Goal: Task Accomplishment & Management: Manage account settings

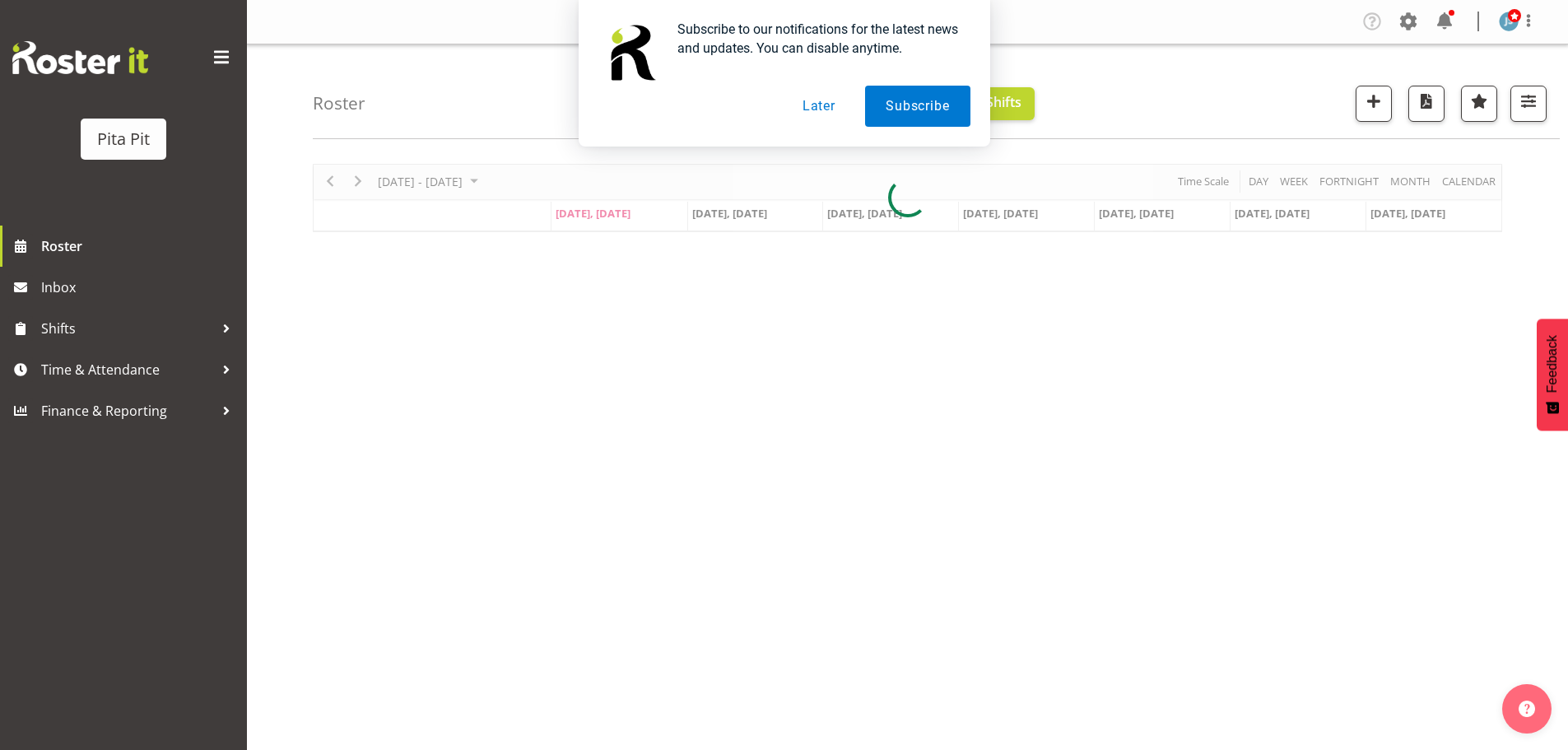
click at [813, 105] on button "Later" at bounding box center [819, 106] width 74 height 41
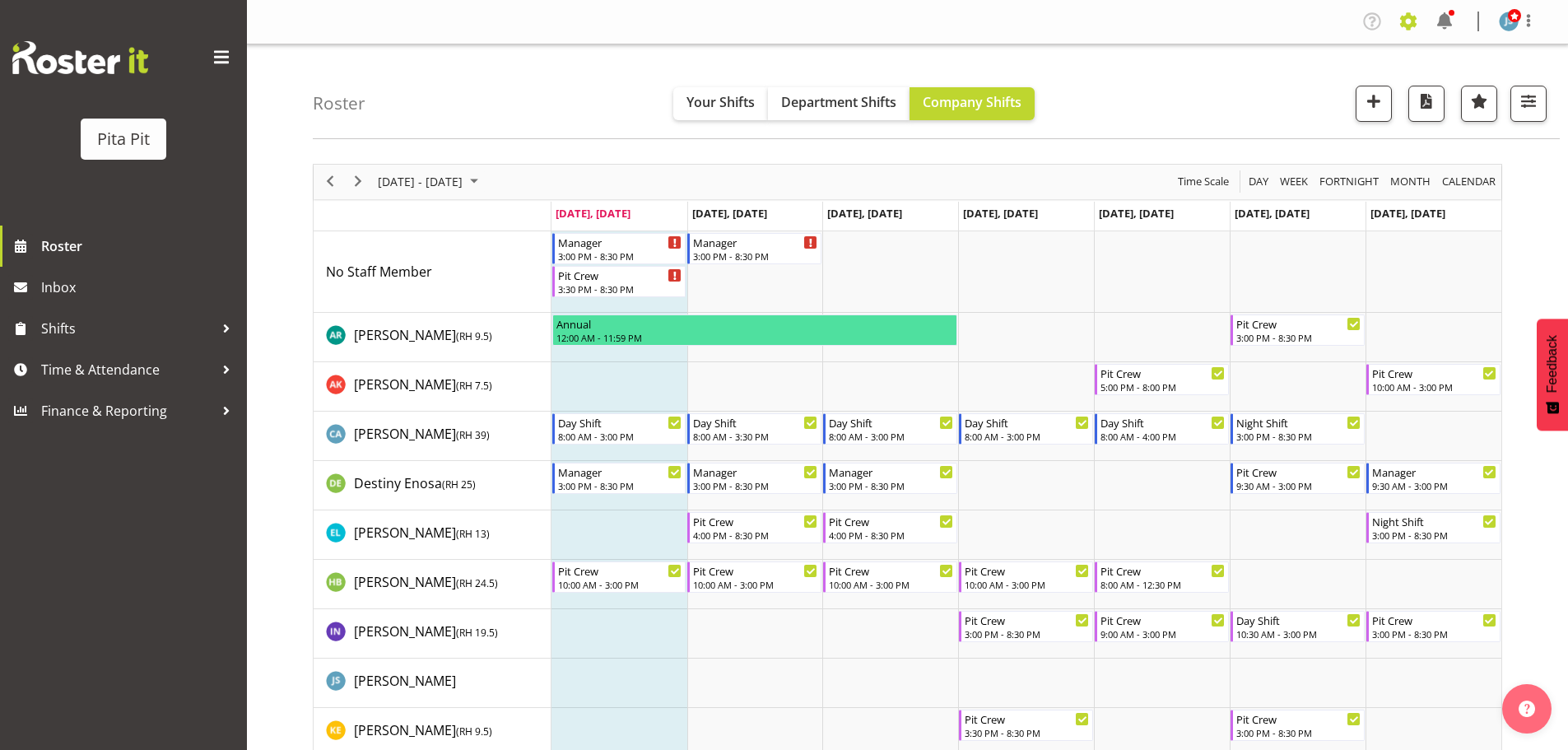
click at [1401, 14] on span at bounding box center [1409, 21] width 26 height 26
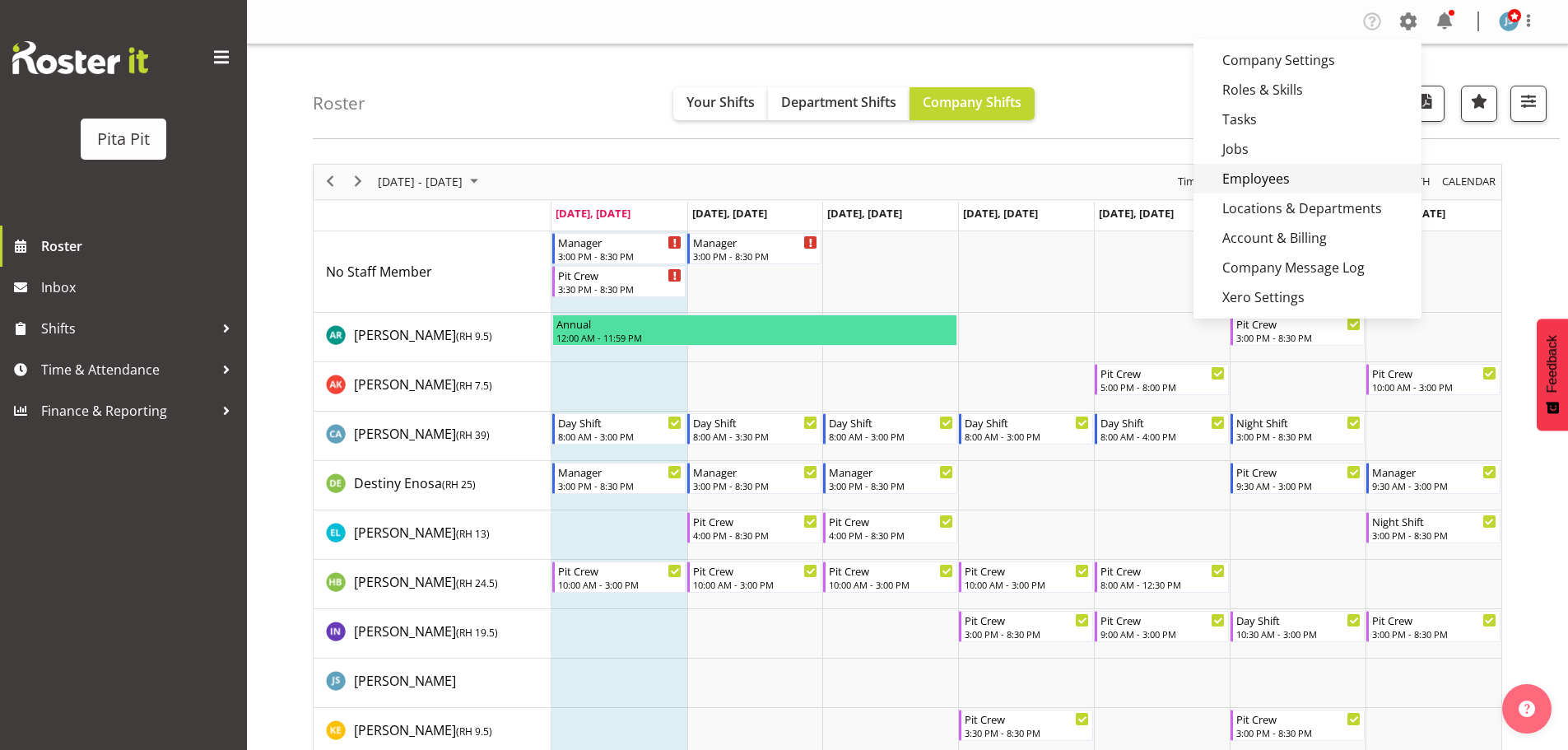
click at [1295, 177] on link "Employees" at bounding box center [1307, 179] width 228 height 30
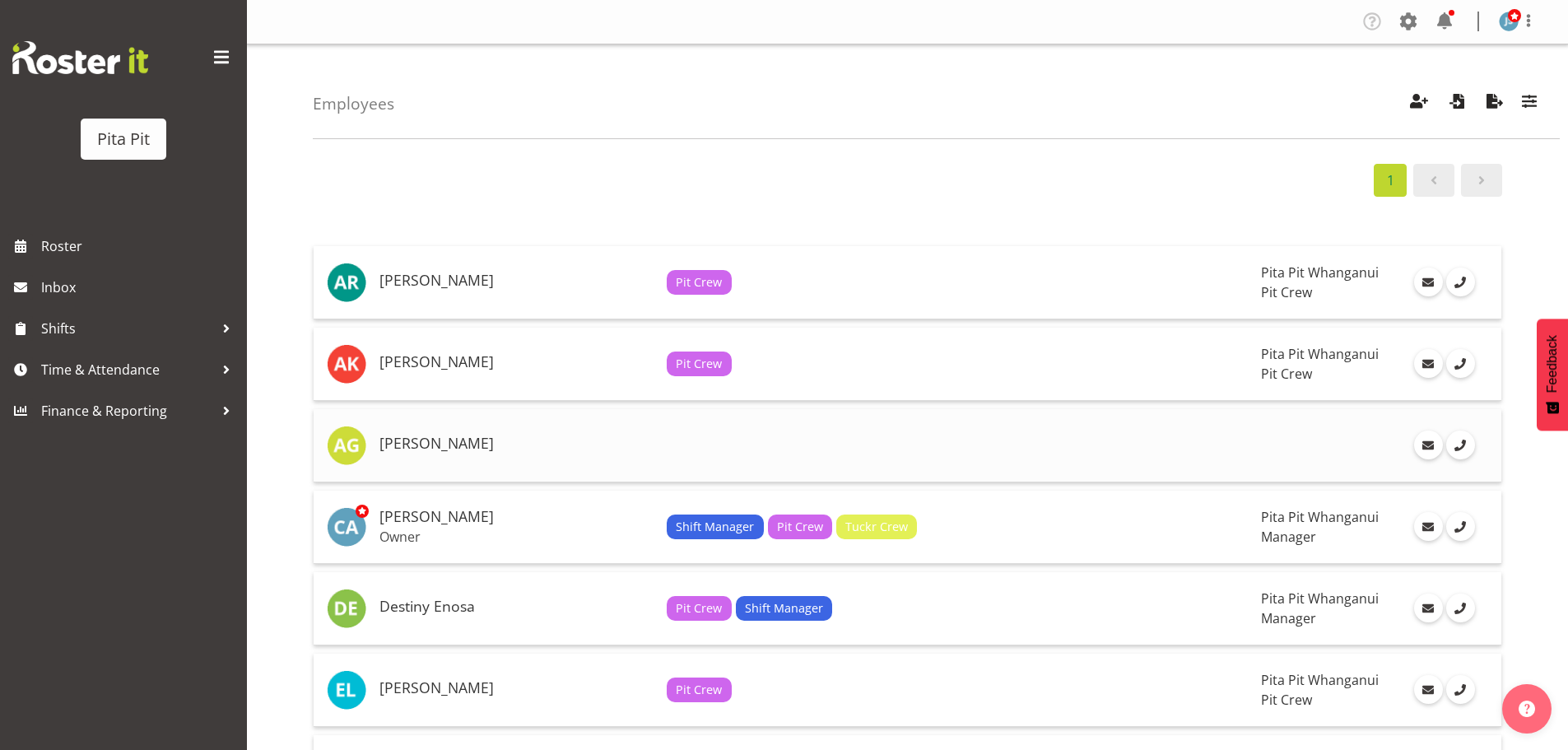
click at [893, 436] on td at bounding box center [956, 445] width 594 height 73
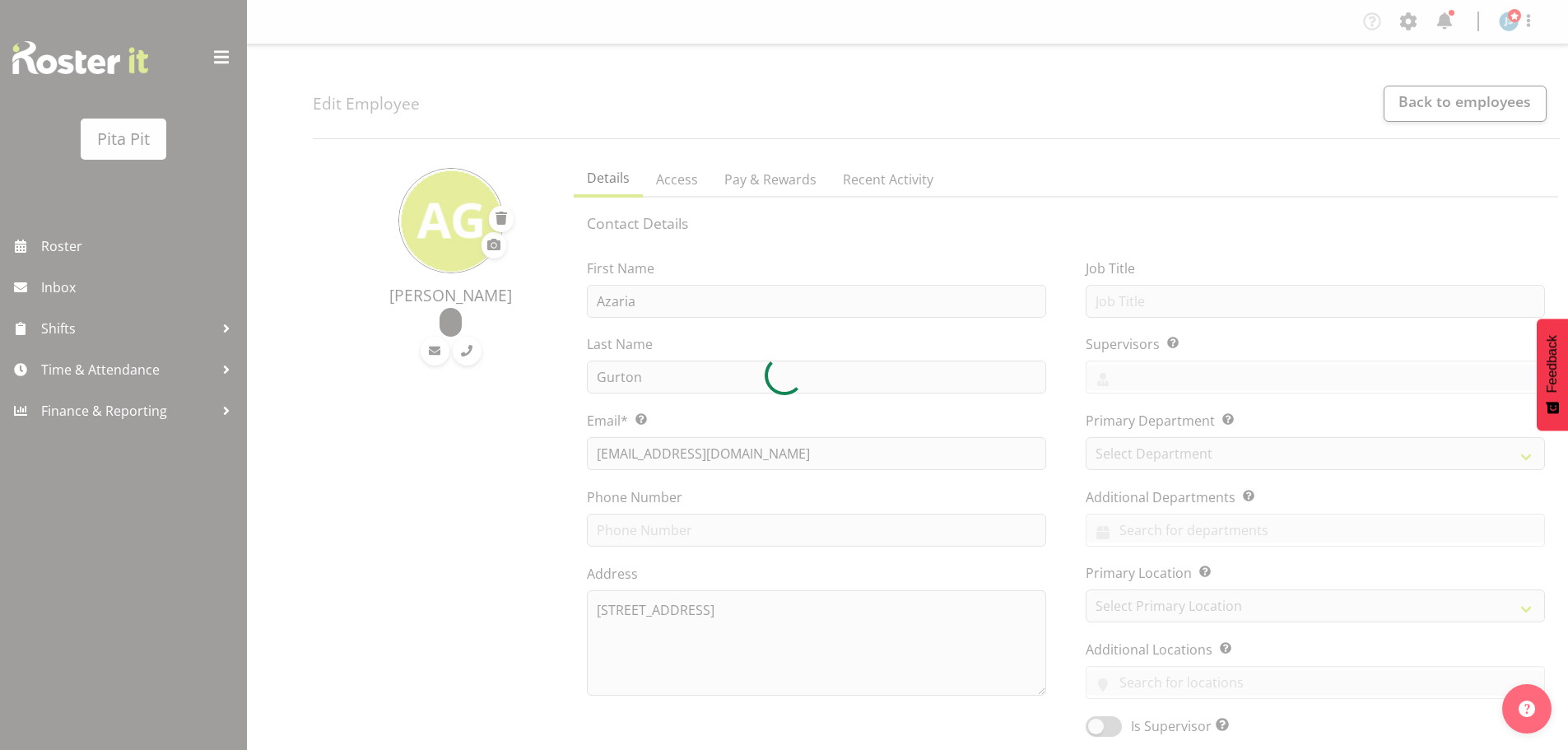
select select "TimelineWeek"
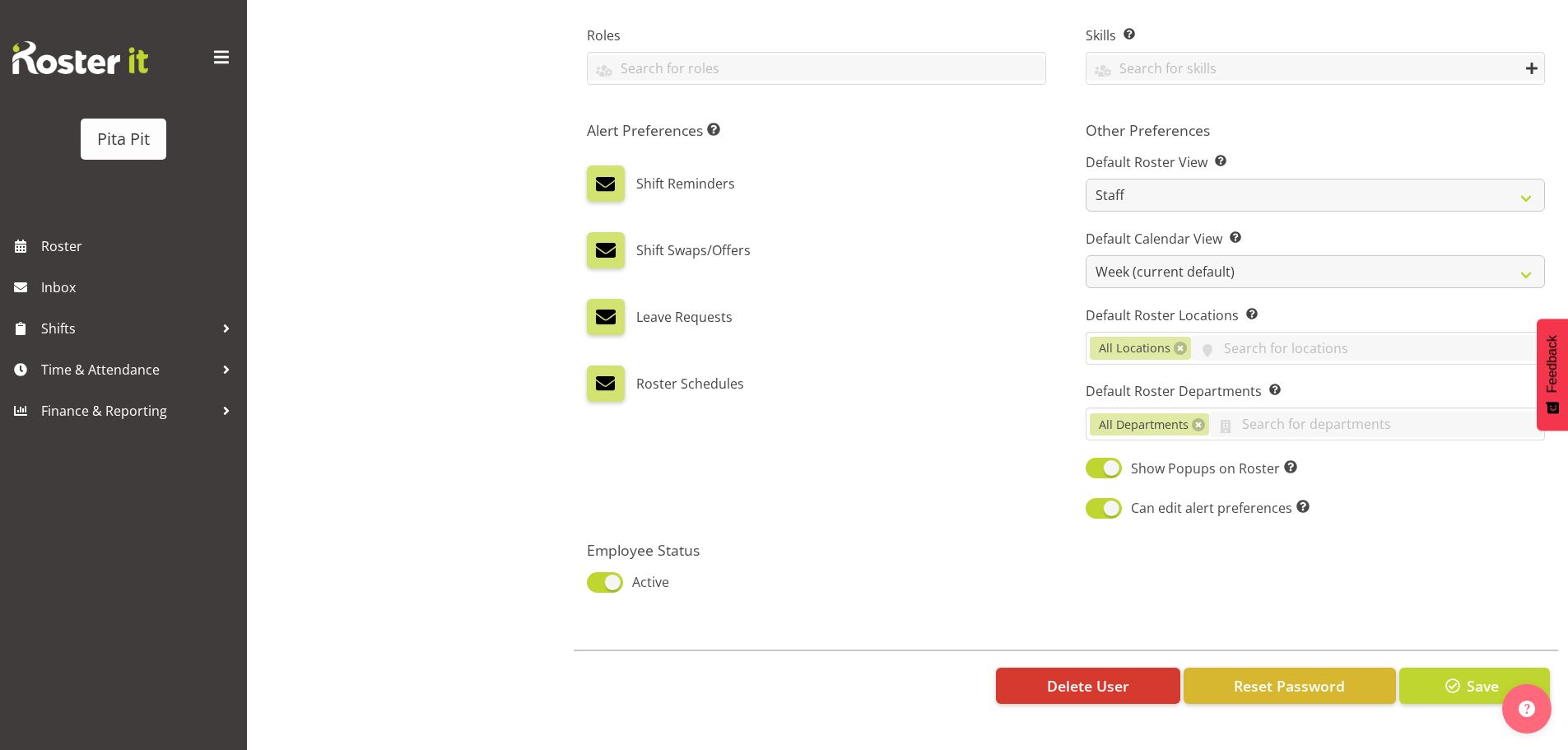
scroll to position [771, 0]
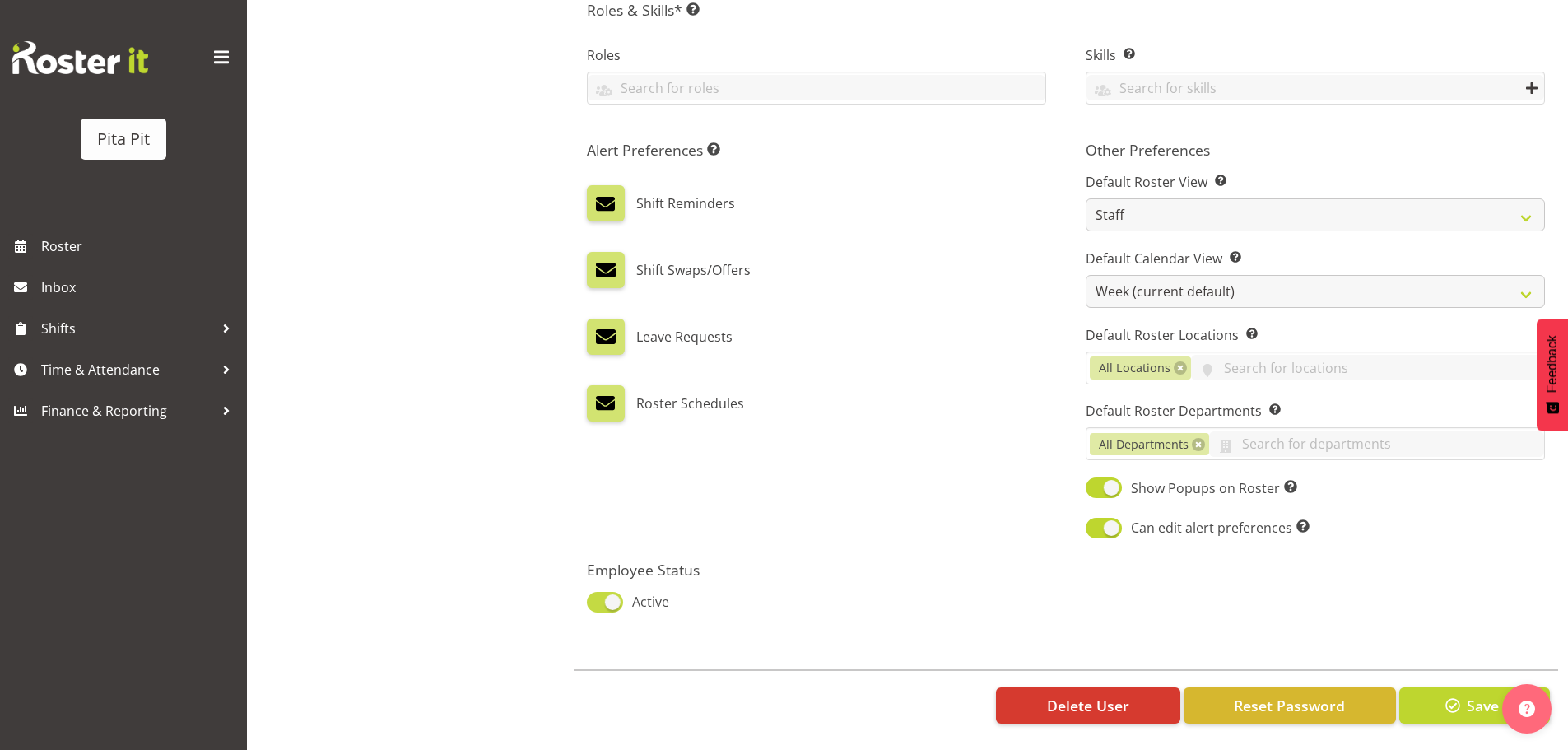
click at [613, 592] on span at bounding box center [604, 602] width 36 height 20
click at [597, 597] on input "Active" at bounding box center [592, 602] width 11 height 11
checkbox input "false"
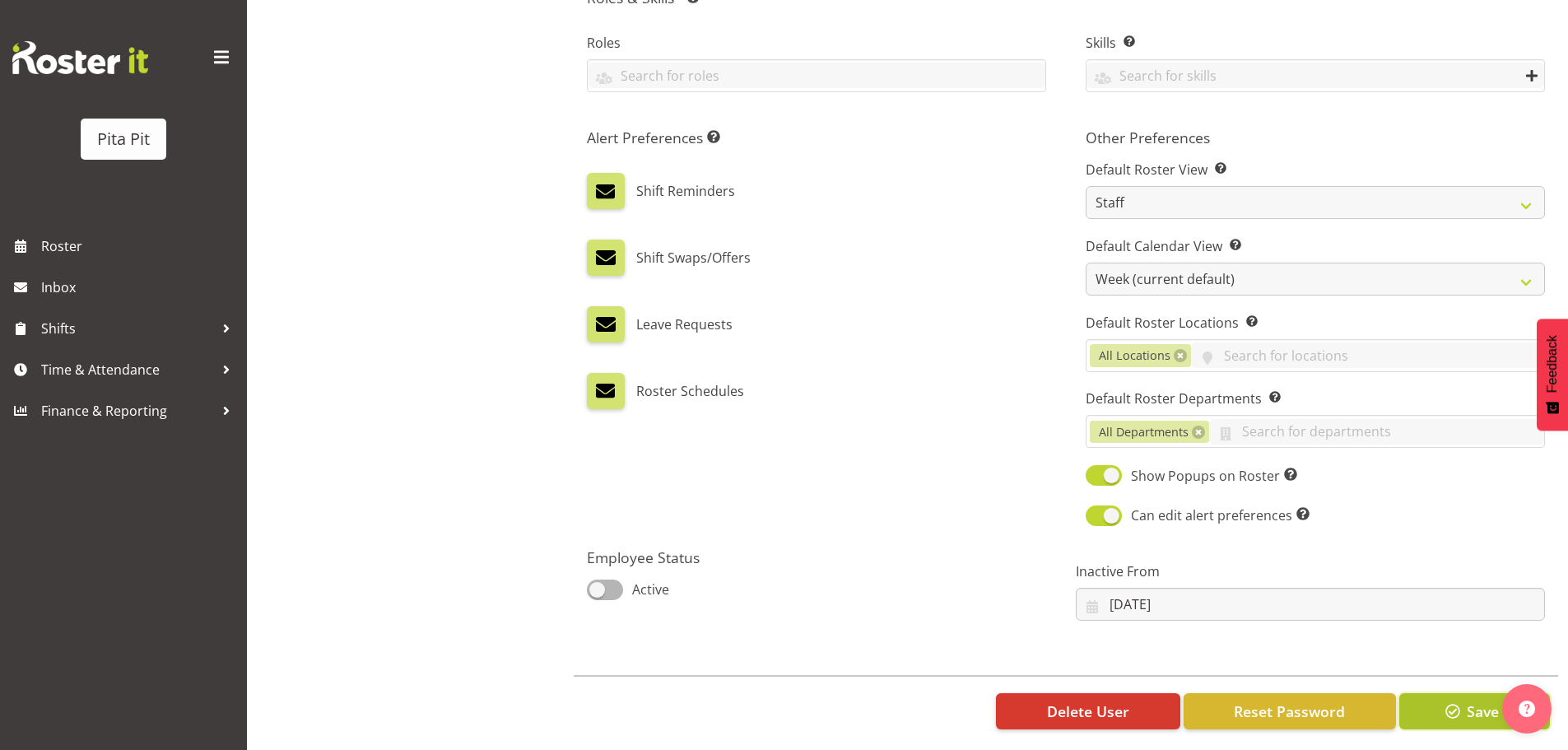
click at [1424, 708] on button "Save" at bounding box center [1474, 711] width 150 height 36
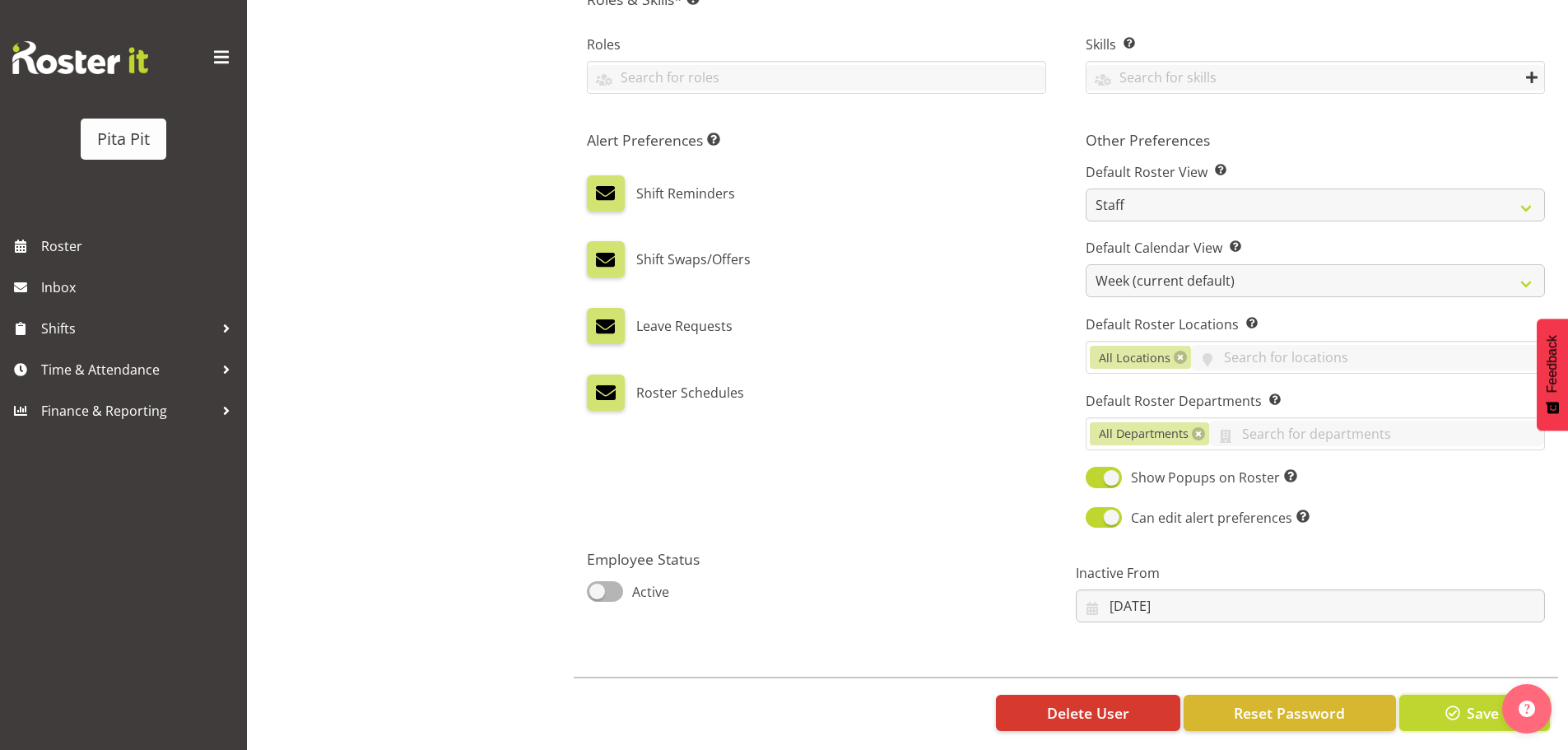
scroll to position [827, 0]
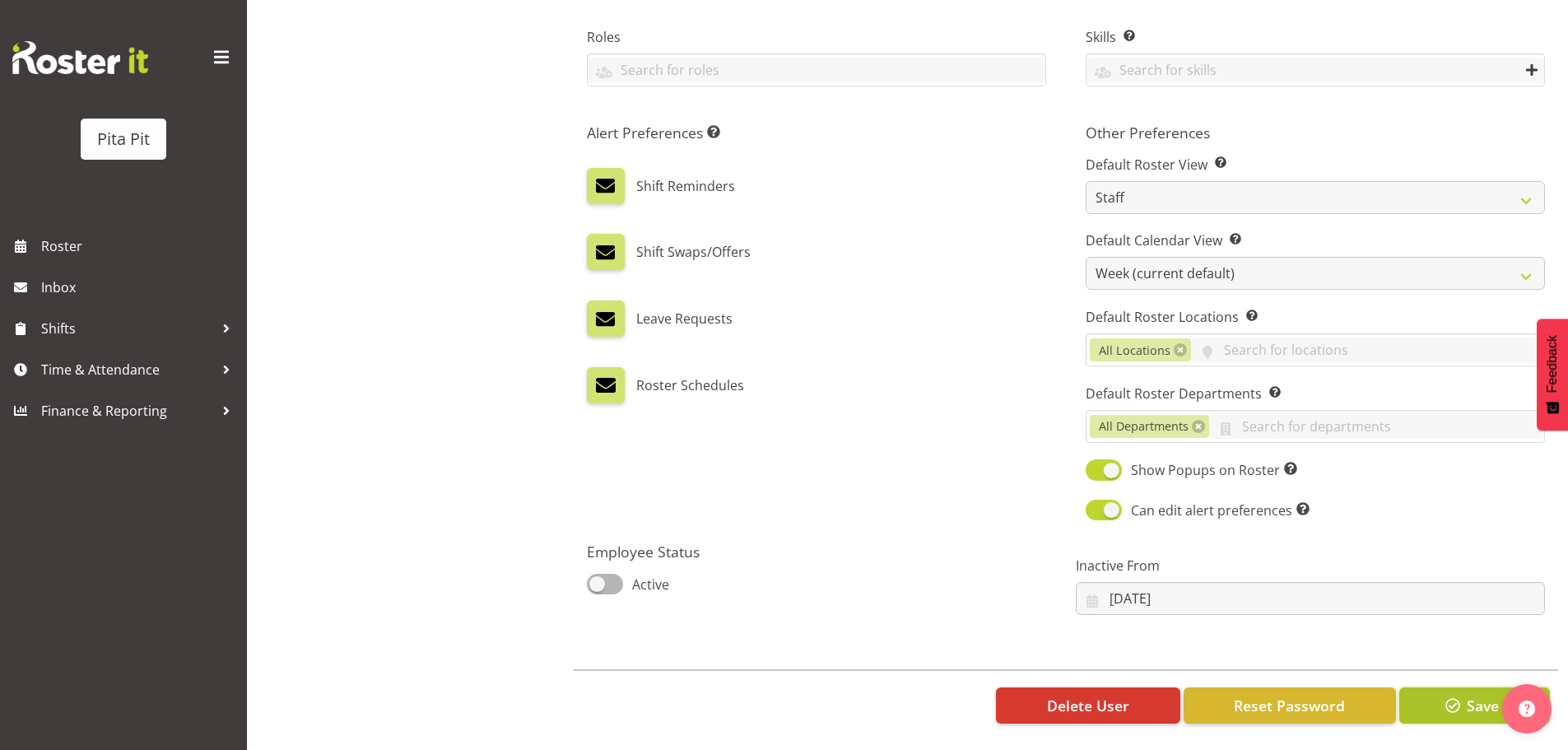
click at [1452, 702] on span "button" at bounding box center [1453, 705] width 21 height 21
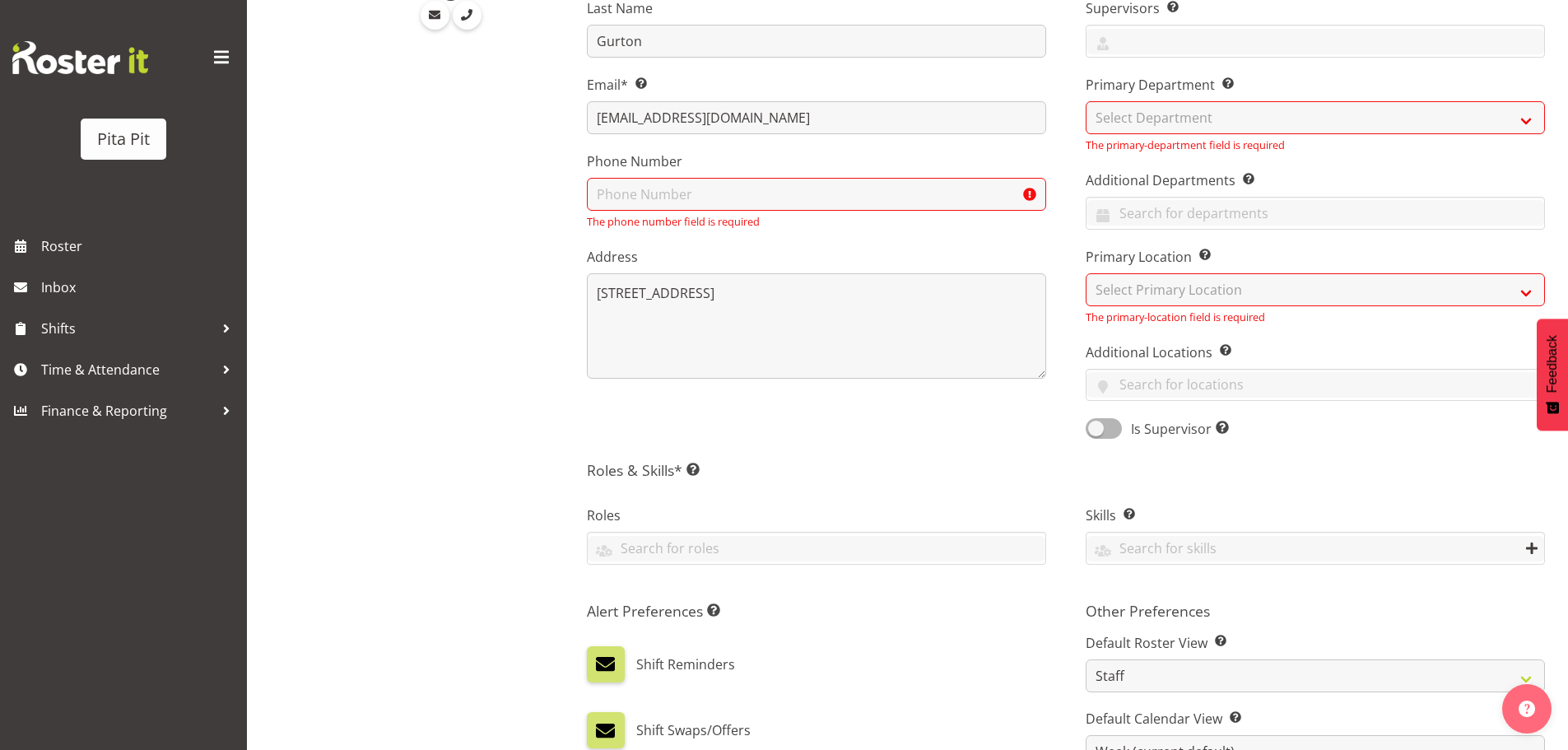
scroll to position [0, 0]
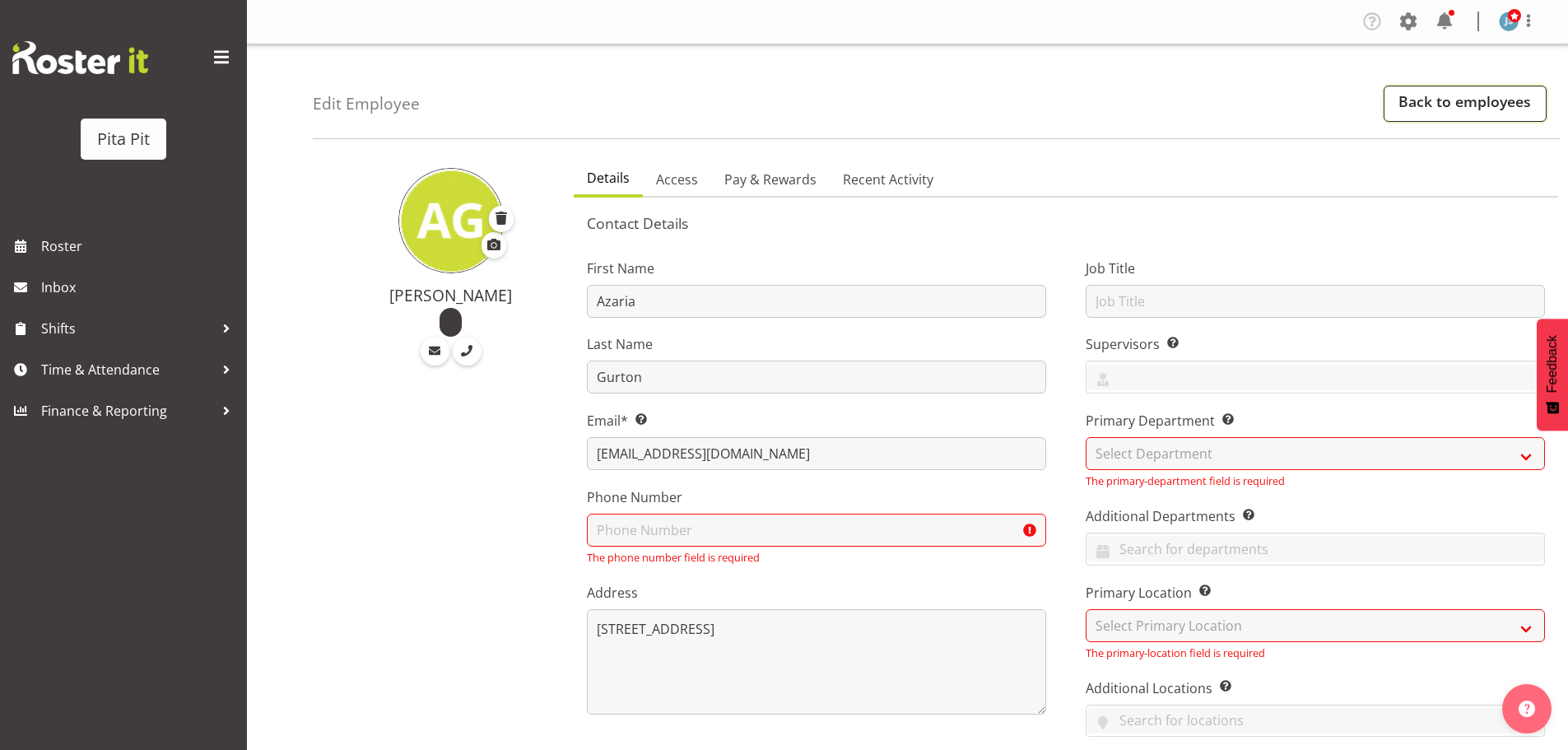
click at [1421, 104] on link "Back to employees" at bounding box center [1464, 103] width 163 height 36
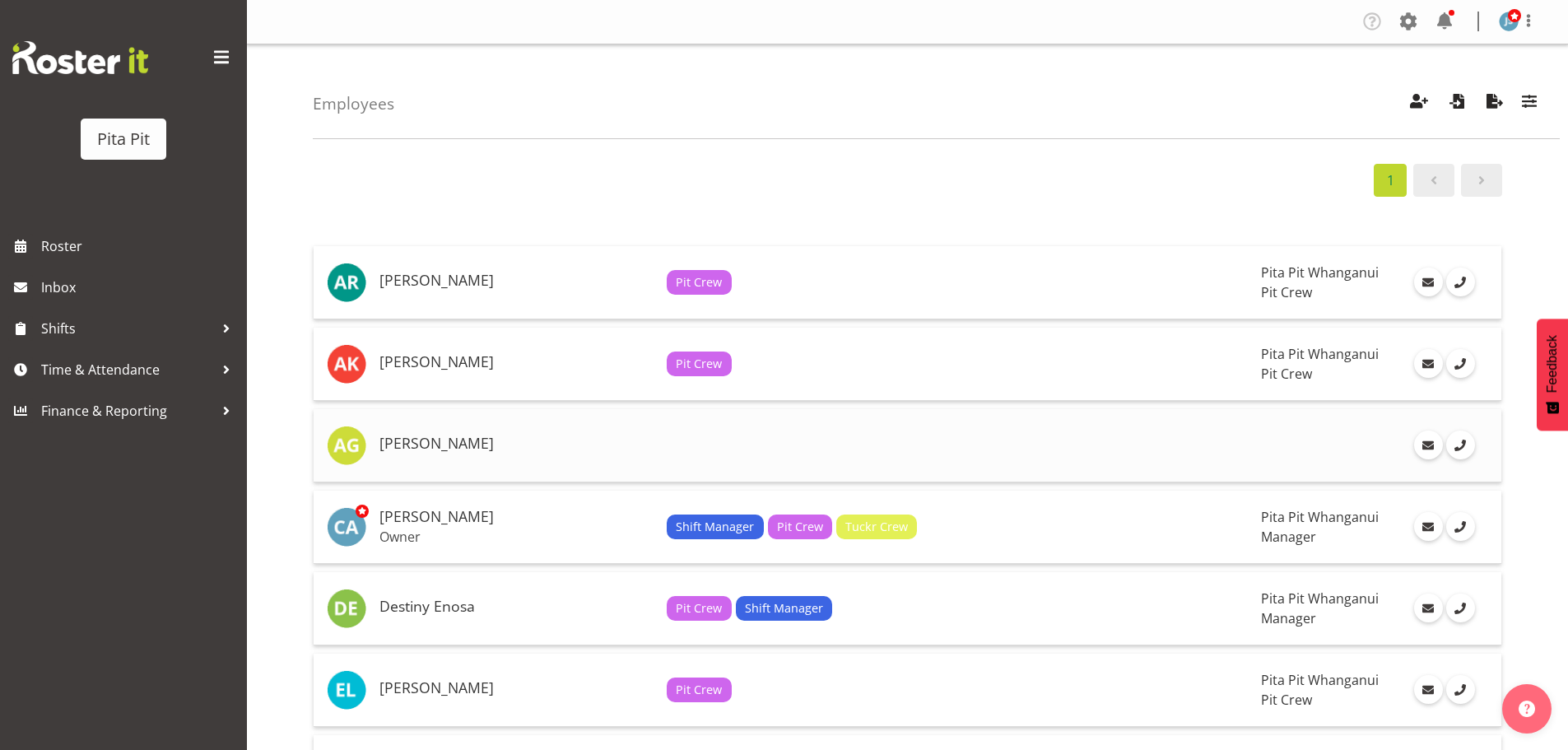
click at [1255, 460] on td at bounding box center [1331, 445] width 153 height 73
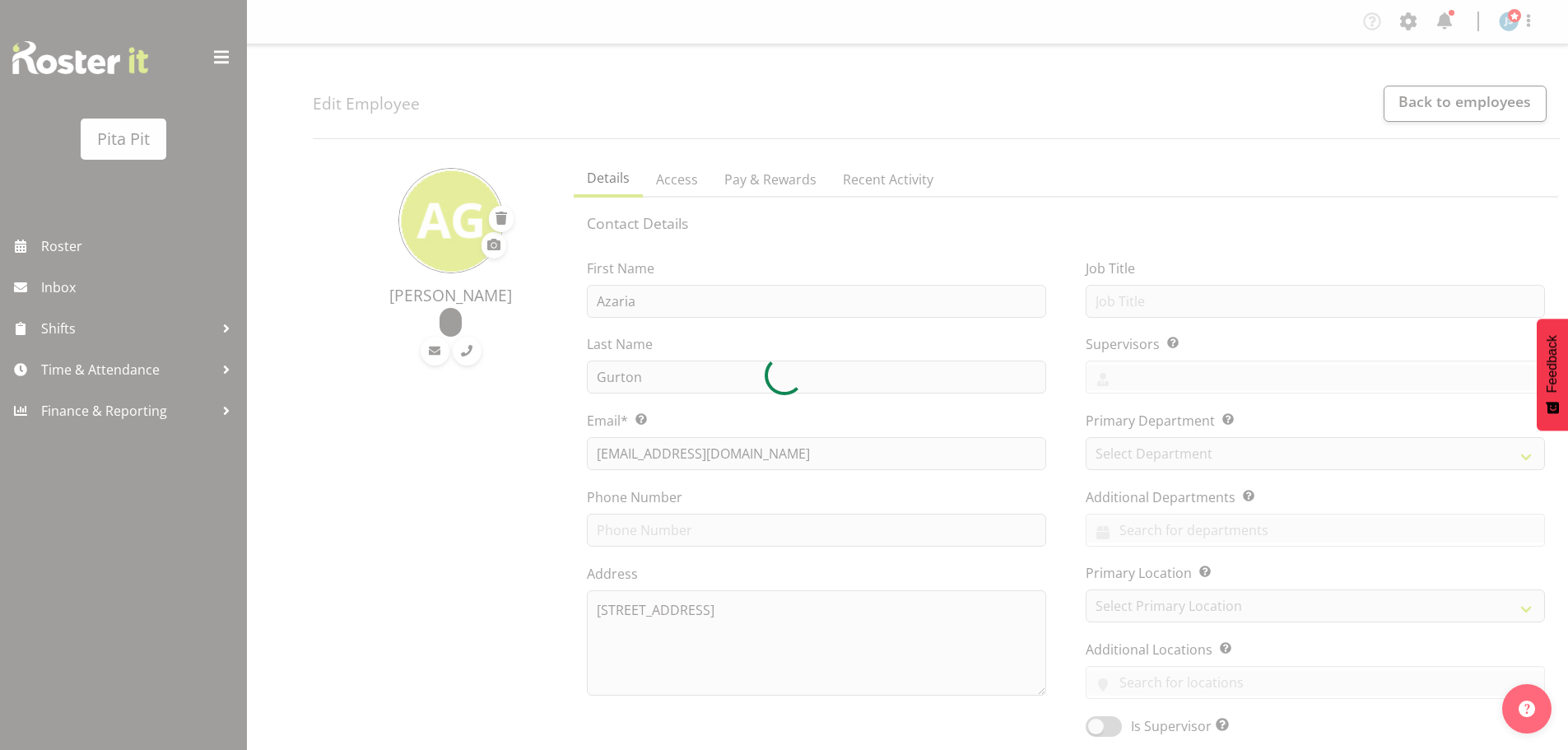
select select "TimelineWeek"
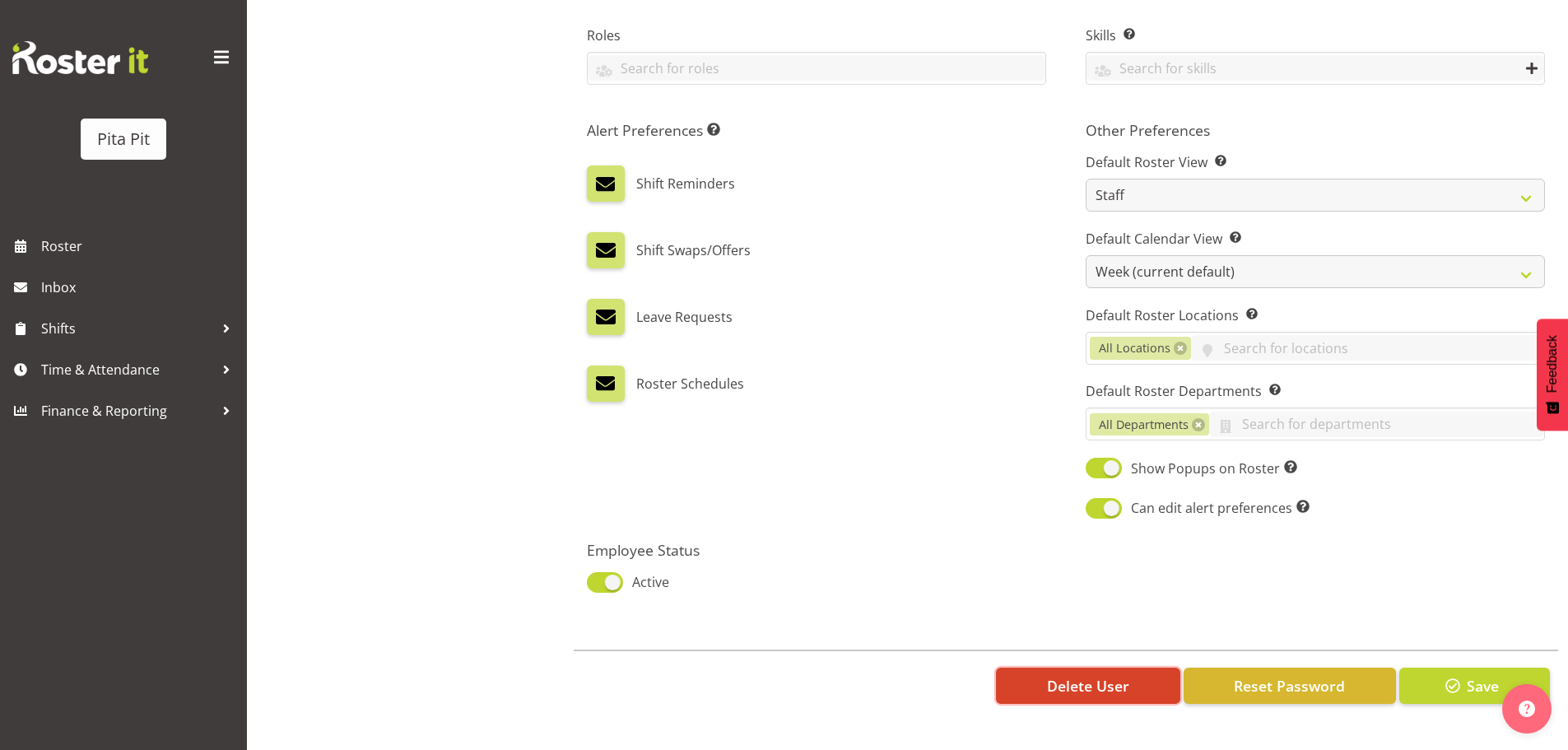
click at [1110, 681] on span "Delete User" at bounding box center [1088, 686] width 83 height 21
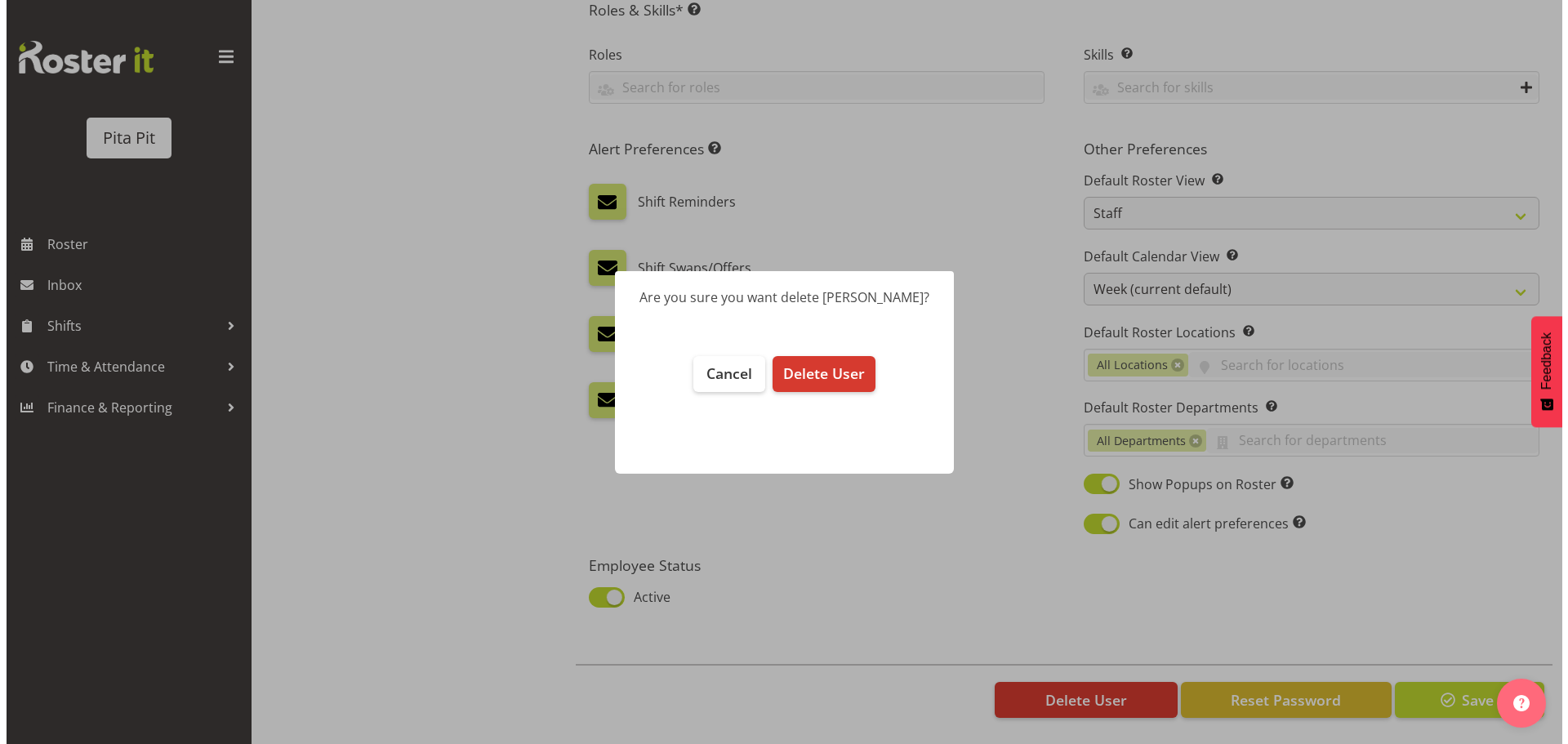
scroll to position [765, 0]
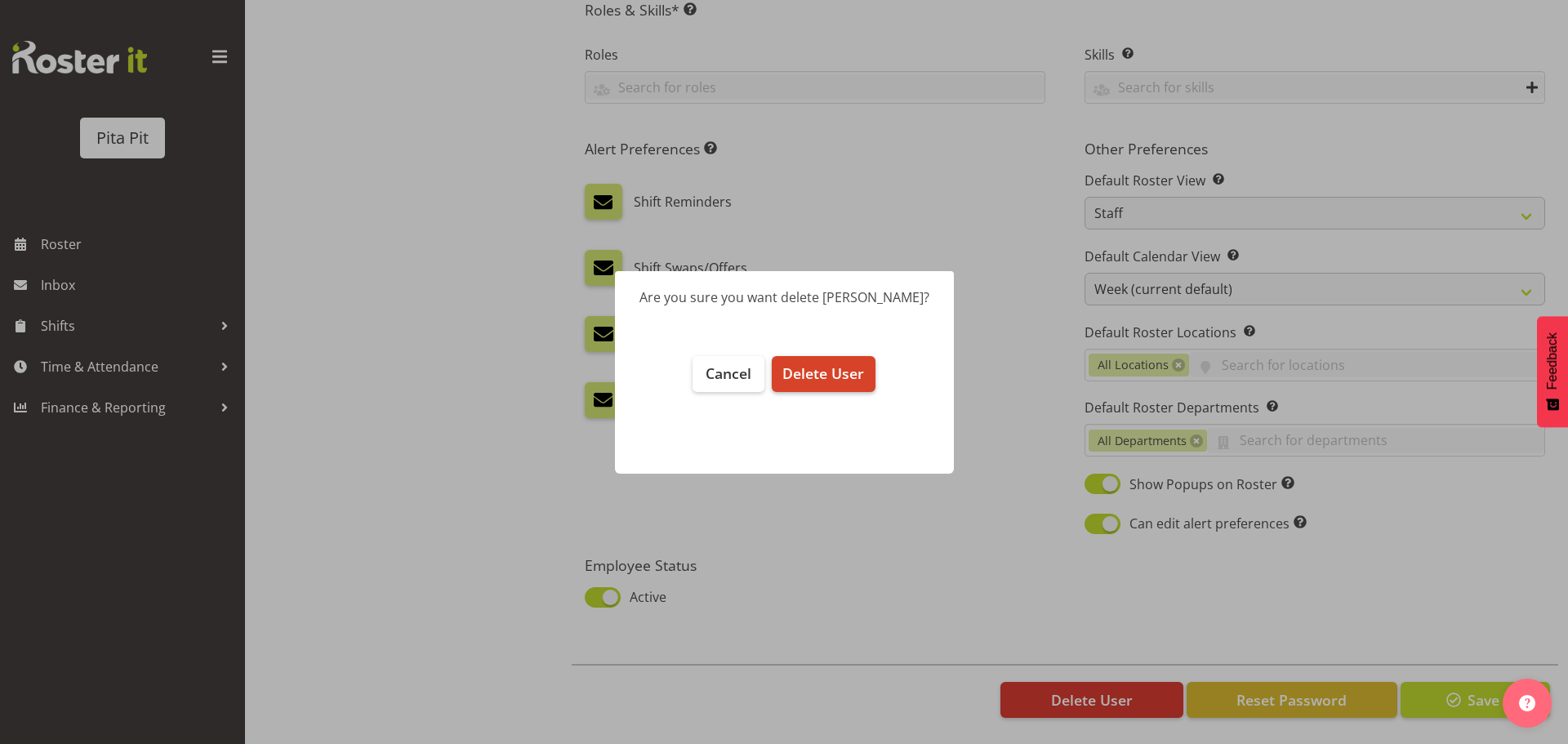
click at [830, 378] on span "Delete User" at bounding box center [823, 373] width 82 height 19
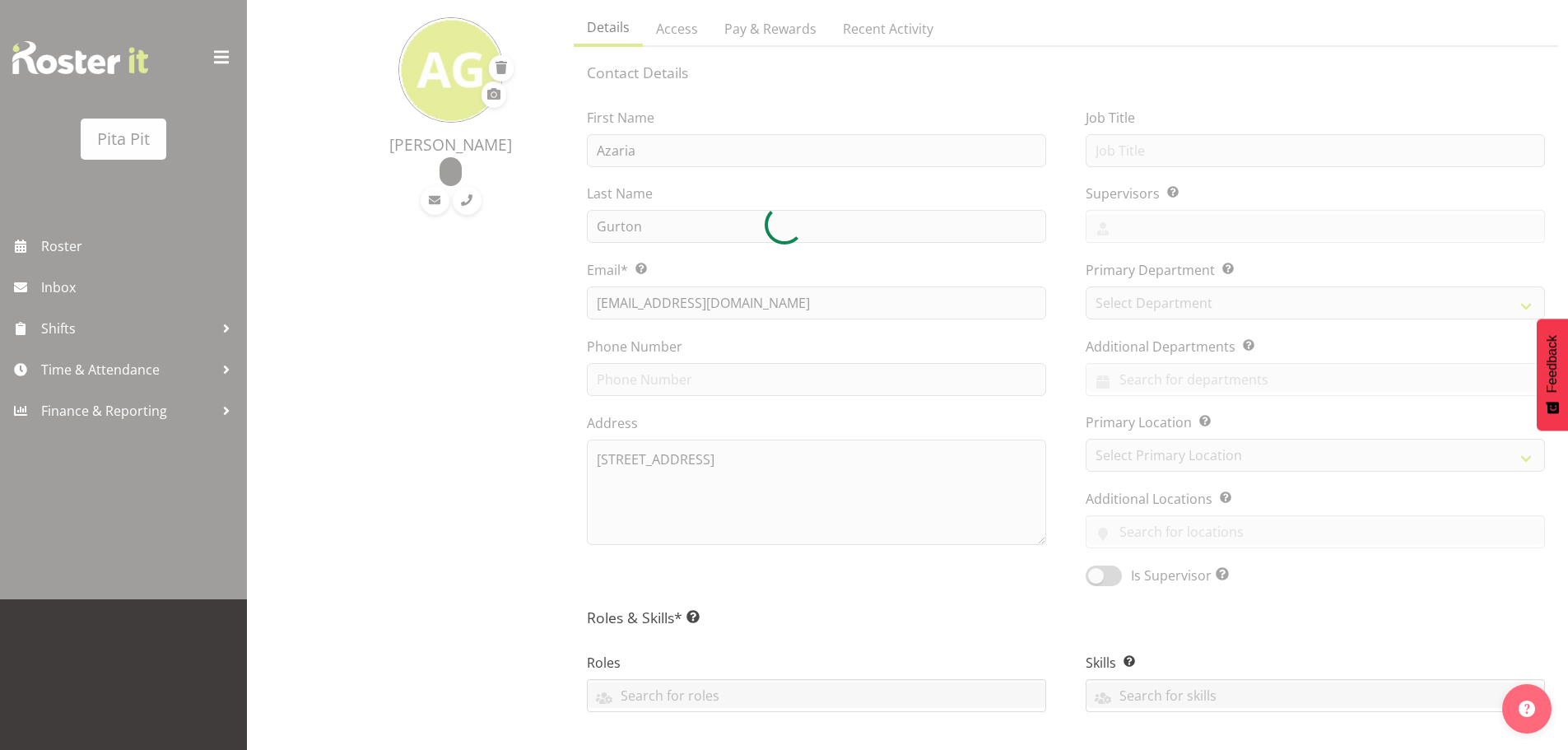
scroll to position [22, 0]
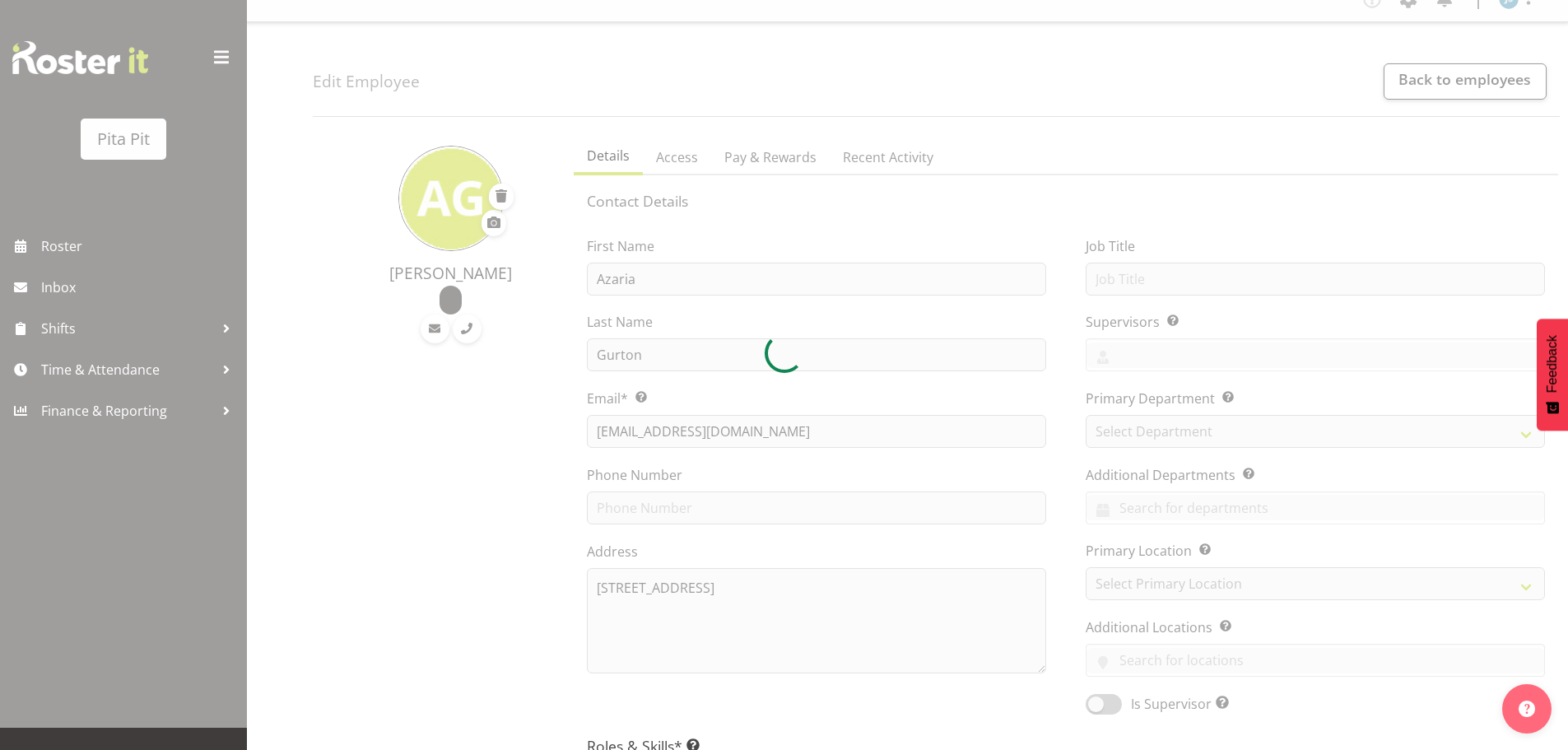
click at [1417, 83] on div at bounding box center [784, 353] width 1568 height 750
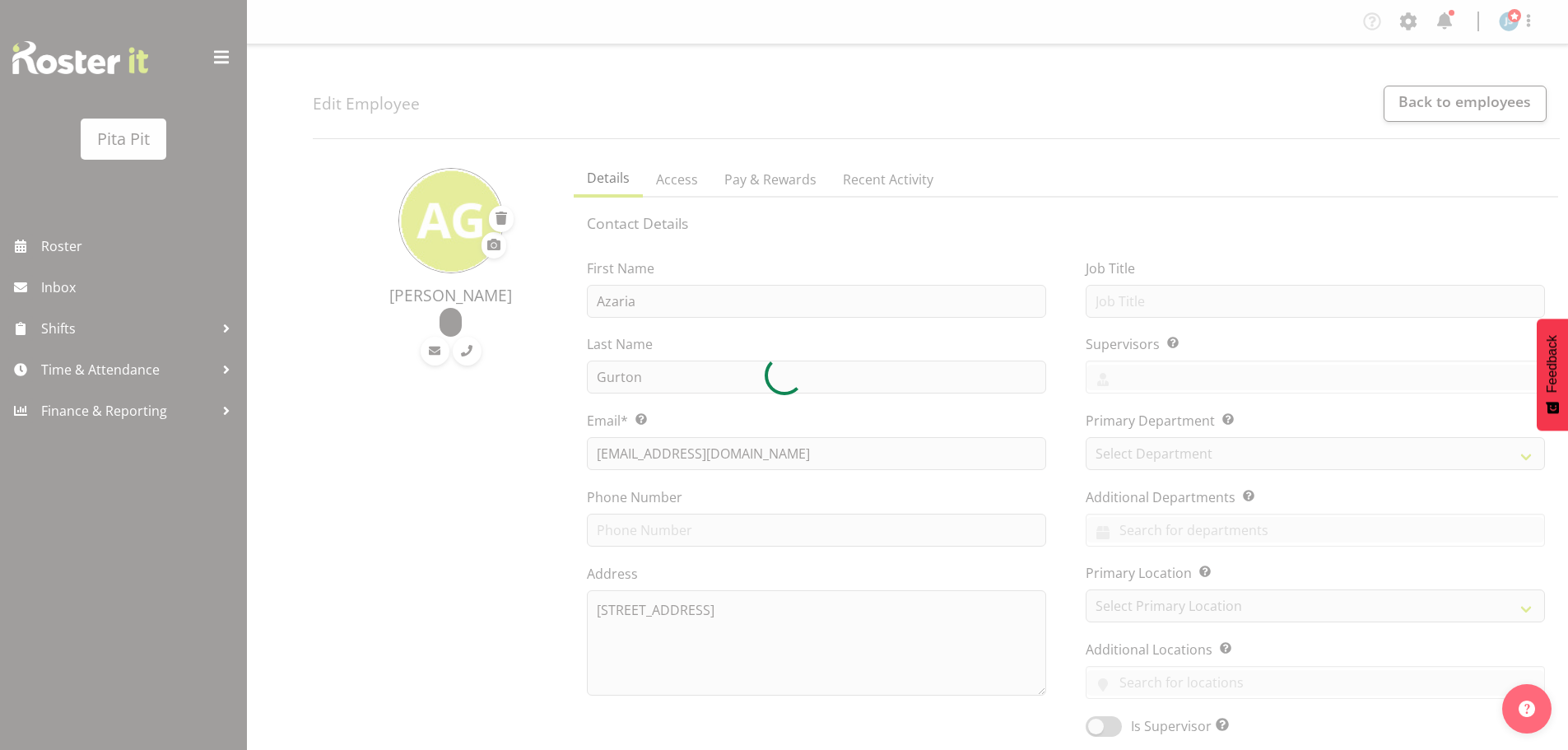
click at [359, 152] on div at bounding box center [784, 375] width 1568 height 750
click at [635, 205] on div at bounding box center [784, 375] width 1568 height 750
select select "TimelineWeek"
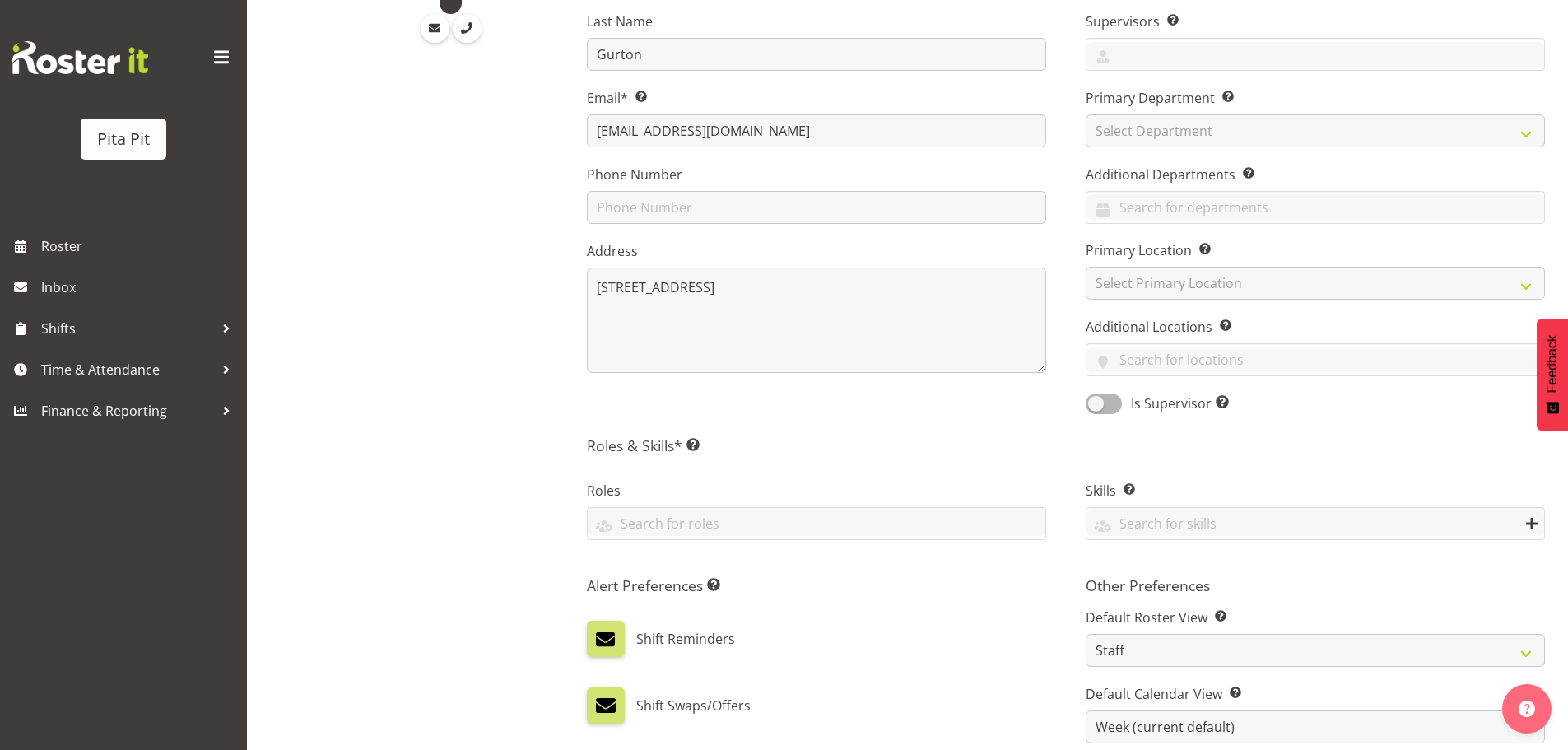
scroll to position [3, 0]
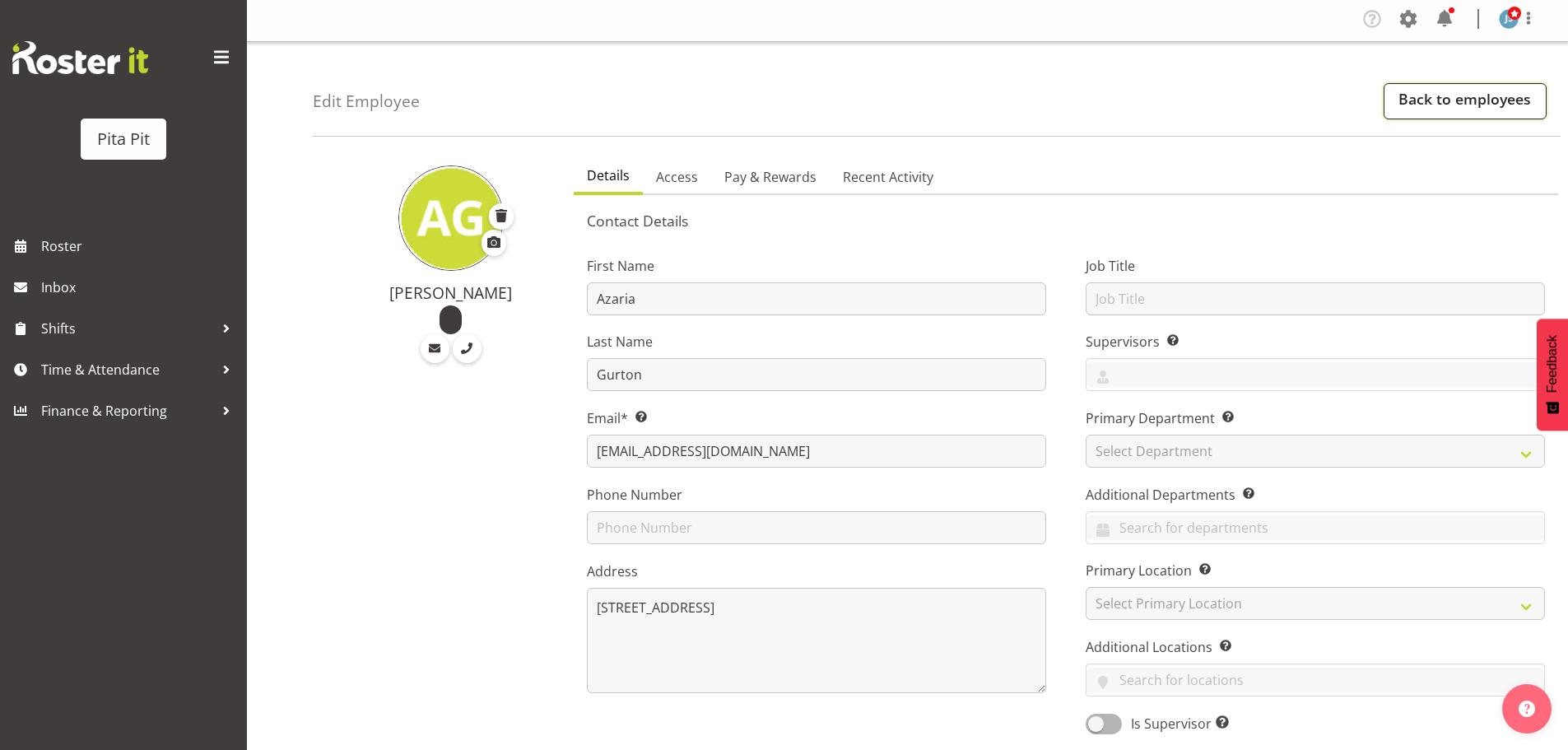
click at [1422, 109] on link "Back to employees" at bounding box center [1464, 100] width 163 height 36
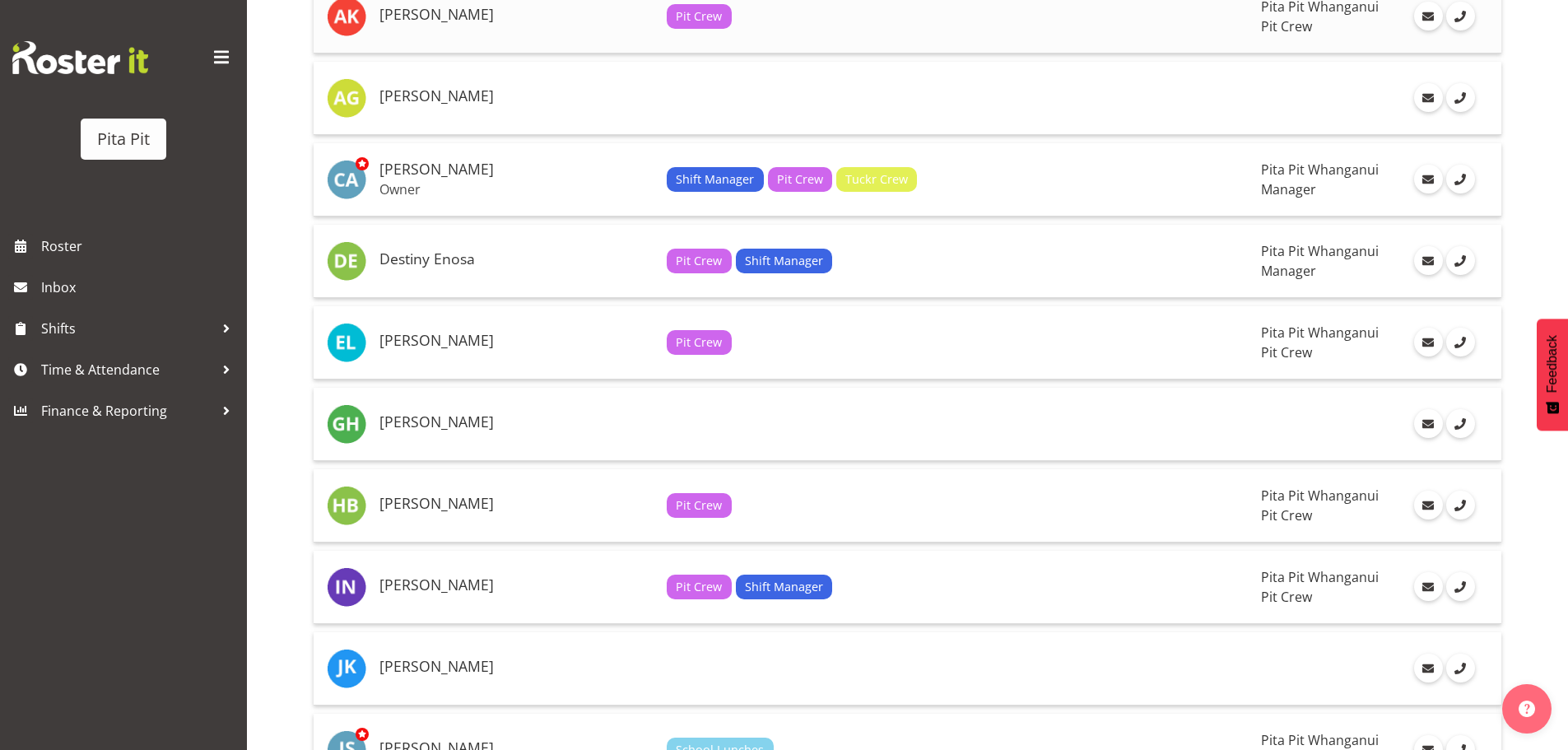
scroll to position [385, 0]
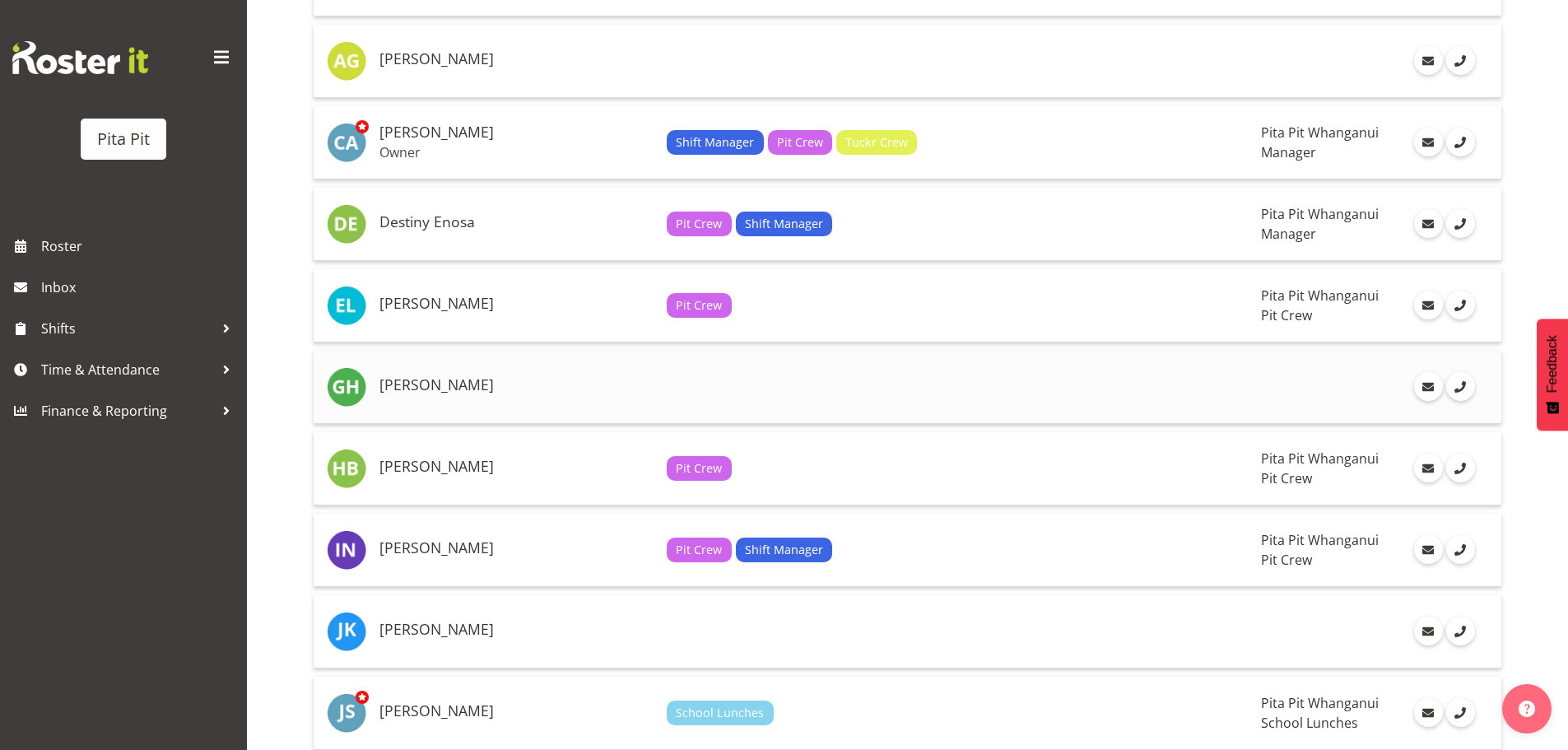
click at [952, 390] on td at bounding box center [956, 386] width 594 height 73
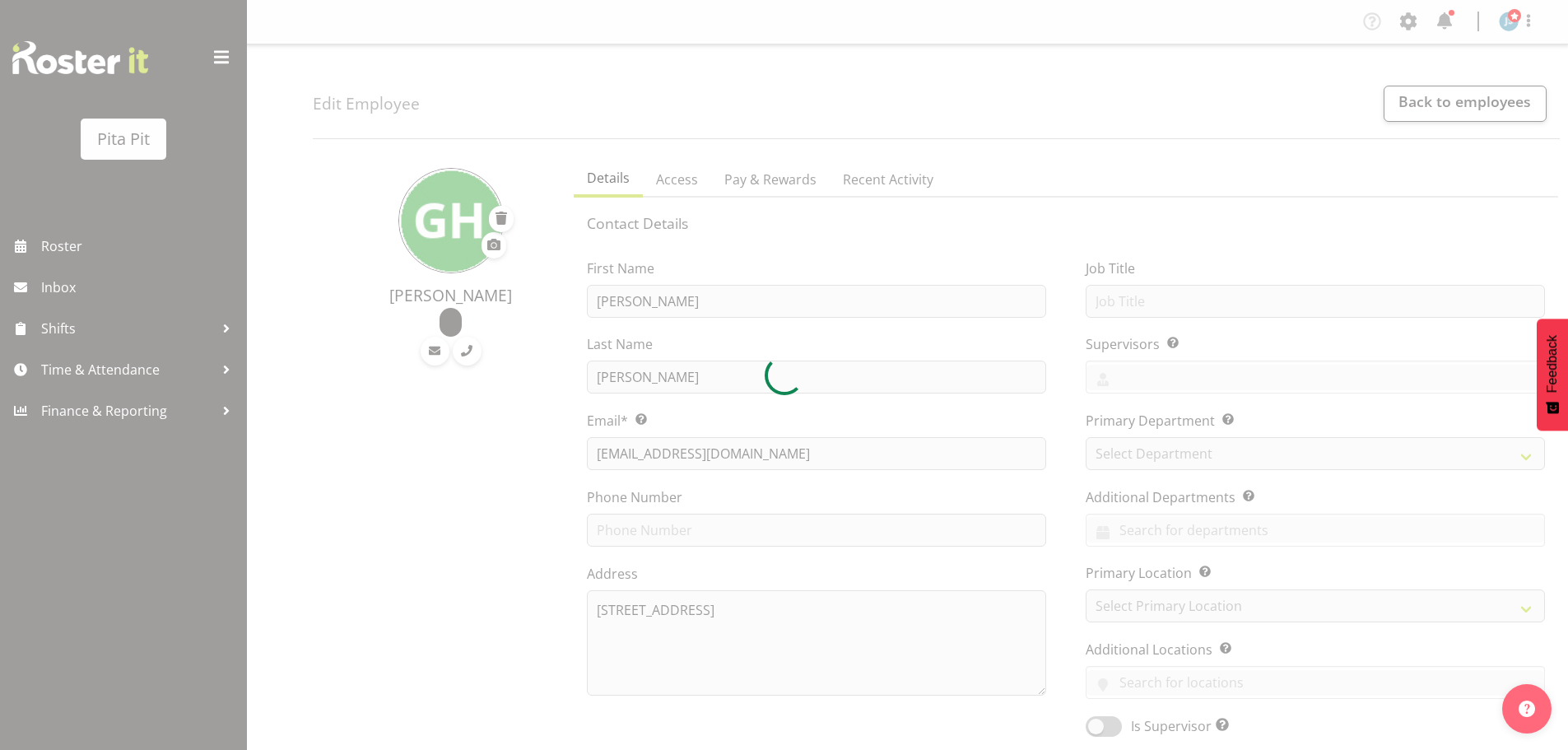
select select "TimelineWeek"
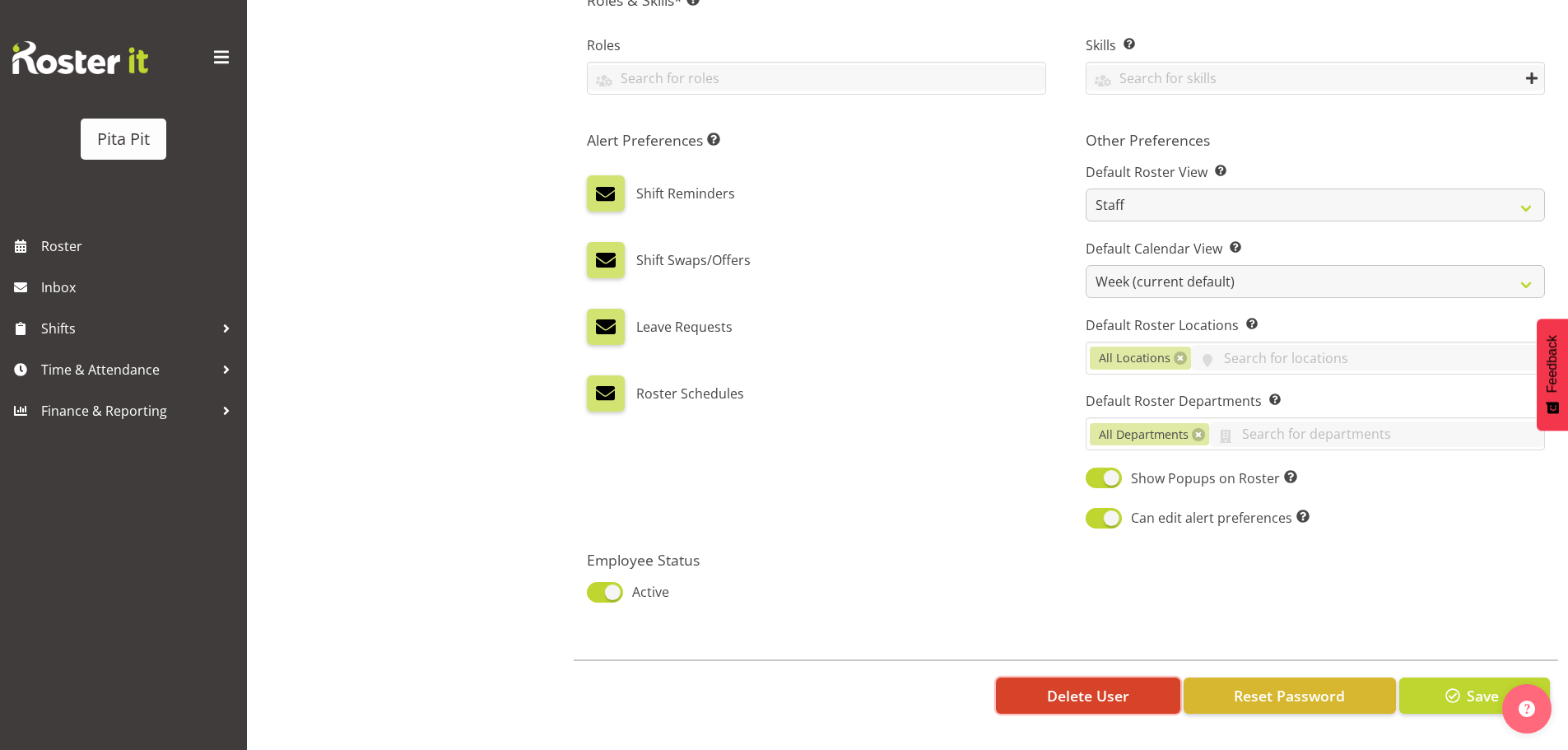
click at [1051, 703] on span "Delete User" at bounding box center [1088, 695] width 83 height 21
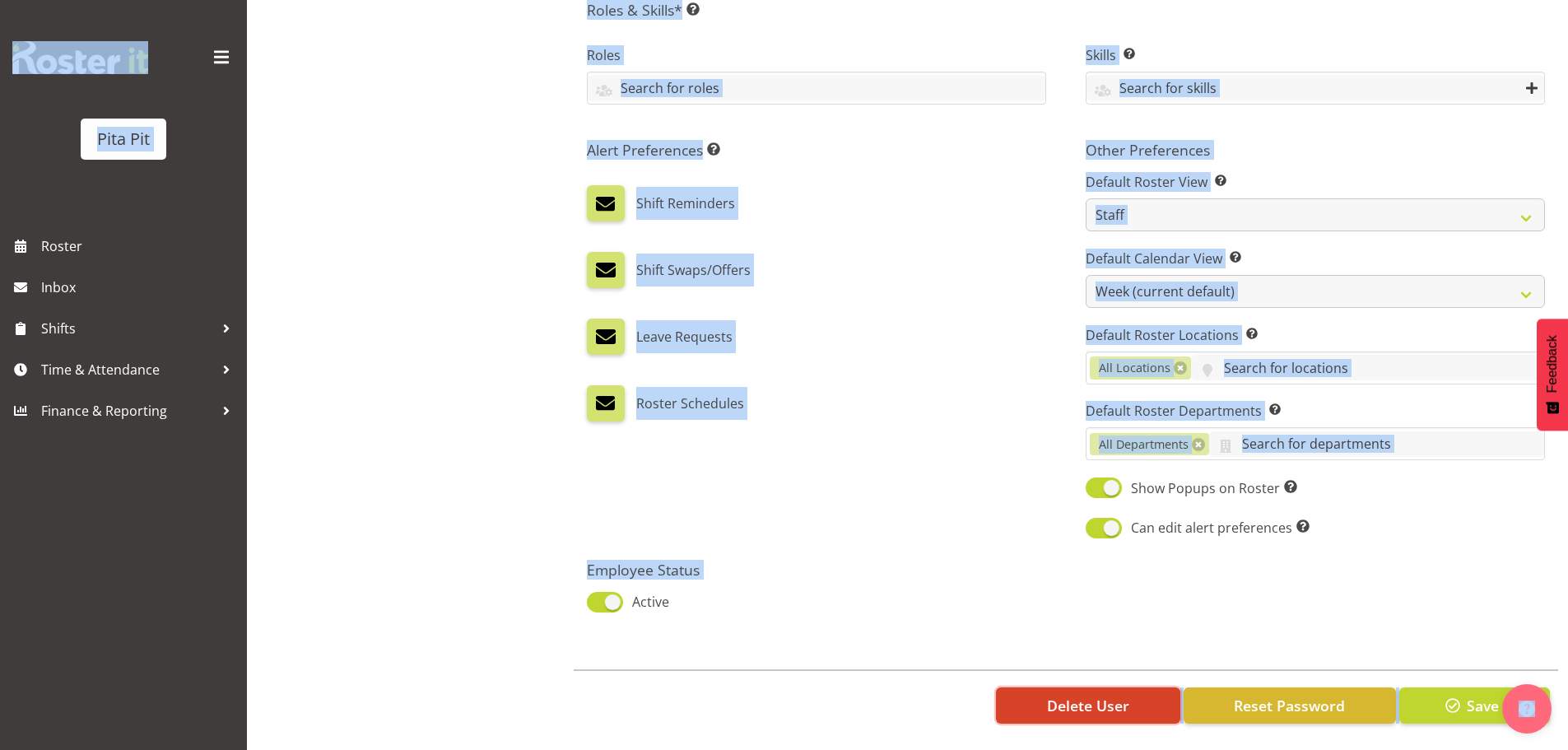
click at [1062, 698] on span "Delete User" at bounding box center [1088, 705] width 83 height 21
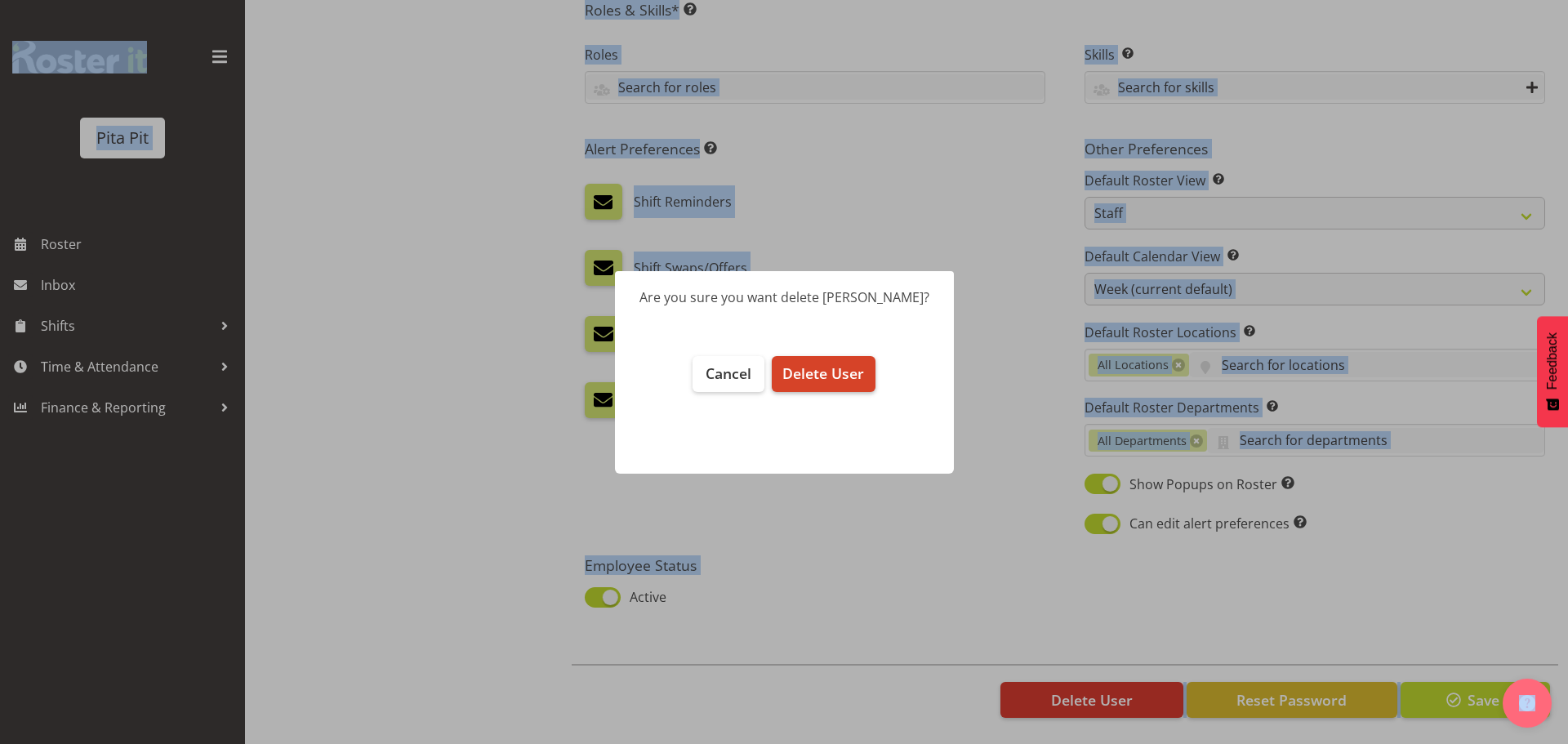
click at [816, 372] on span "Delete User" at bounding box center [823, 373] width 82 height 19
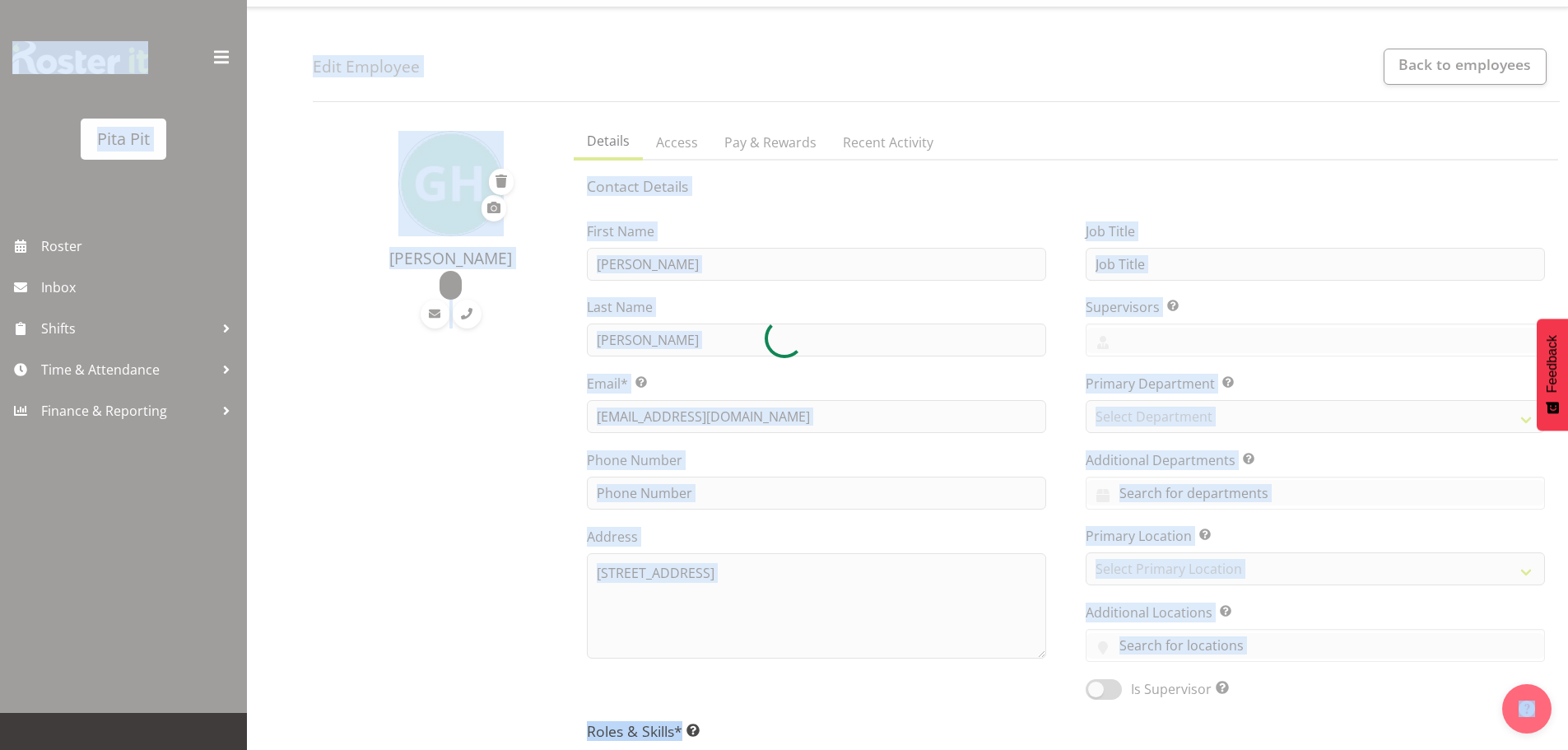
scroll to position [0, 0]
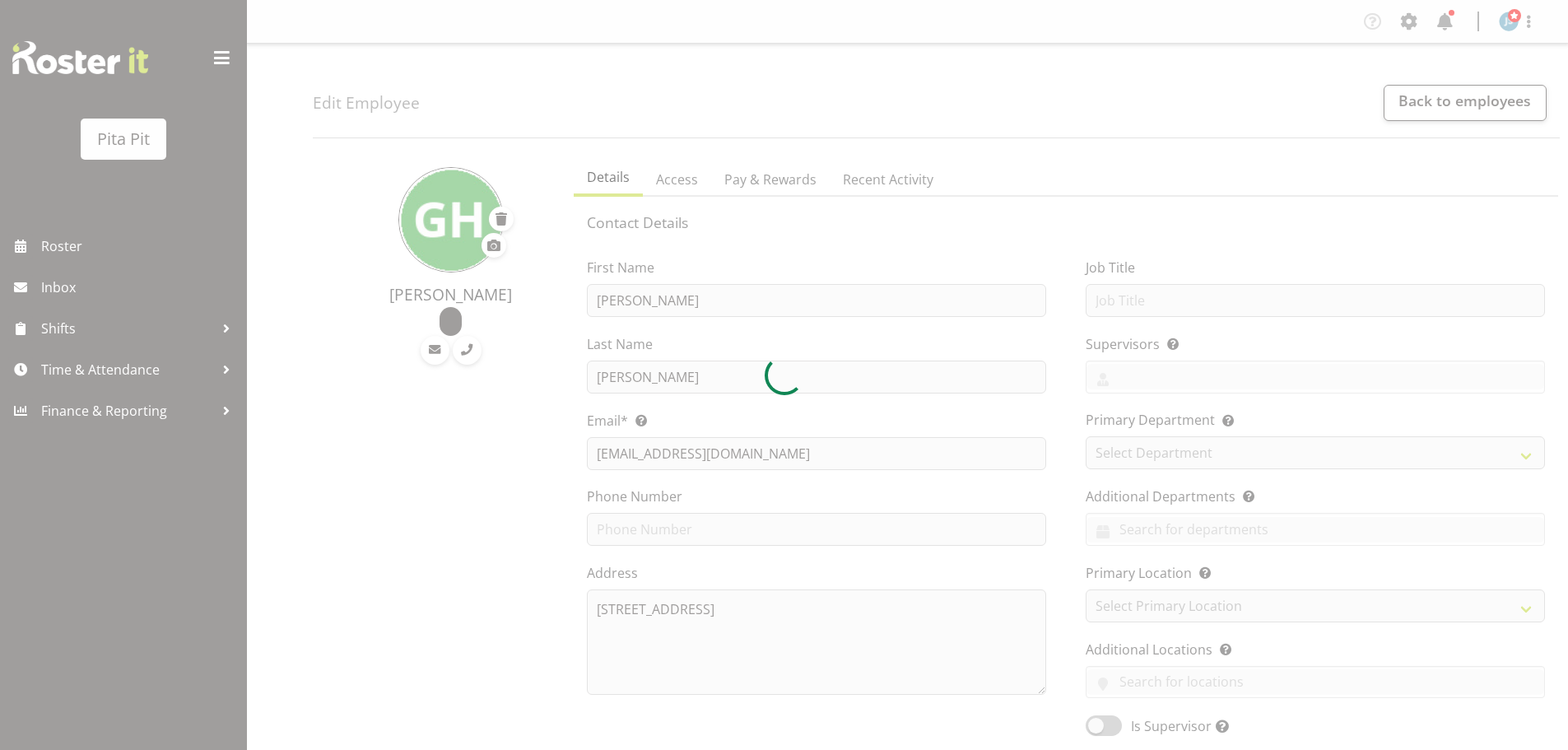
select select "TimelineWeek"
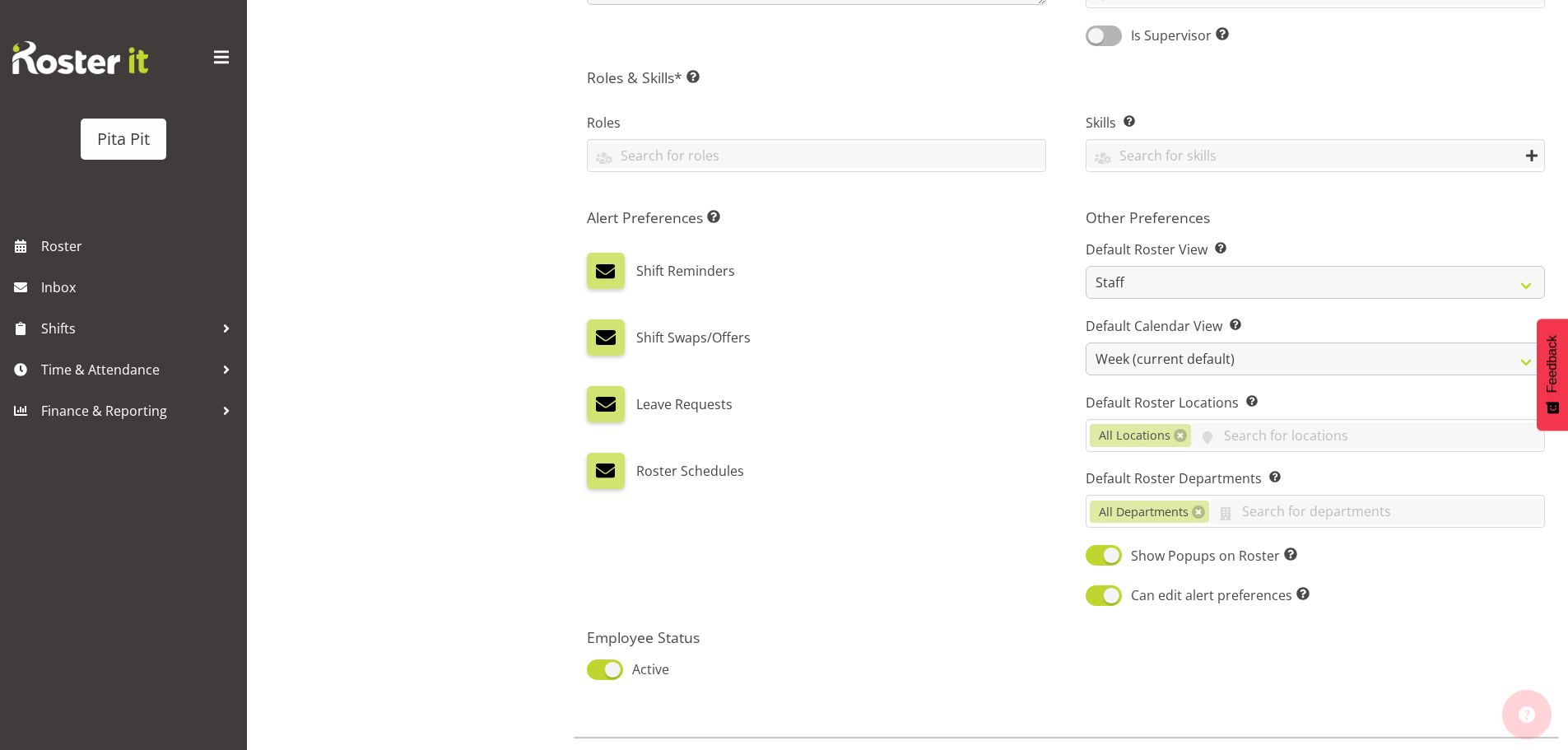
scroll to position [771, 0]
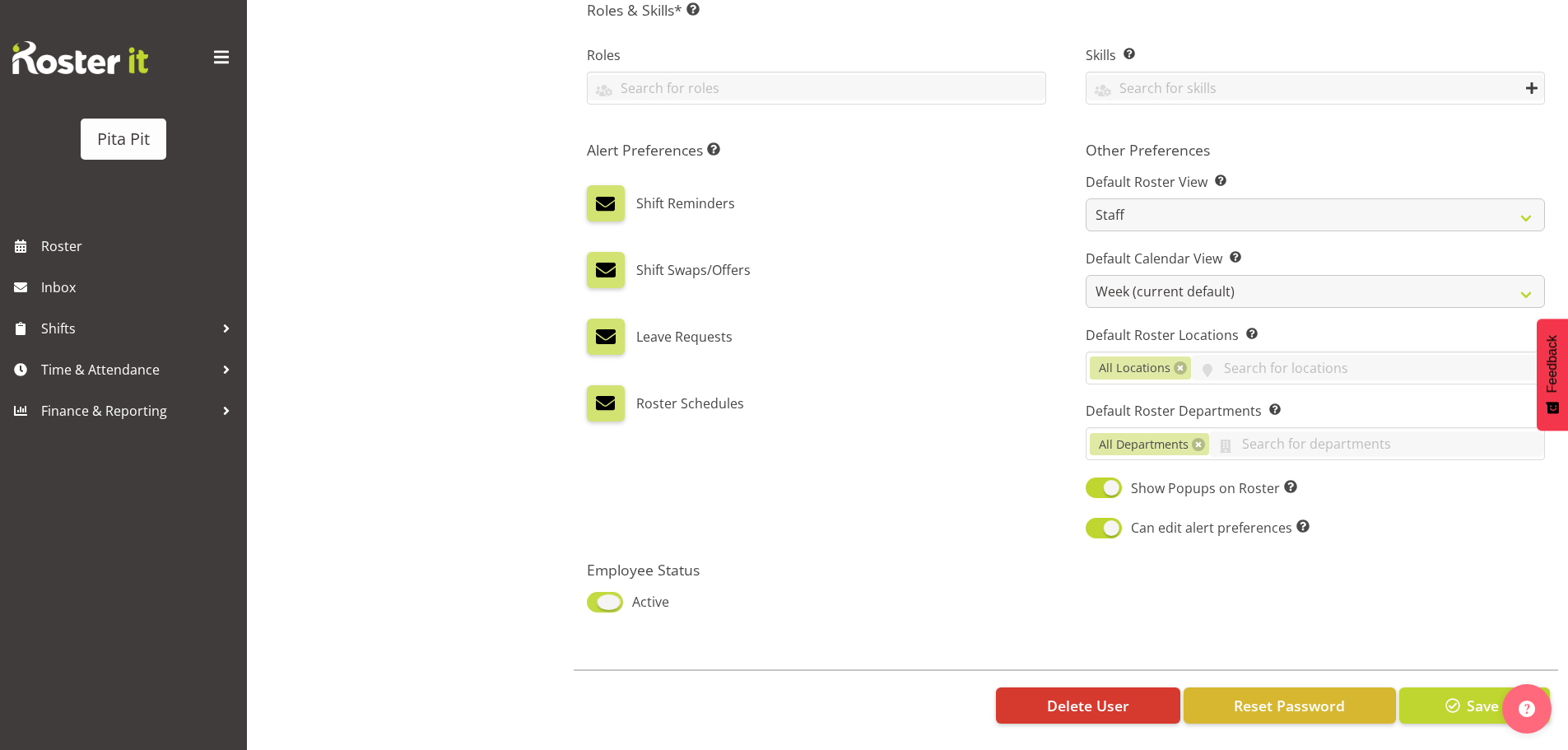
click at [614, 592] on span at bounding box center [604, 602] width 36 height 20
click at [597, 597] on input "Active" at bounding box center [592, 602] width 11 height 11
checkbox input "false"
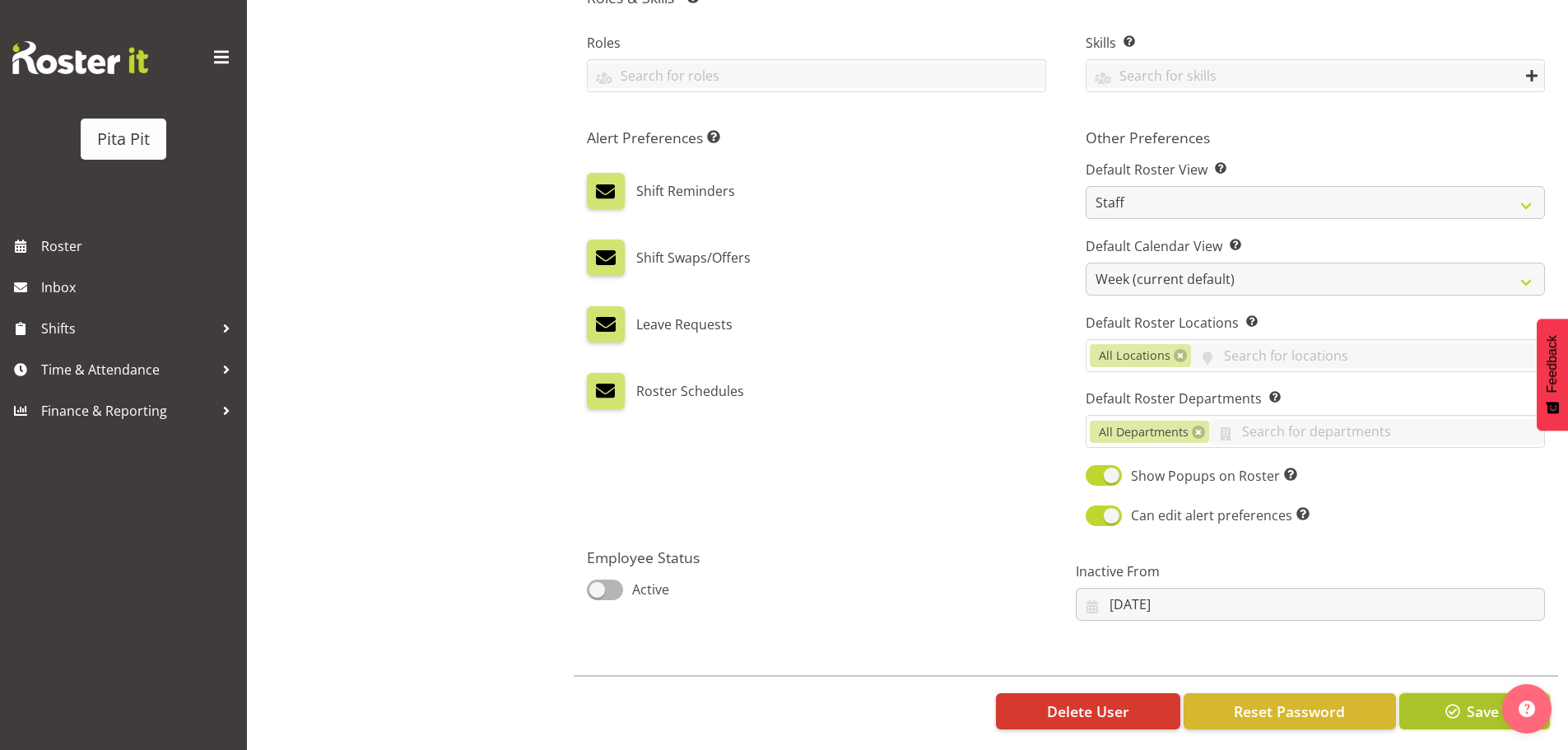
click at [1422, 710] on button "Save" at bounding box center [1474, 711] width 150 height 36
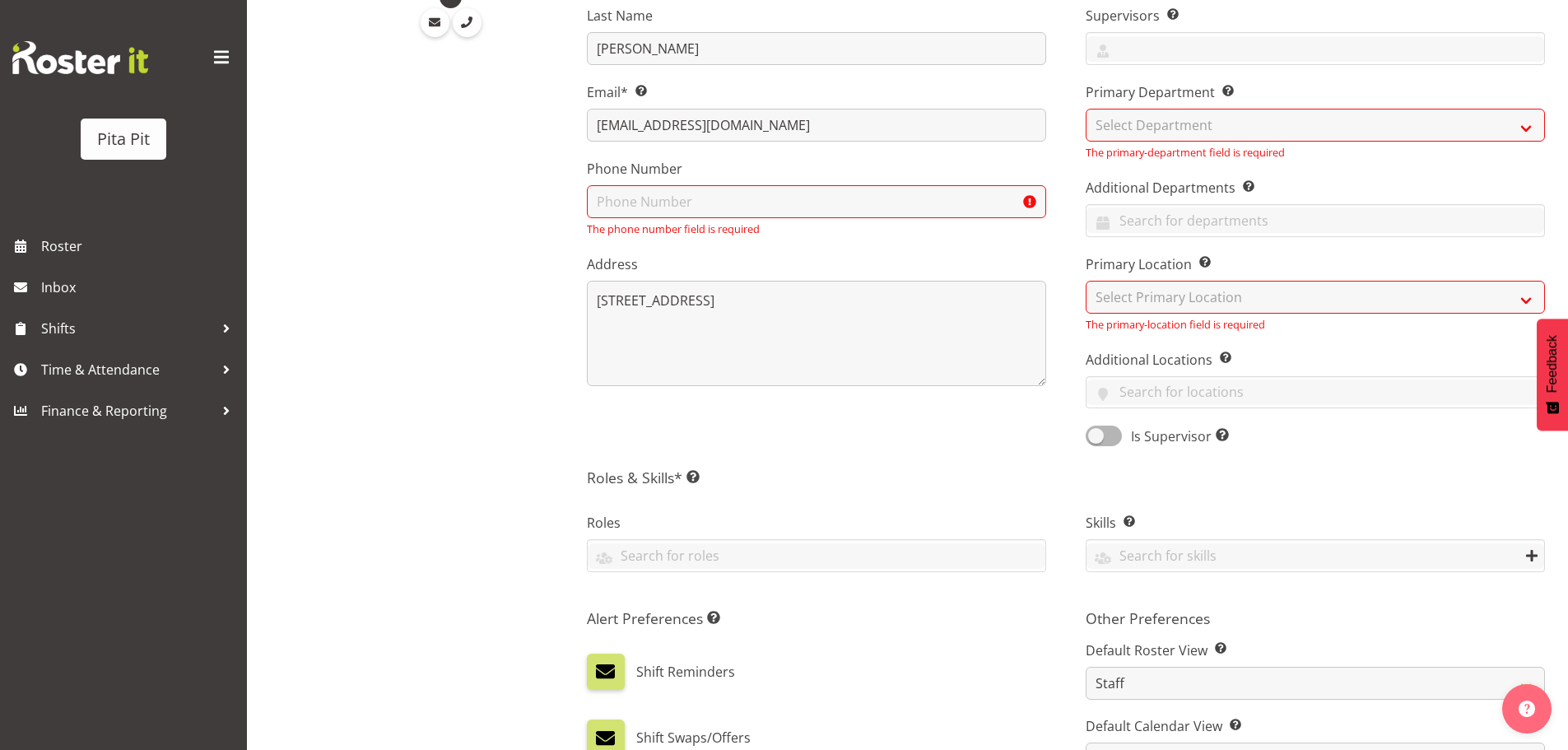
scroll to position [3, 0]
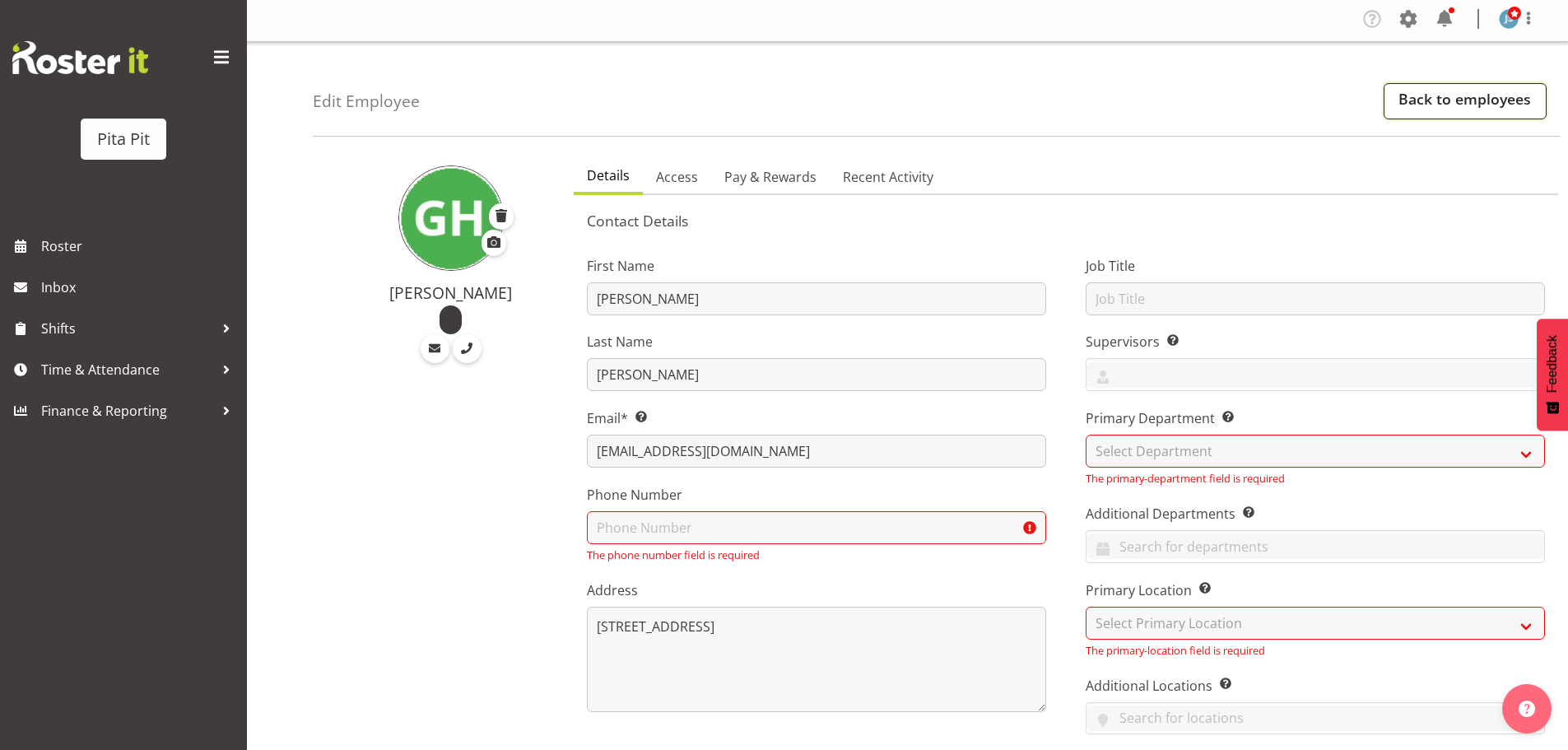
click at [1436, 99] on link "Back to employees" at bounding box center [1464, 100] width 163 height 36
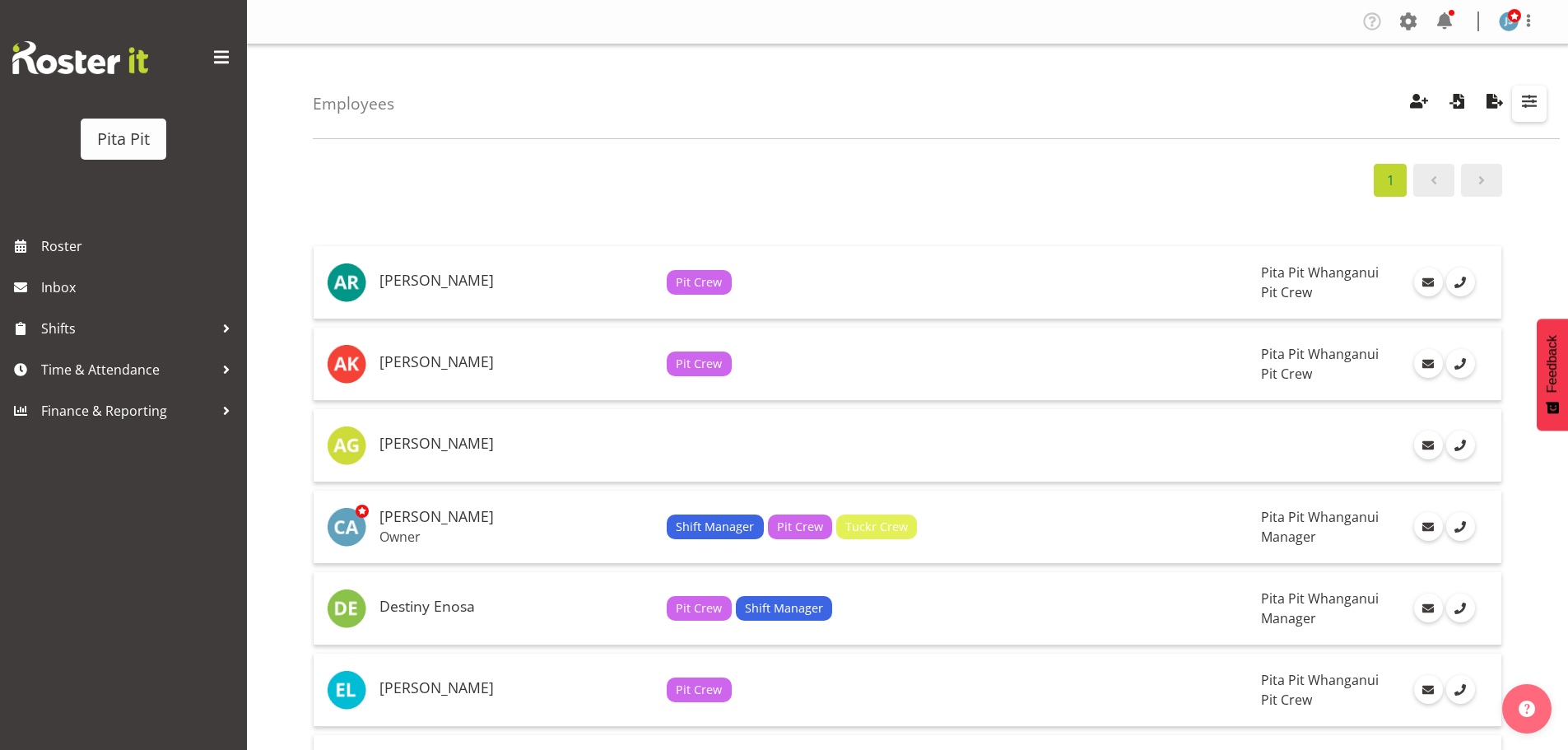
click at [1523, 101] on span "button" at bounding box center [1529, 101] width 21 height 21
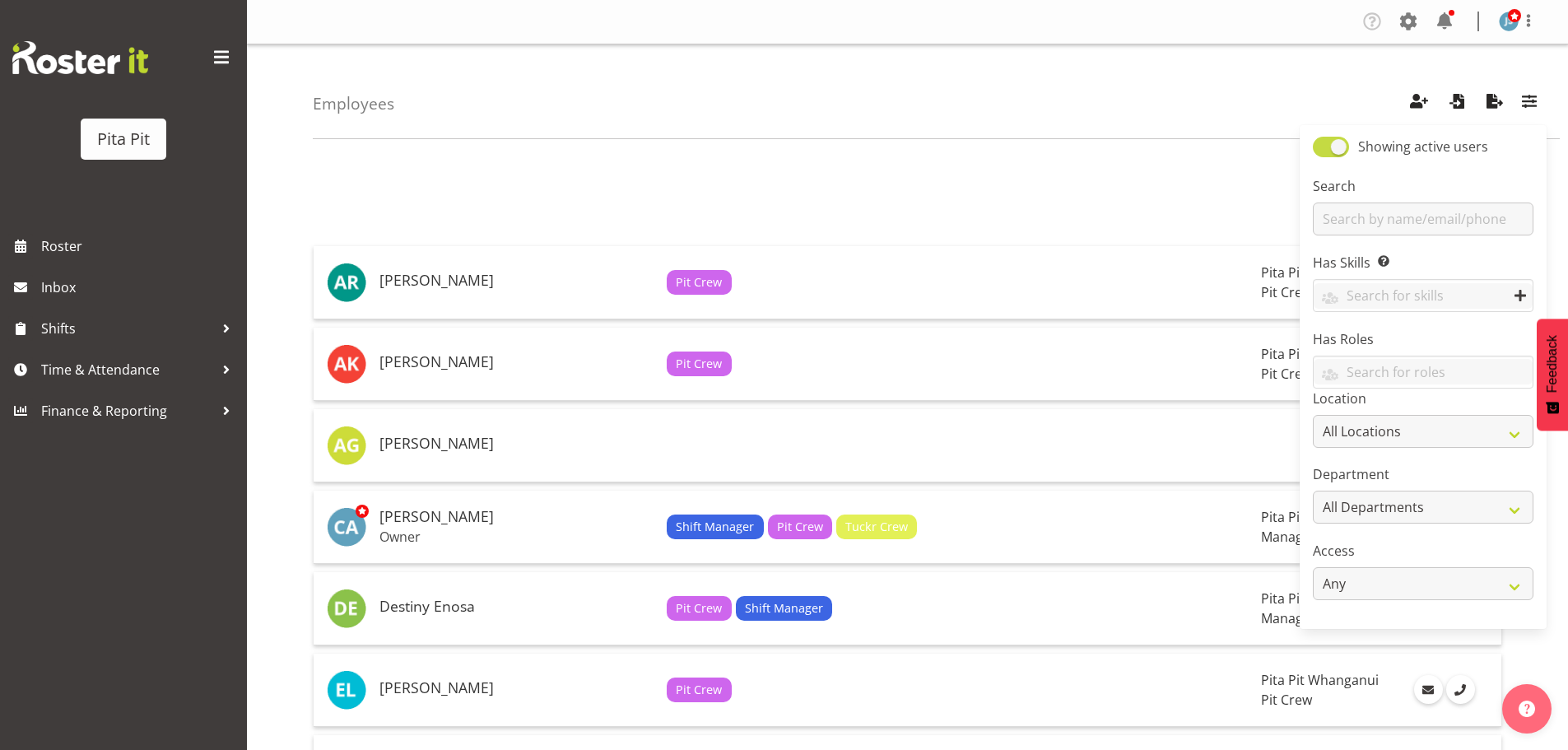
click at [1336, 147] on span at bounding box center [1330, 146] width 36 height 20
click at [1323, 147] on input "Showing active users" at bounding box center [1318, 147] width 11 height 11
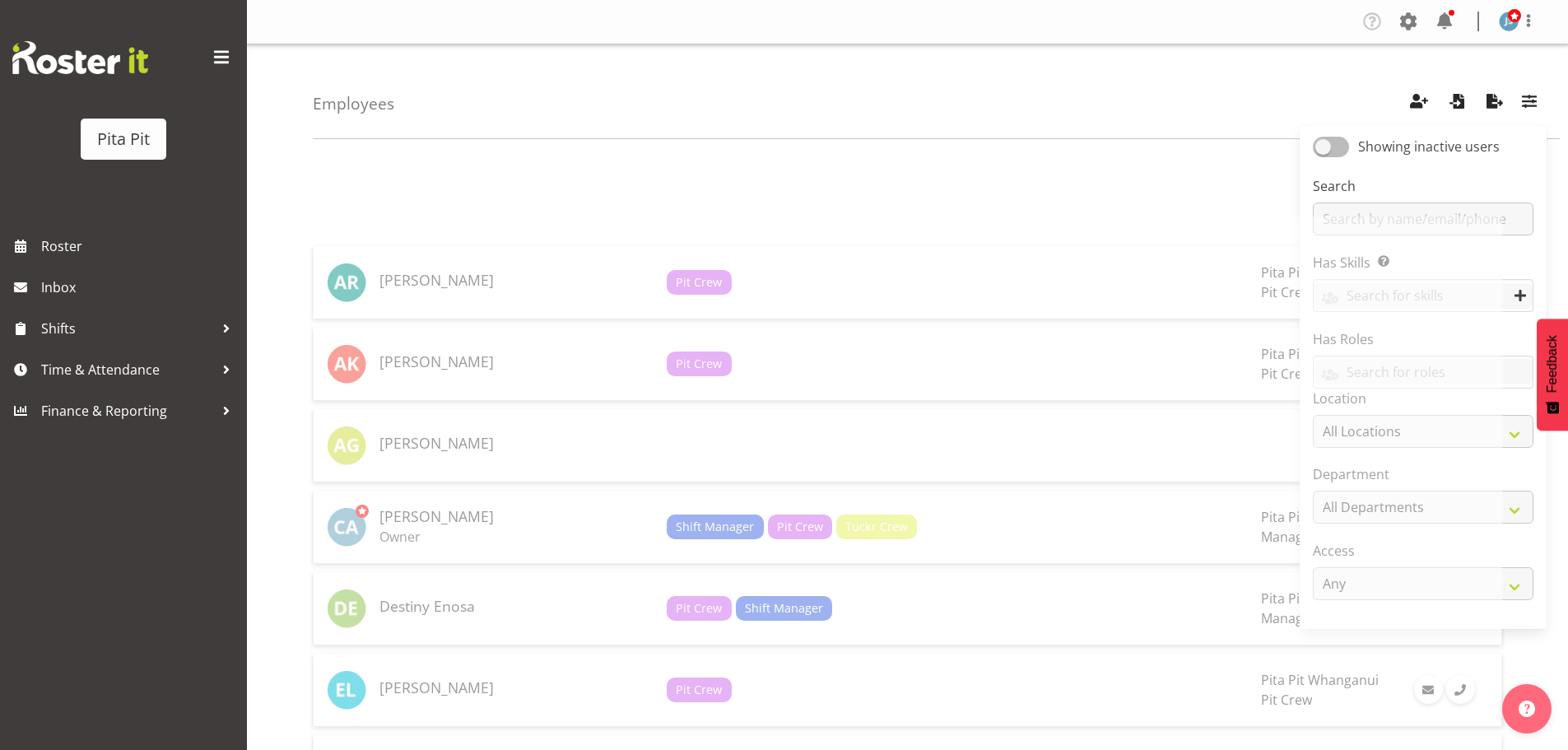
click at [1336, 147] on span at bounding box center [1330, 146] width 36 height 20
click at [1323, 147] on input "Showing inactive users" at bounding box center [1318, 147] width 11 height 11
checkbox input "true"
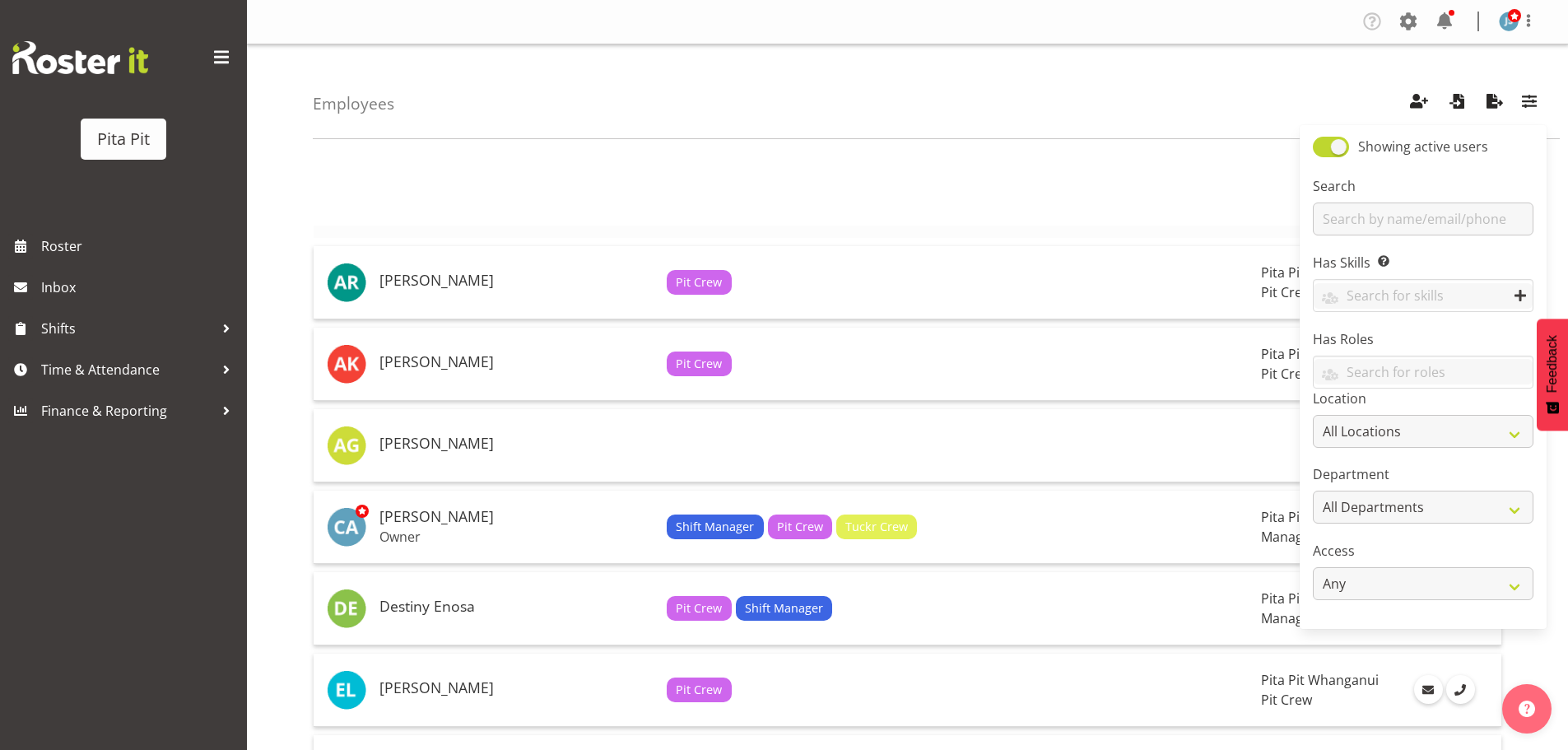
click at [1027, 225] on th at bounding box center [956, 232] width 594 height 12
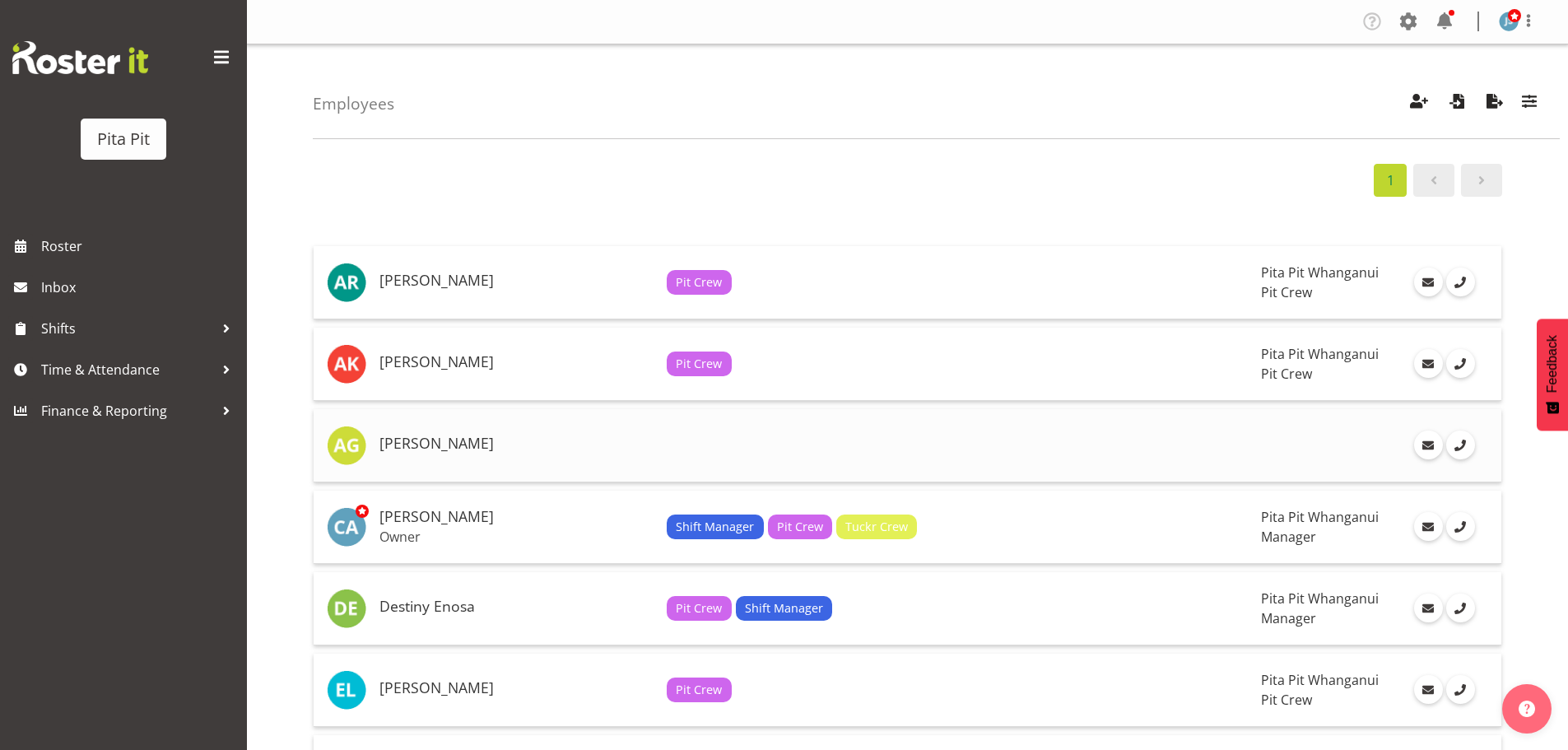
click at [1308, 429] on td at bounding box center [1331, 445] width 153 height 73
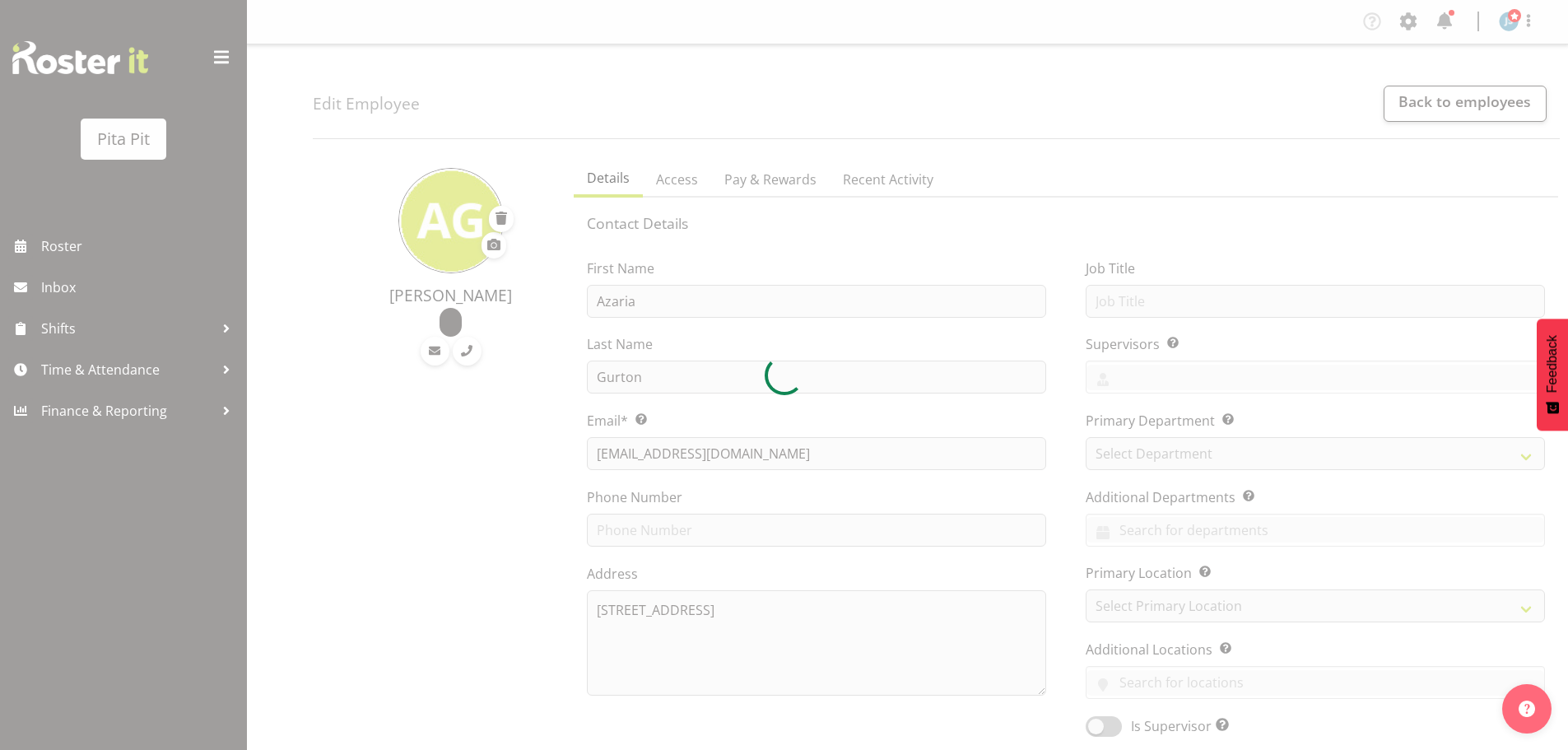
select select "TimelineWeek"
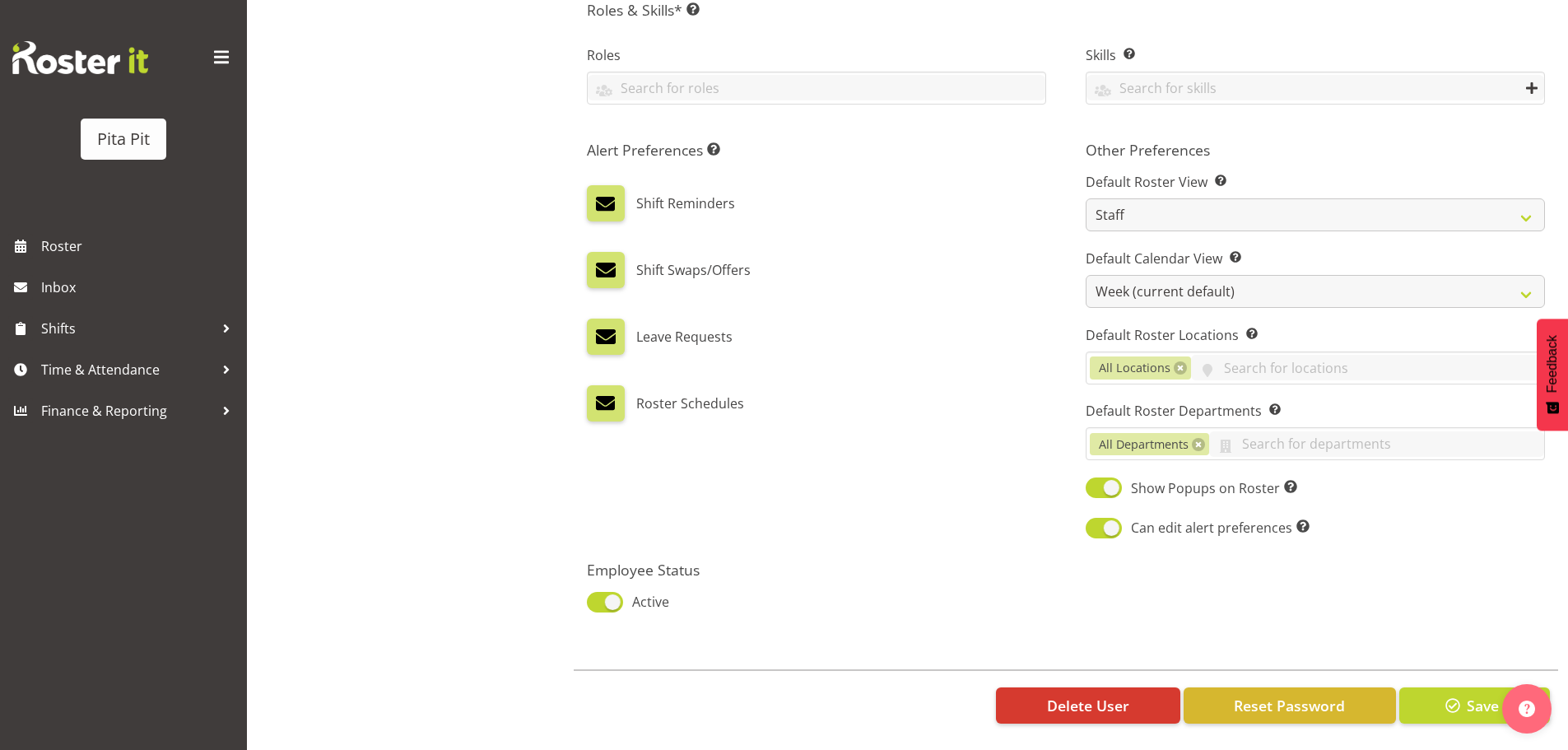
scroll to position [771, 0]
click at [609, 592] on span at bounding box center [604, 602] width 36 height 20
click at [597, 597] on input "Active" at bounding box center [592, 602] width 11 height 11
checkbox input "false"
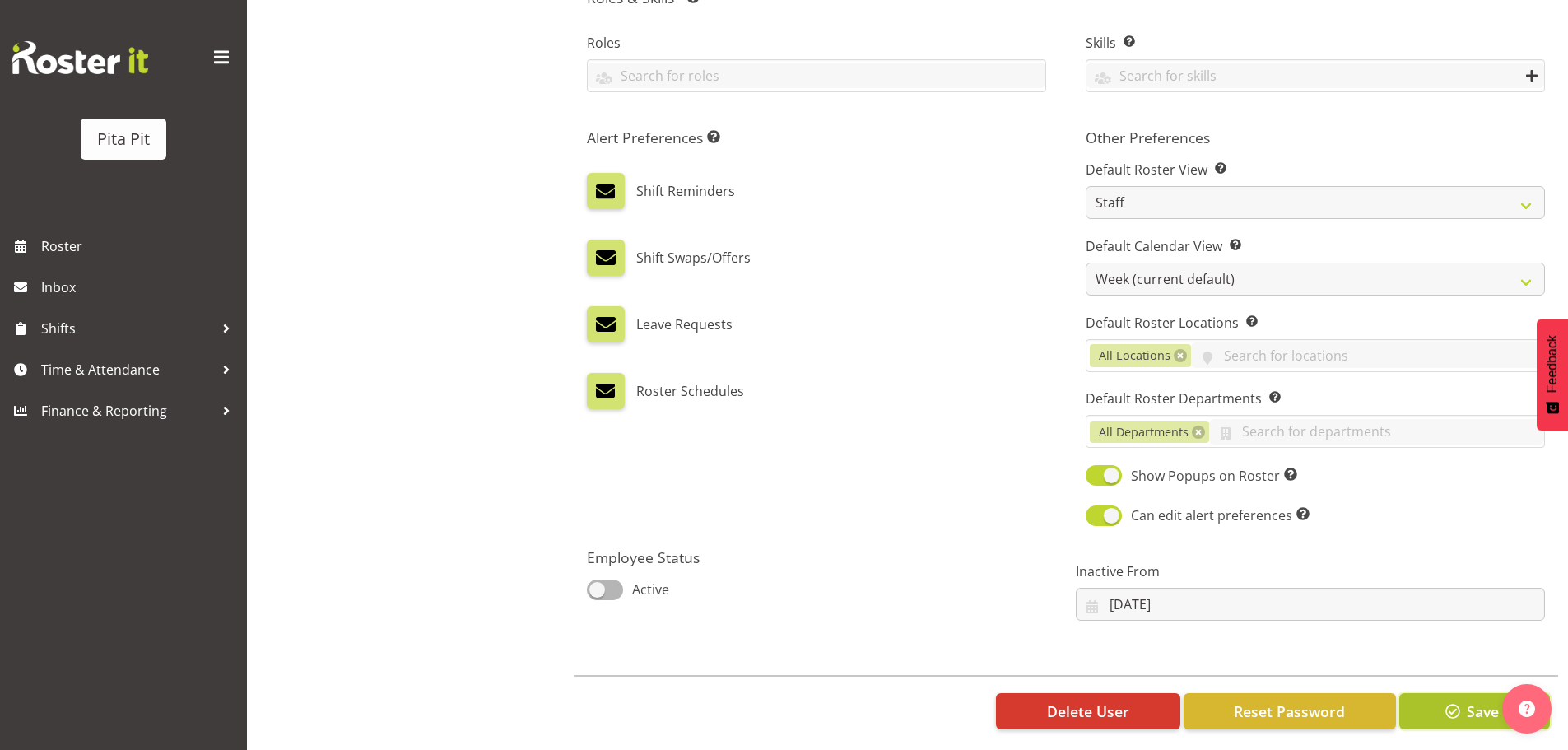
click at [1432, 712] on button "Save" at bounding box center [1474, 711] width 150 height 36
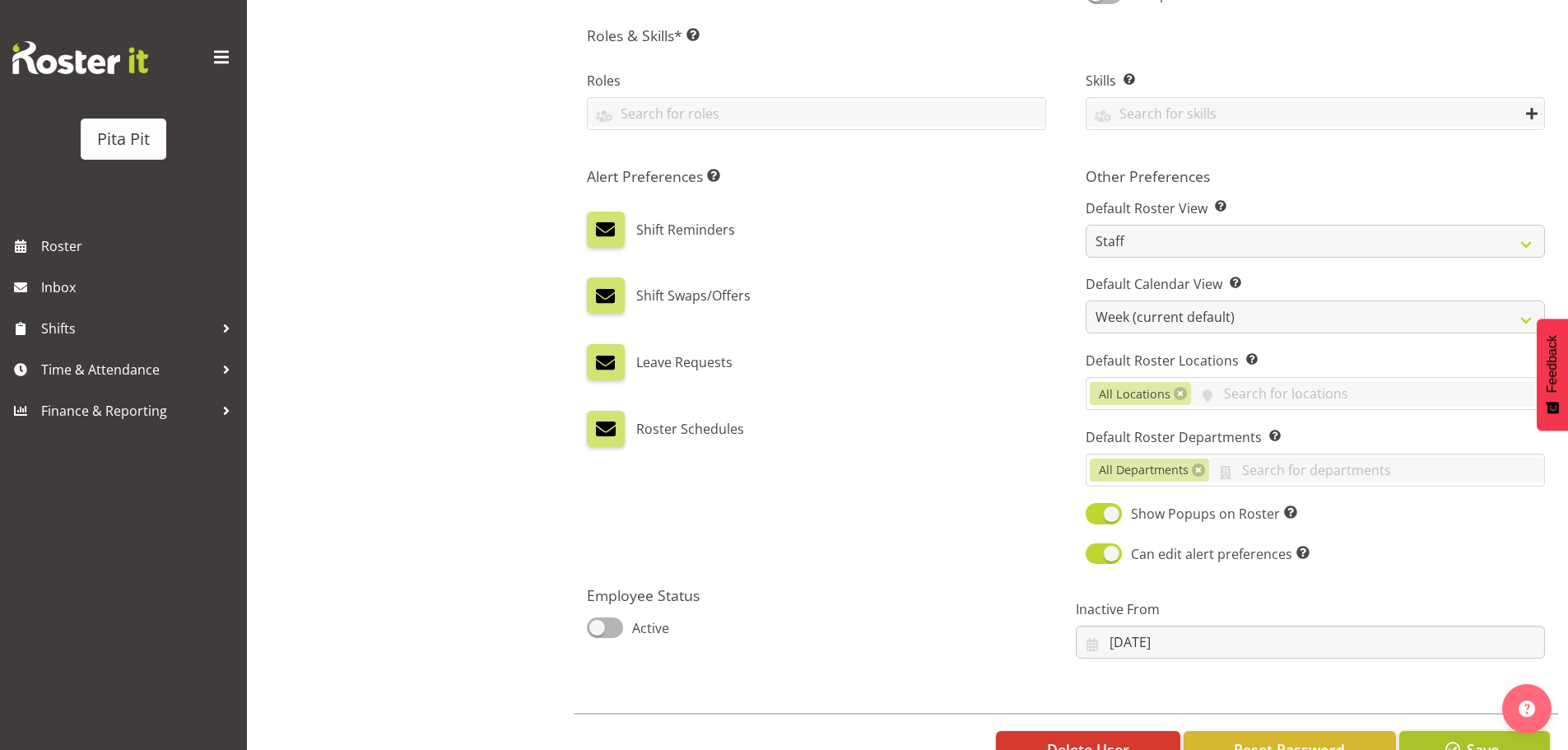
click at [1436, 738] on button "Save" at bounding box center [1474, 749] width 150 height 36
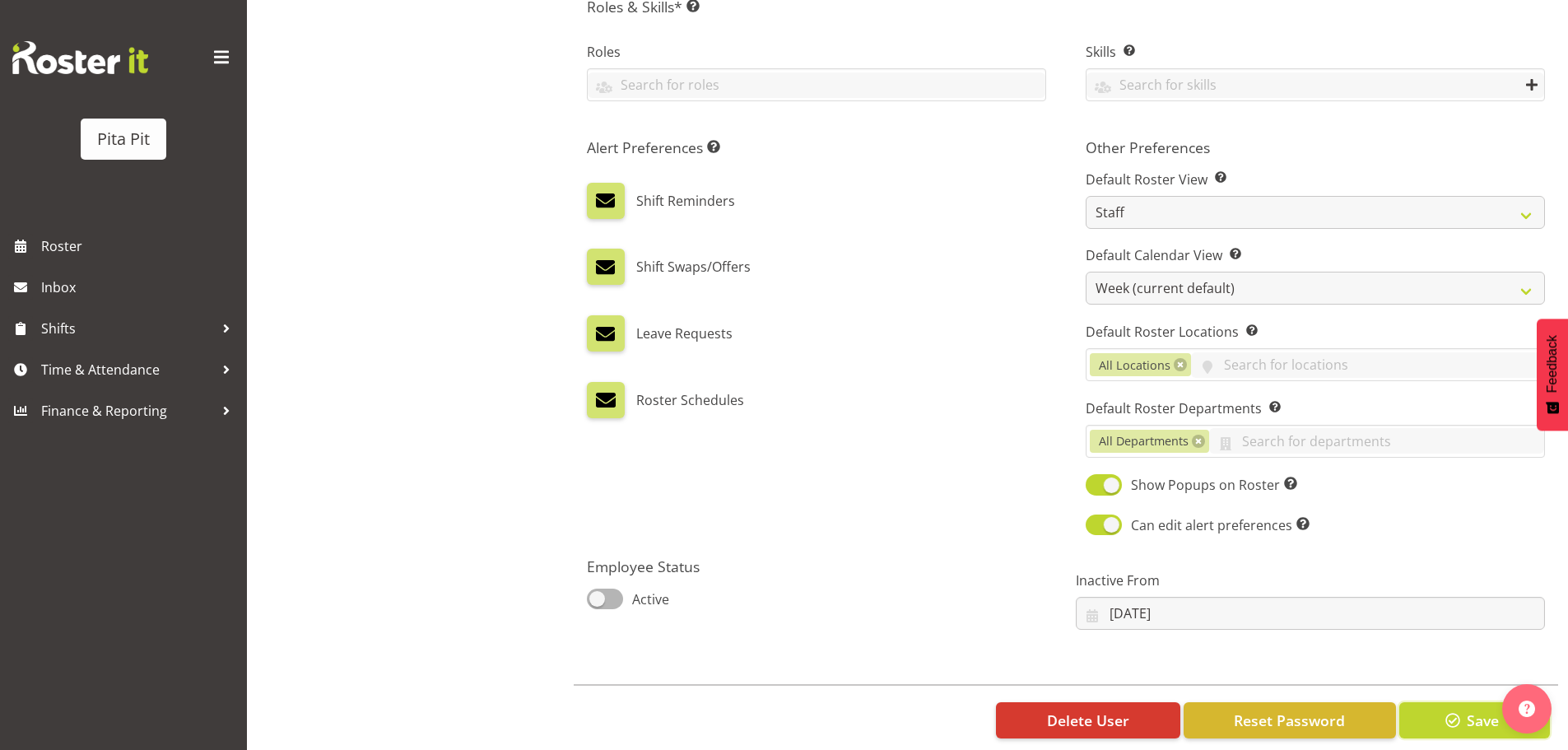
scroll to position [827, 0]
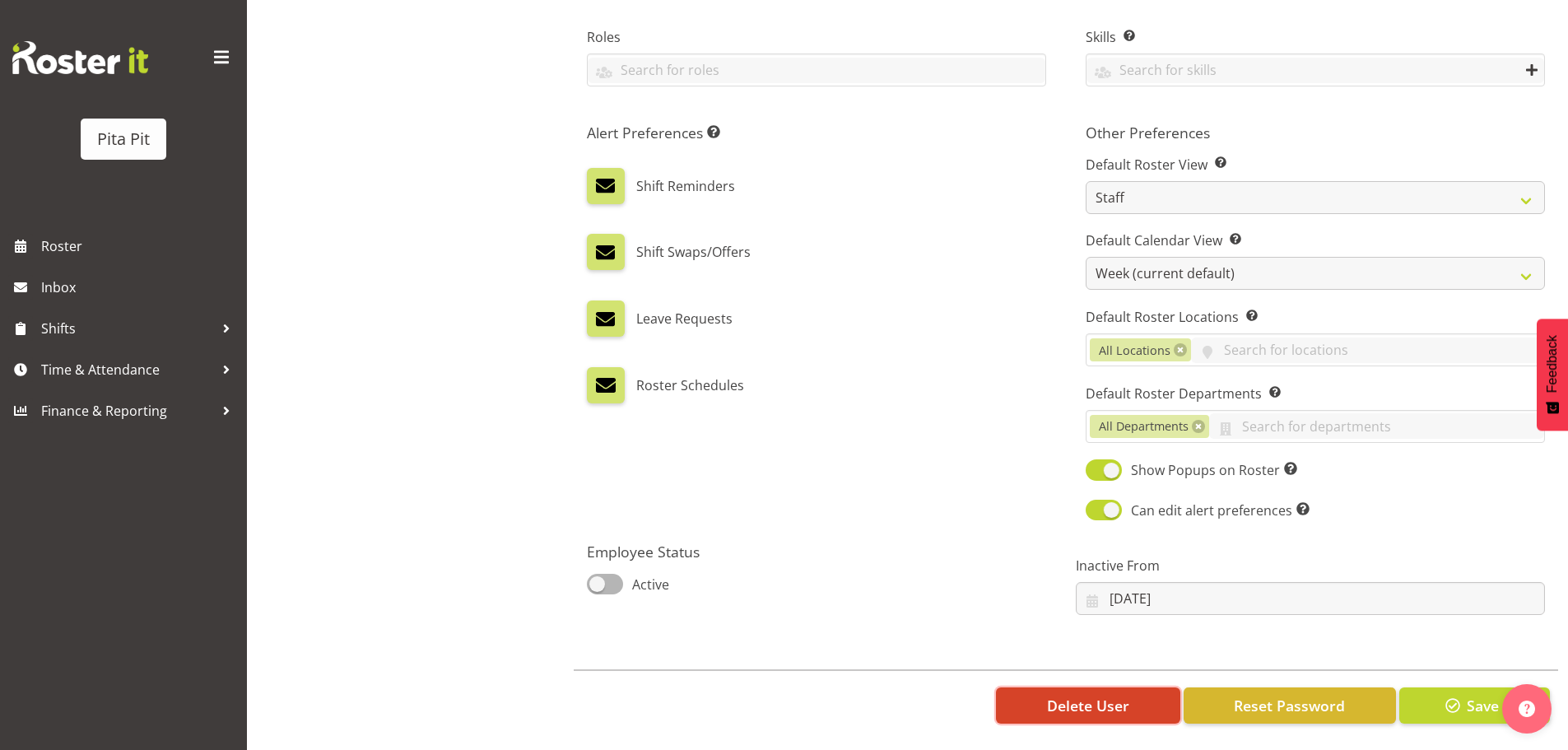
click at [1088, 695] on span "Delete User" at bounding box center [1088, 705] width 83 height 21
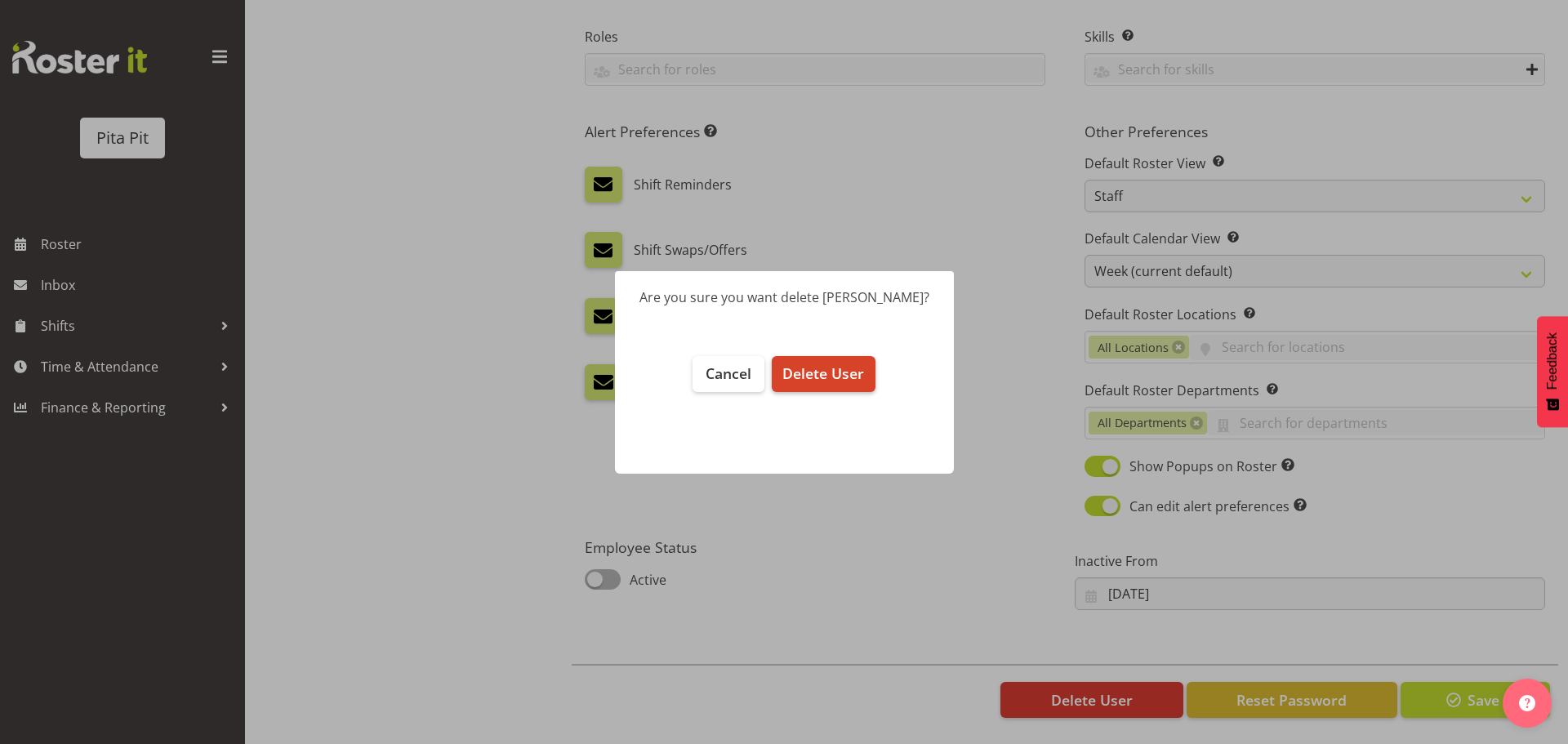
click at [830, 375] on span "Delete User" at bounding box center [823, 373] width 82 height 19
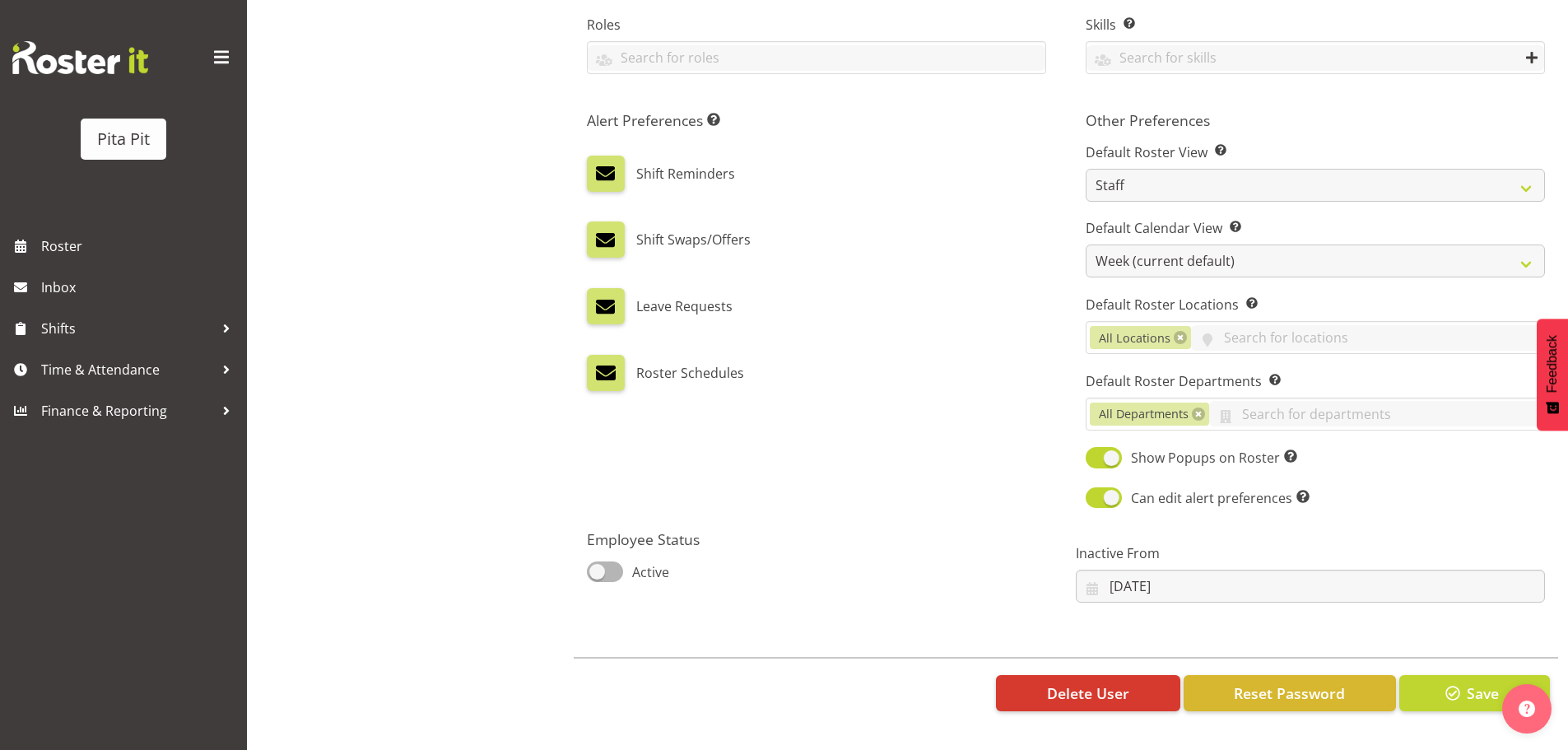
click at [427, 48] on div "Azaria Gurton" at bounding box center [437, 41] width 251 height 1434
click at [1082, 687] on span "Delete User" at bounding box center [1088, 693] width 83 height 21
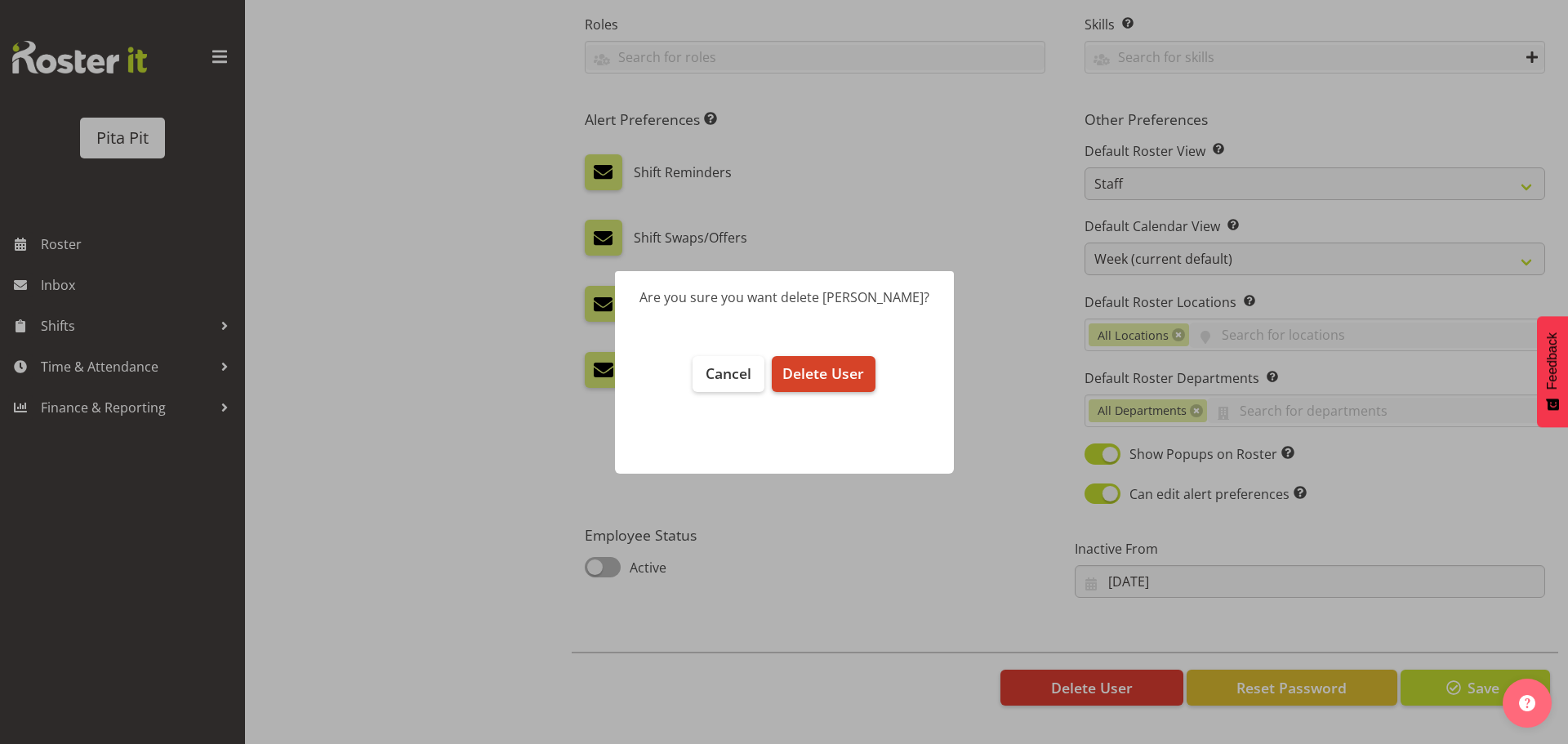
click at [828, 378] on span "Delete User" at bounding box center [823, 373] width 82 height 19
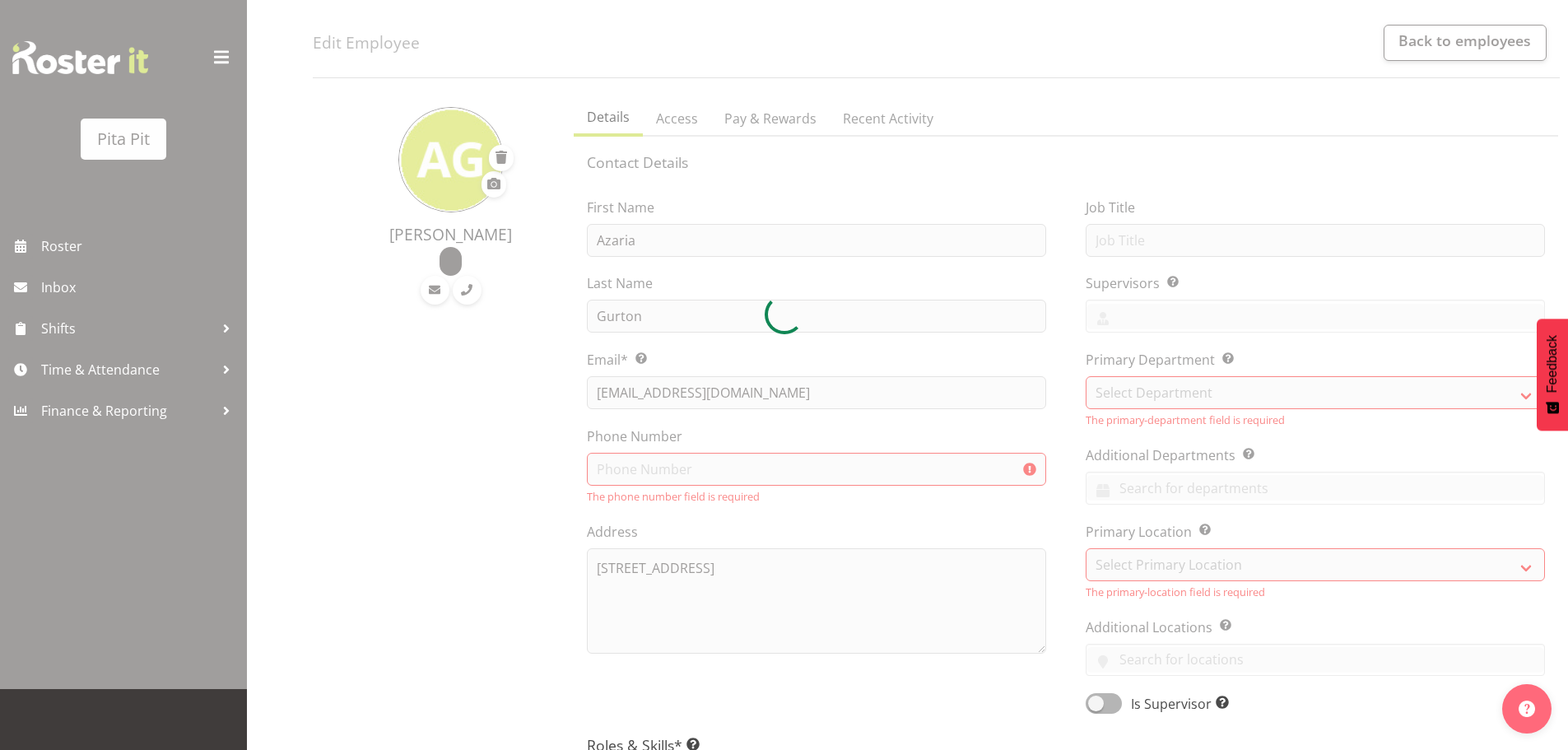
scroll to position [58, 0]
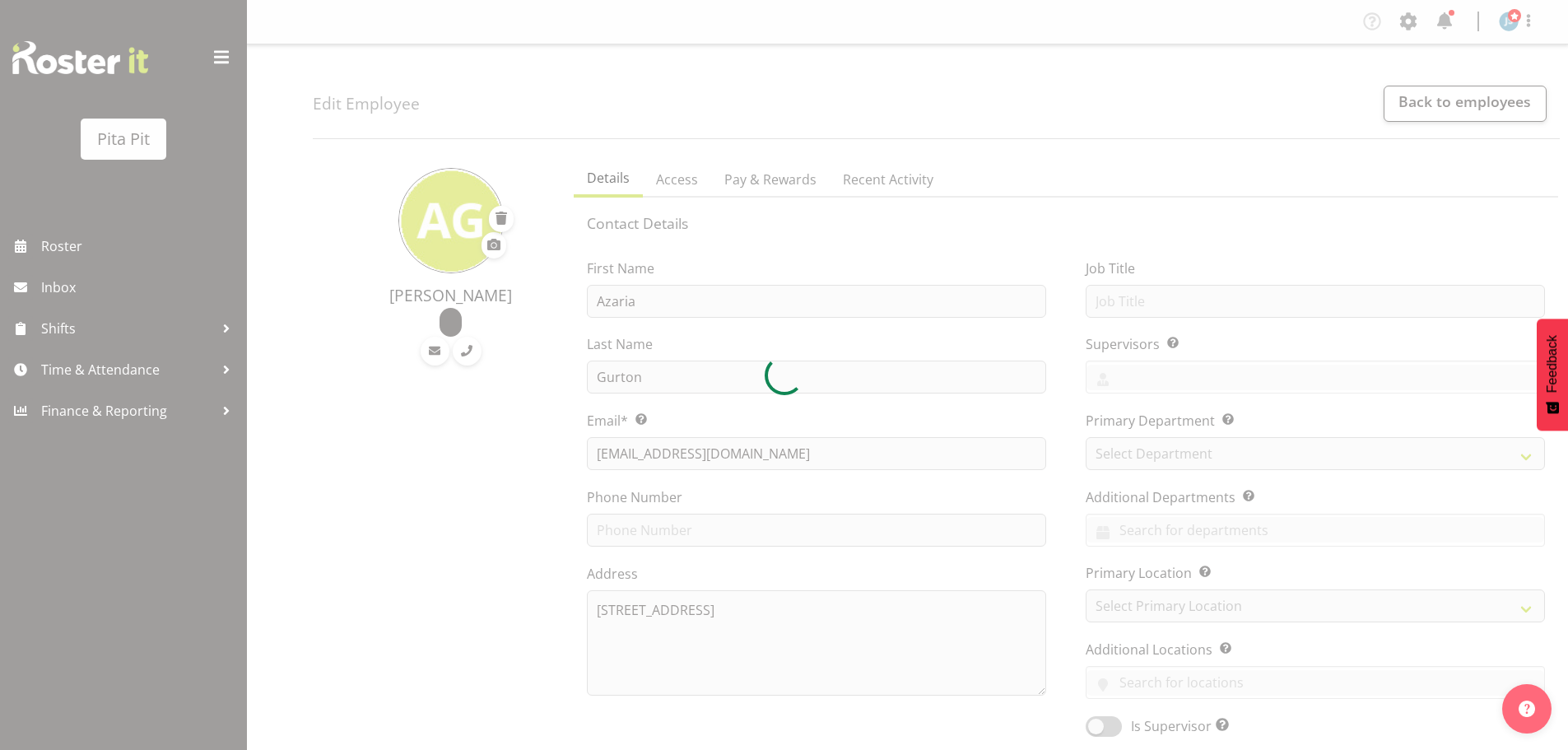
select select "TimelineWeek"
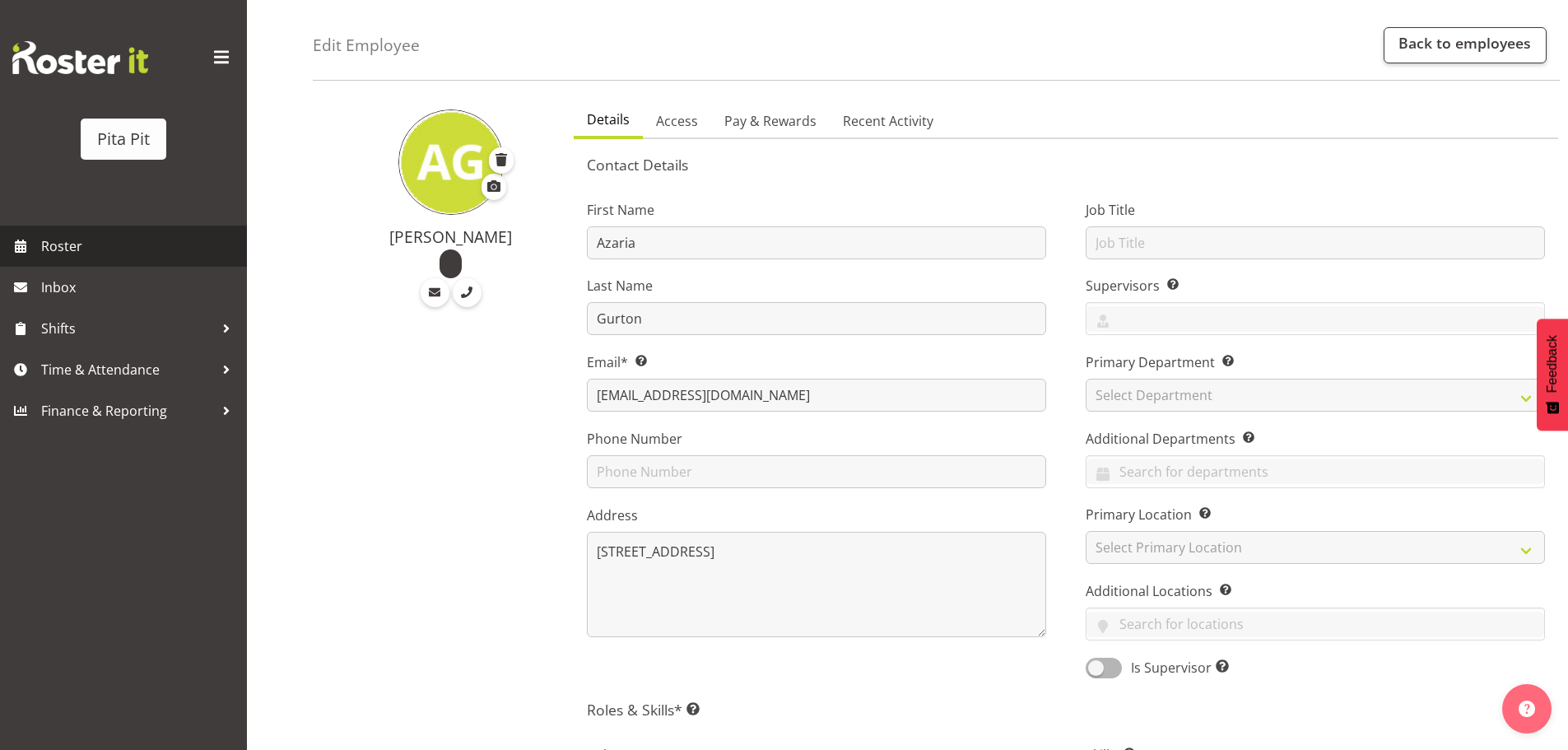
click at [136, 254] on span "Roster" at bounding box center [140, 246] width 197 height 25
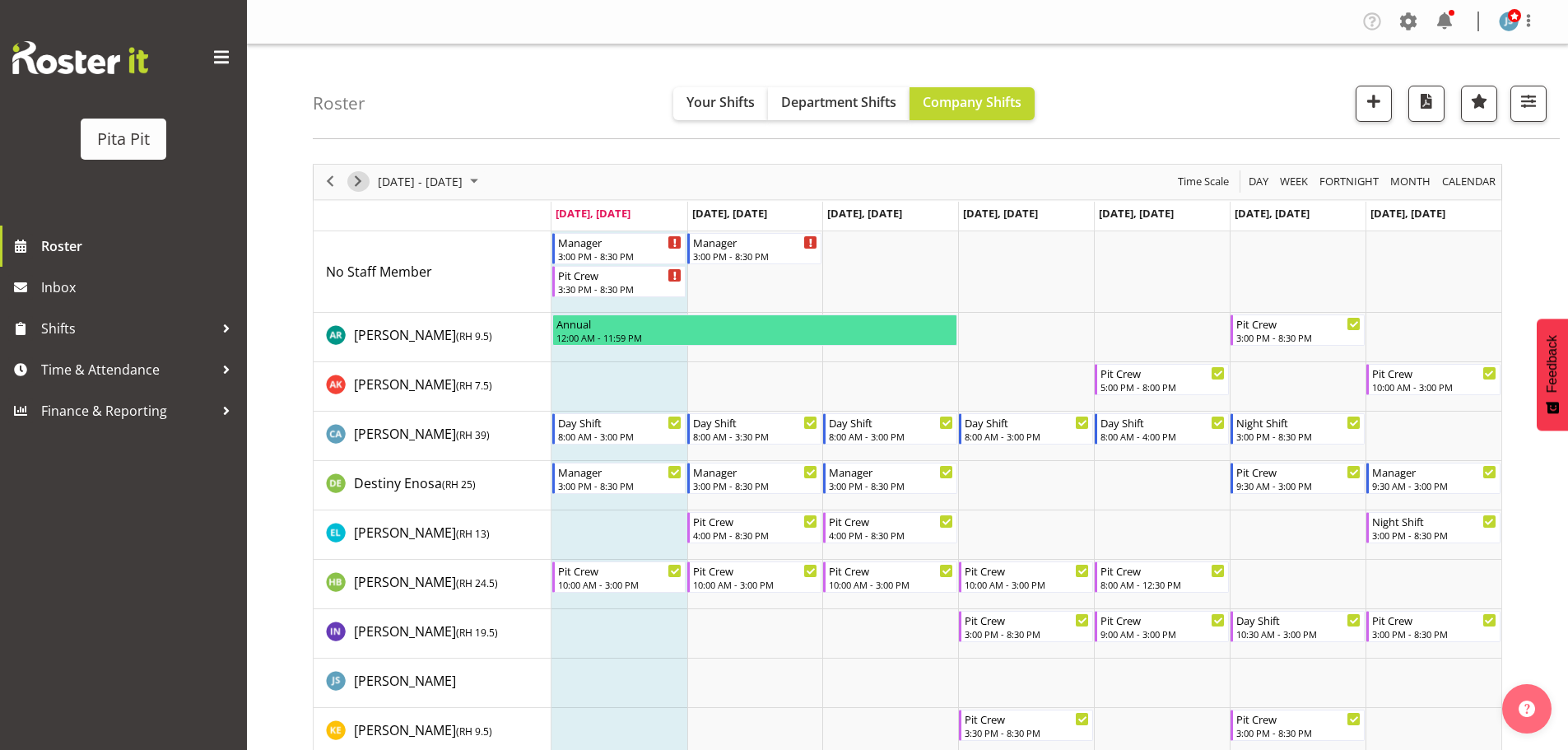
click at [360, 182] on span "Next" at bounding box center [358, 181] width 19 height 20
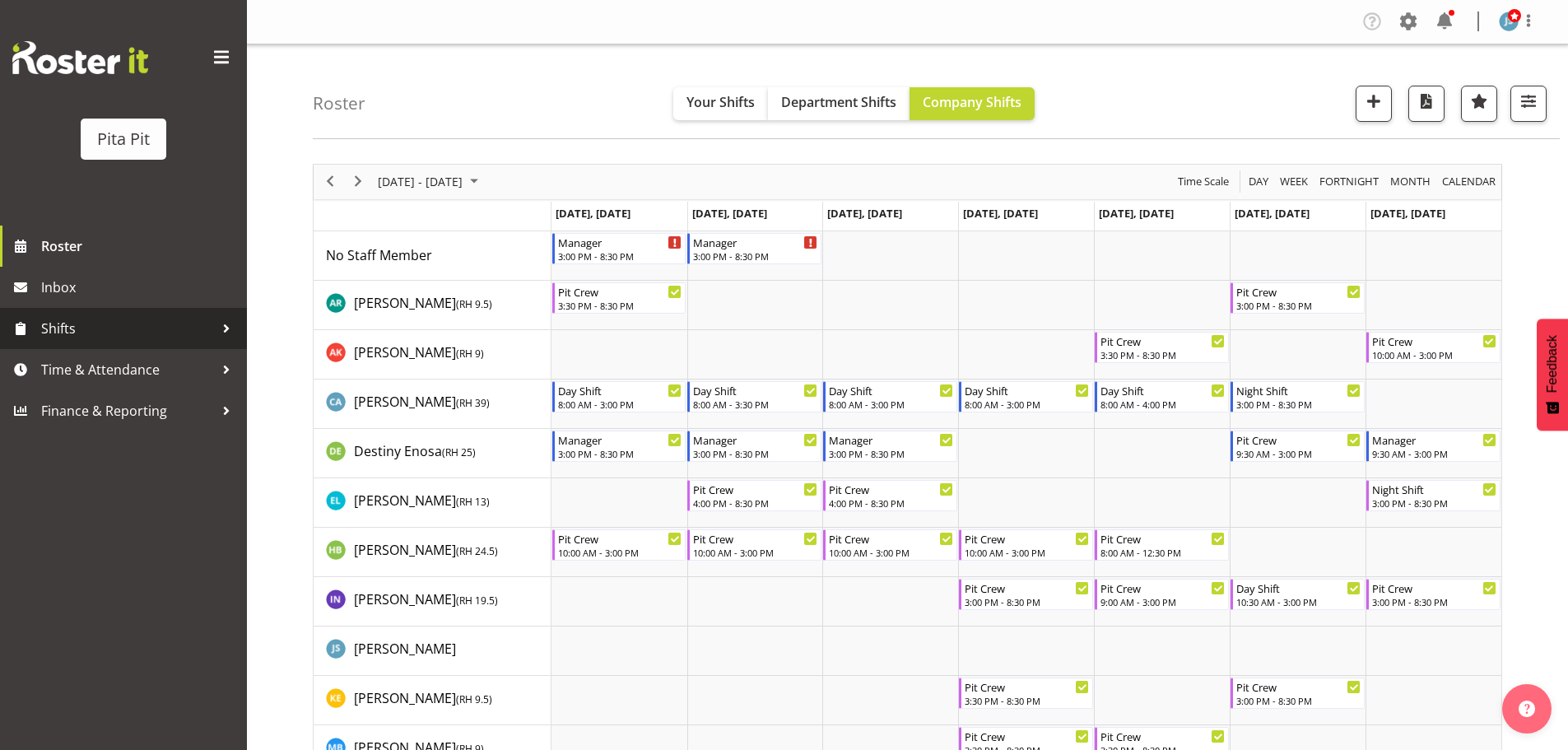
click at [132, 322] on span "Shifts" at bounding box center [128, 328] width 172 height 25
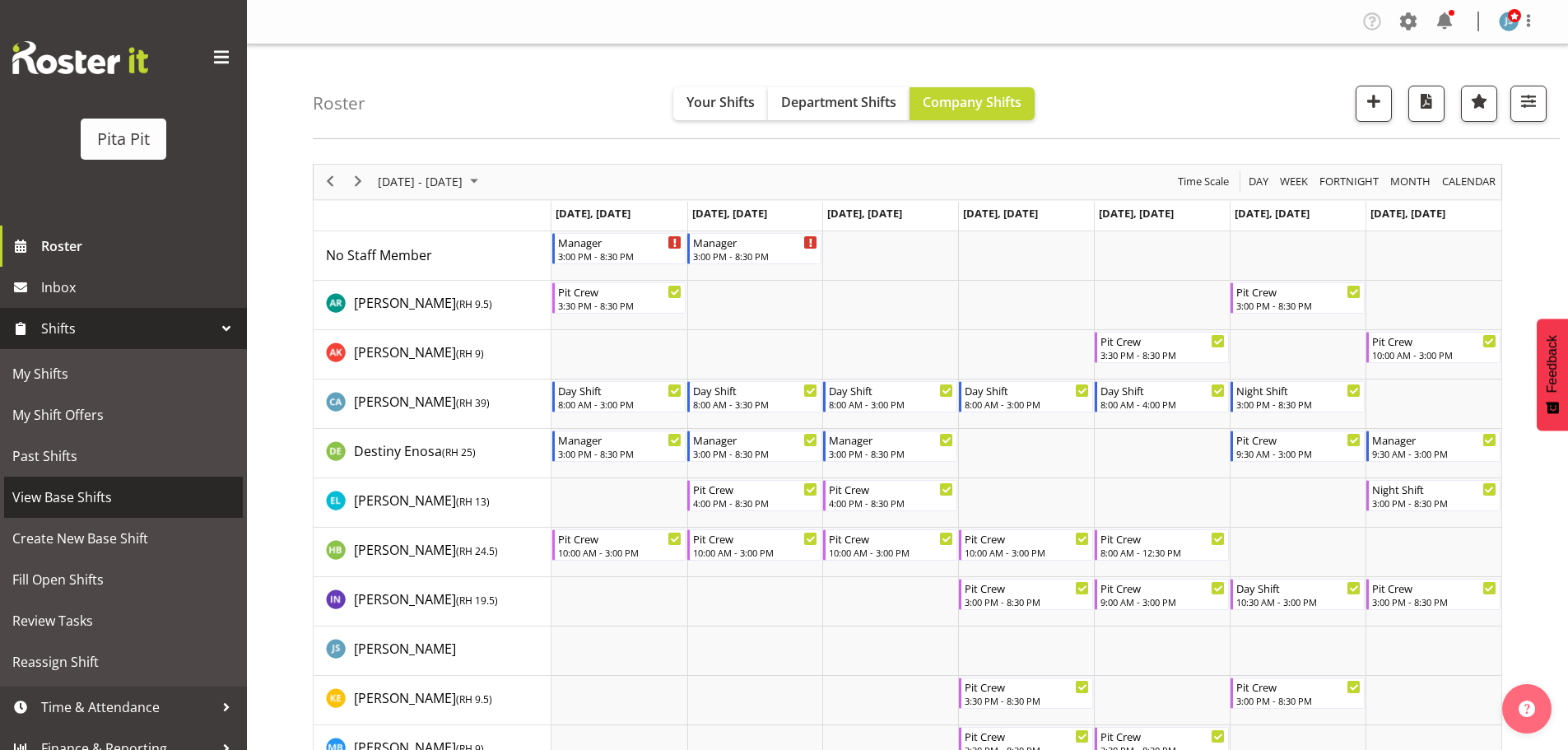
click at [119, 493] on span "View Base Shifts" at bounding box center [123, 497] width 223 height 25
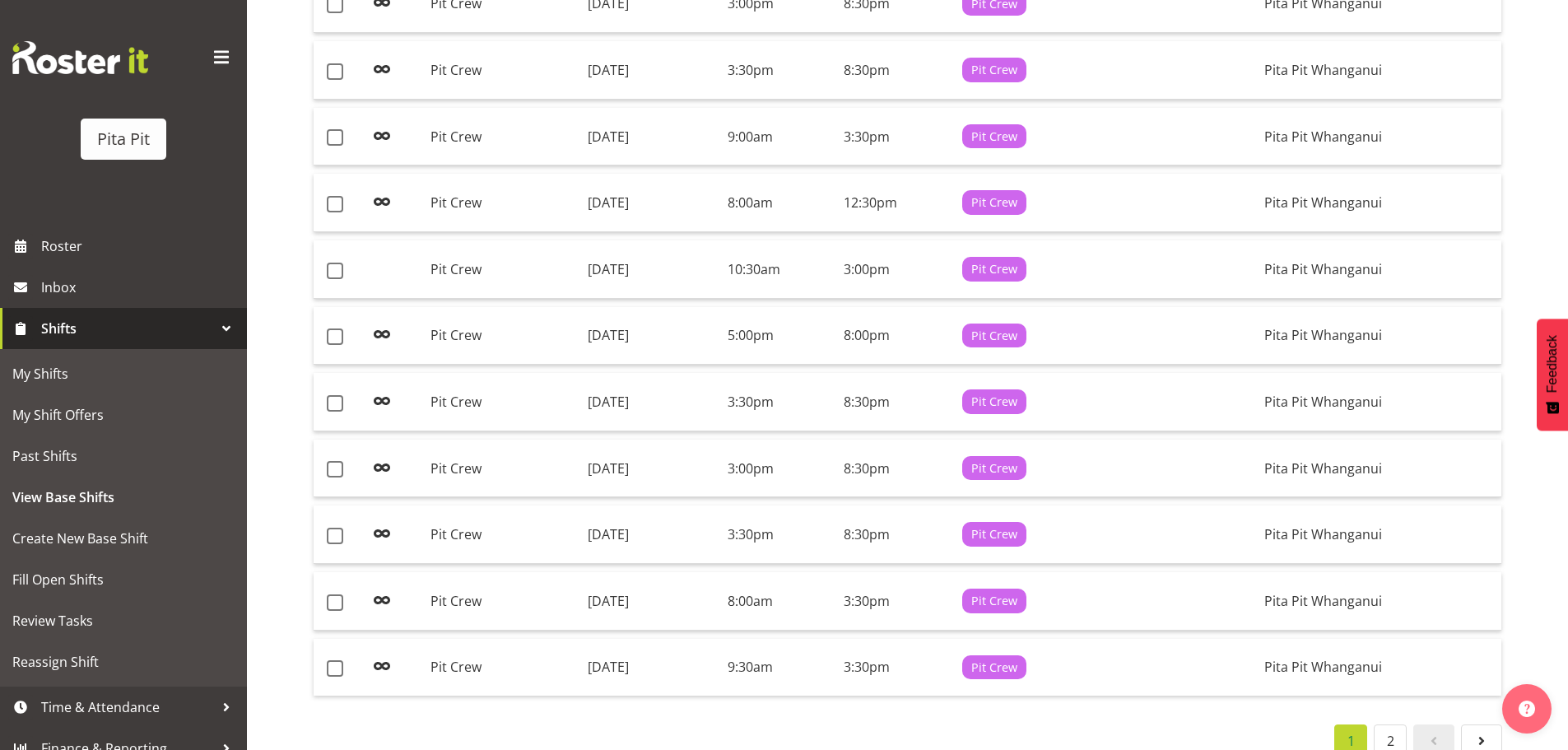
scroll to position [1188, 0]
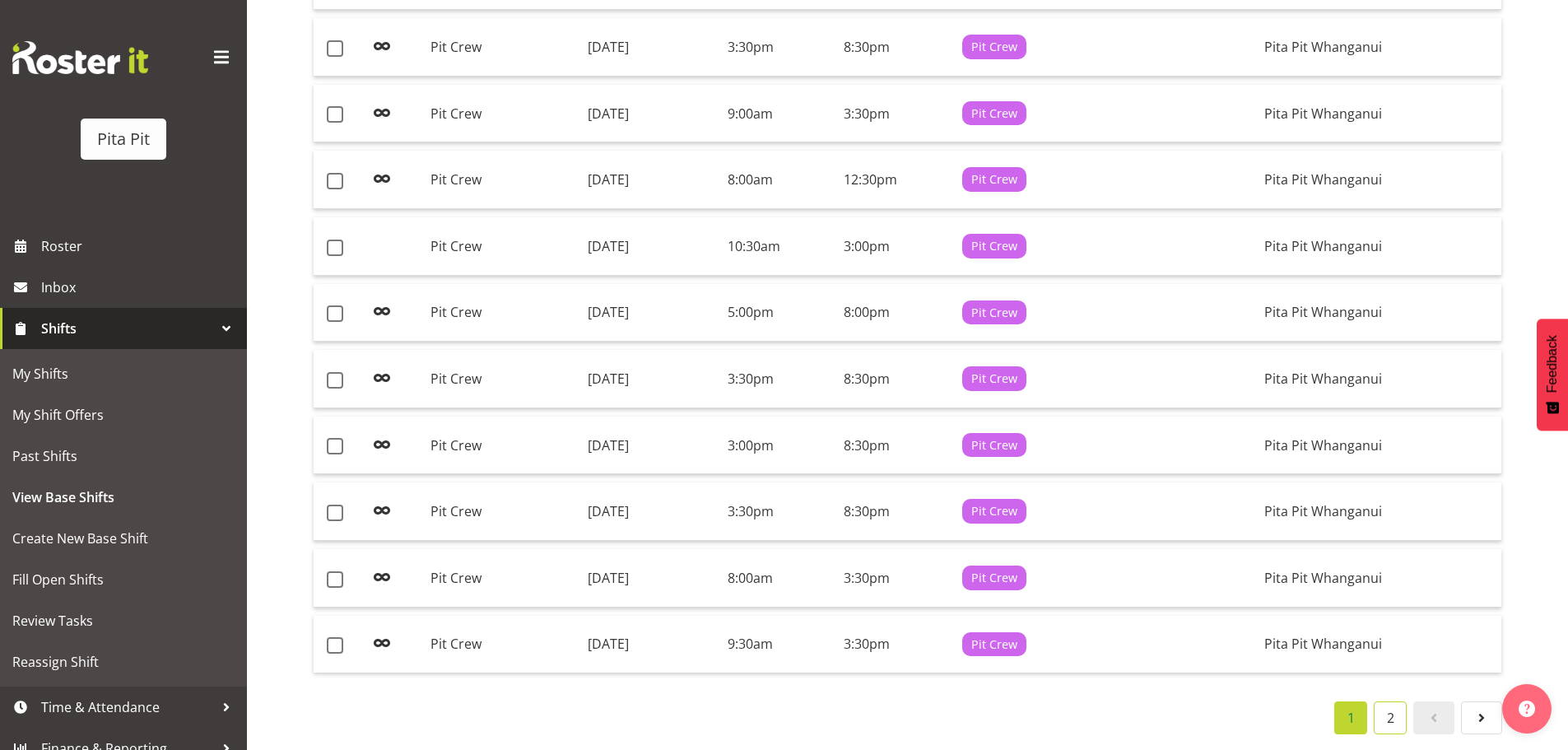
drag, startPoint x: 1387, startPoint y: 715, endPoint x: 1379, endPoint y: 714, distance: 8.1
click at [1387, 715] on link "2" at bounding box center [1389, 717] width 33 height 33
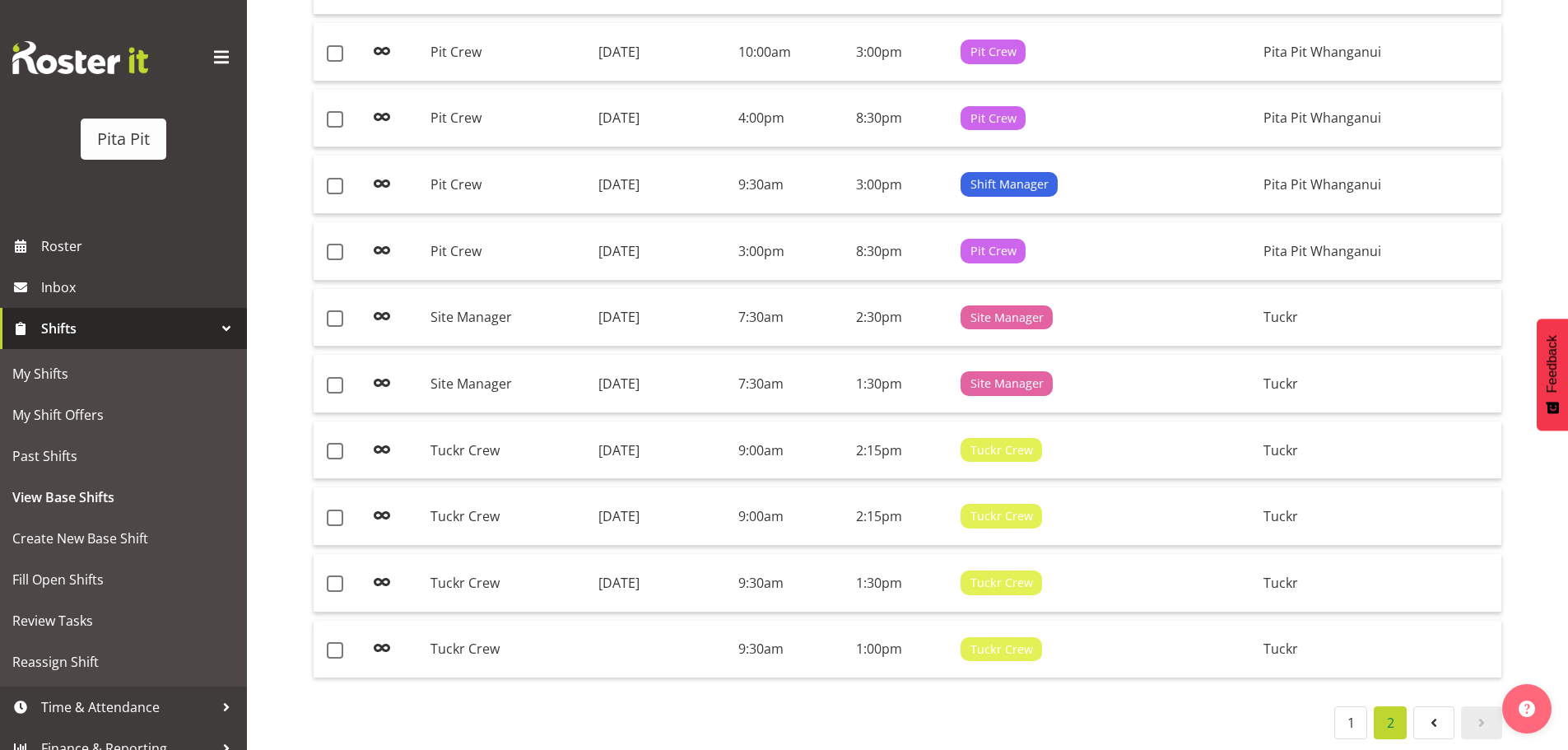
scroll to position [525, 0]
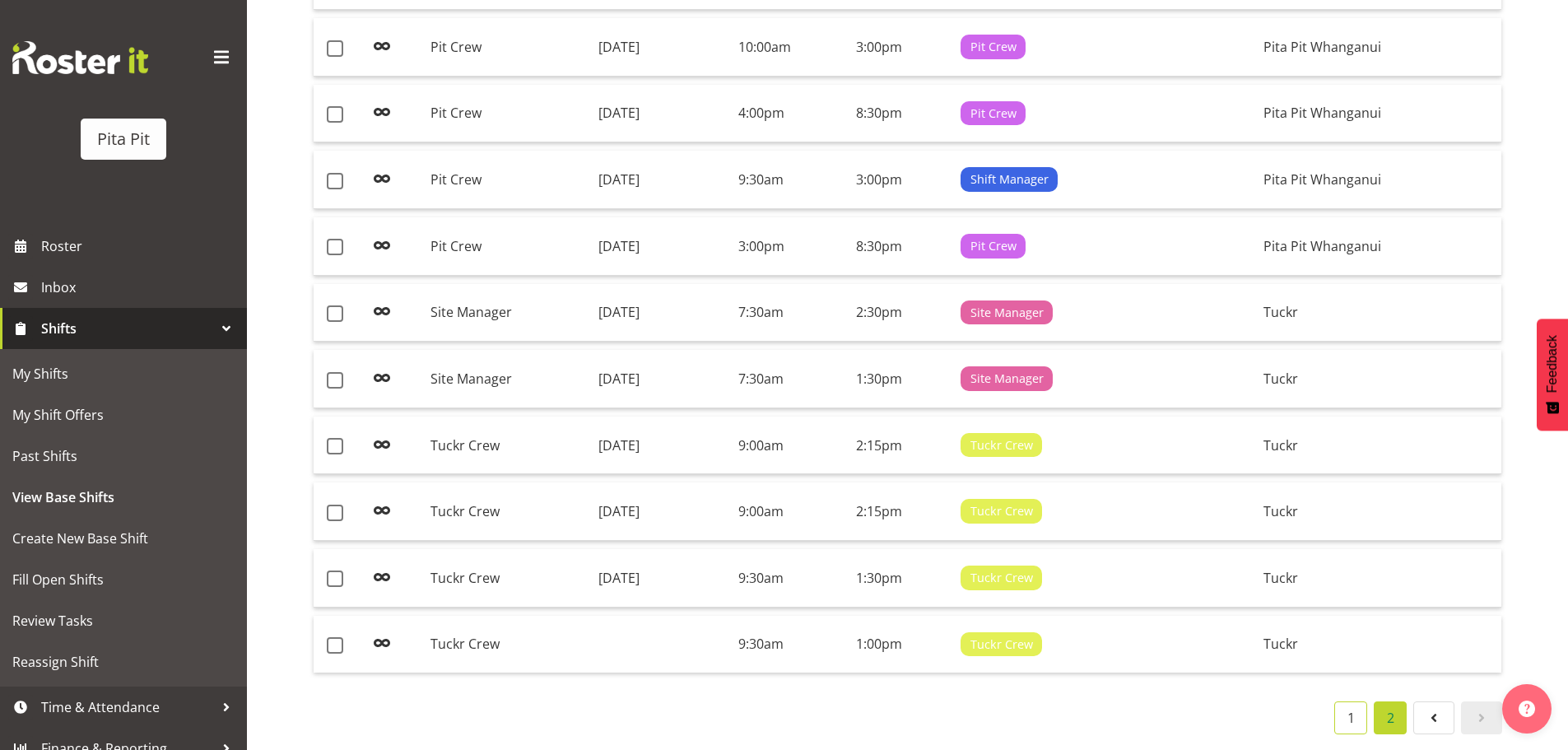
click at [1352, 705] on link "1" at bounding box center [1350, 717] width 33 height 33
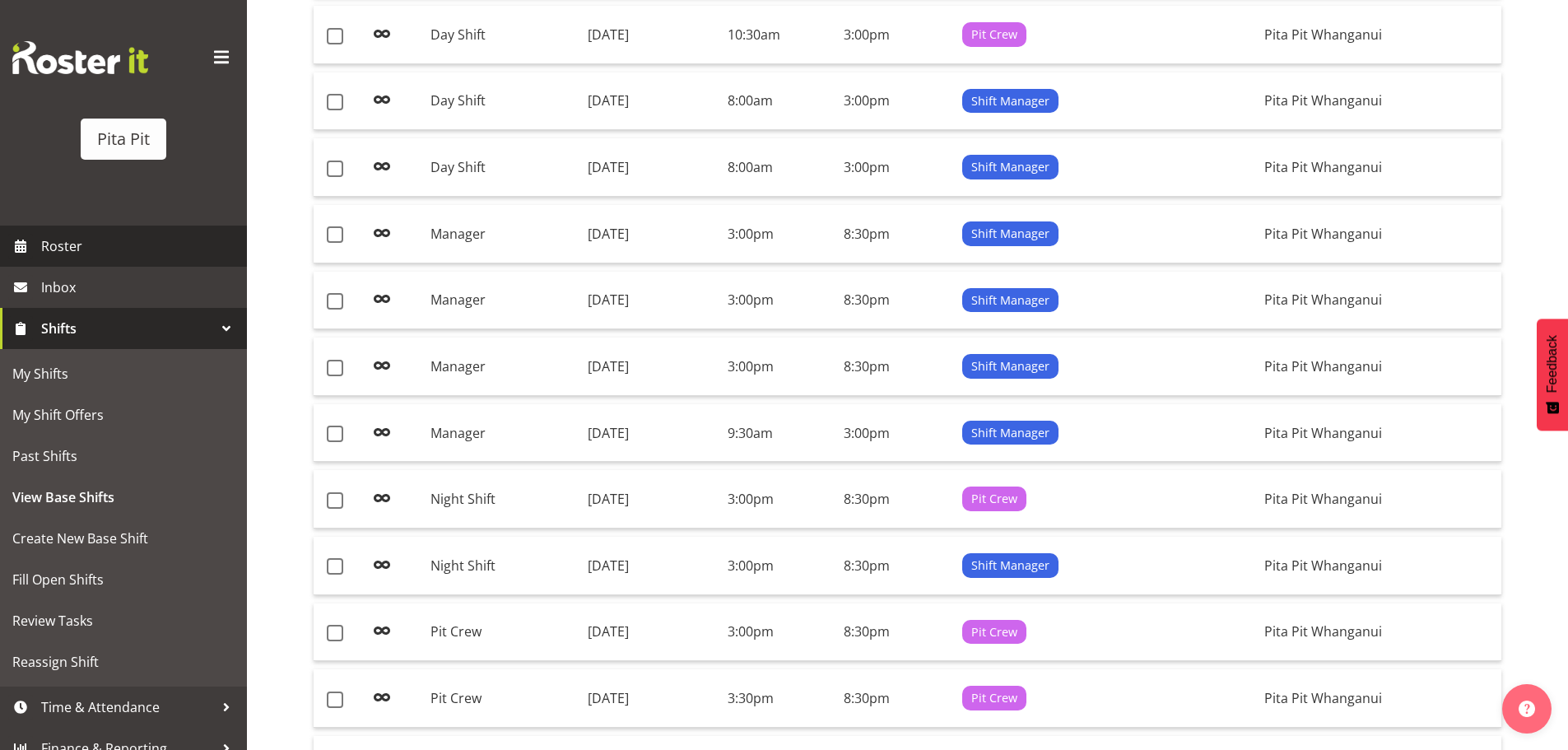
click at [91, 248] on span "Roster" at bounding box center [140, 246] width 197 height 25
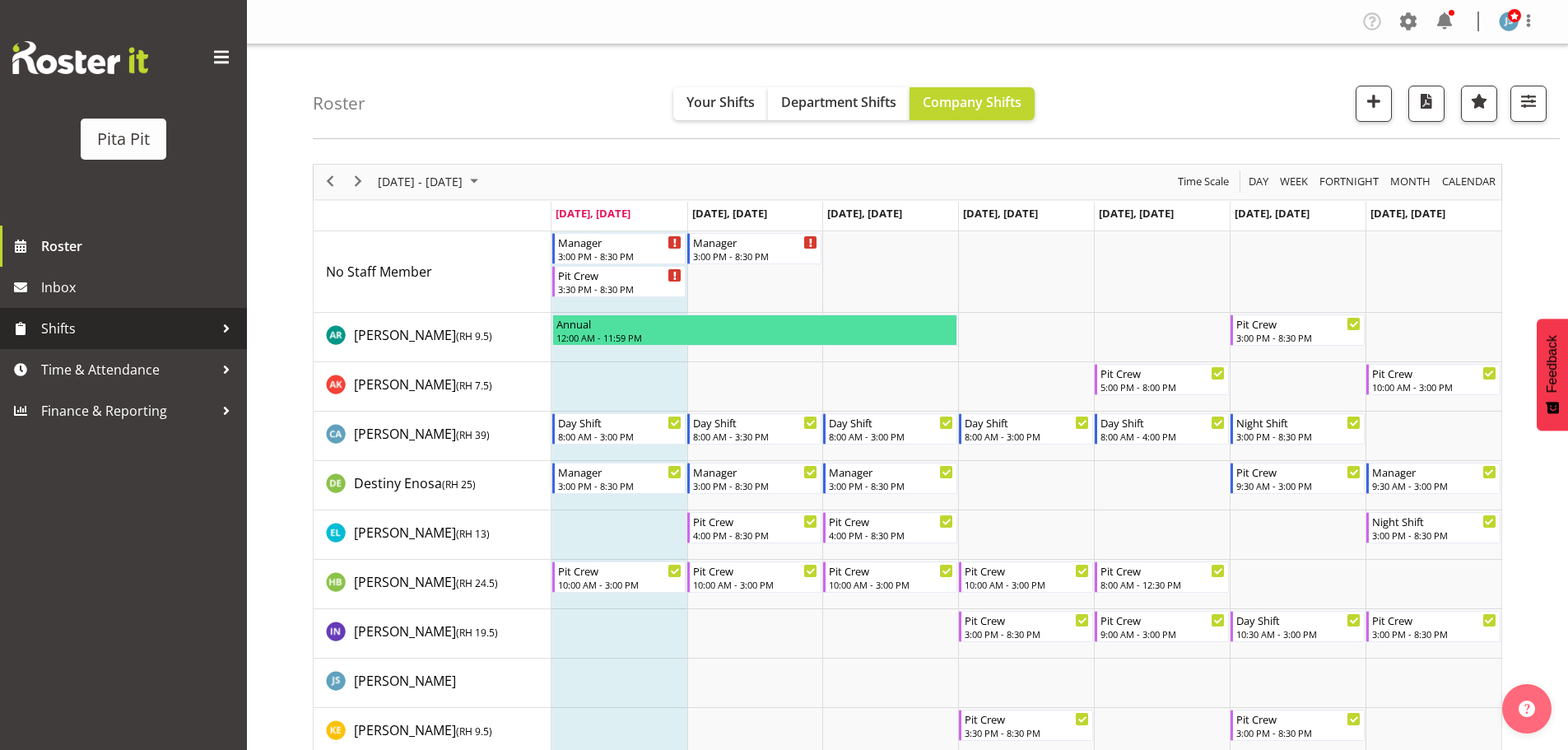
click at [115, 331] on span "Shifts" at bounding box center [128, 328] width 172 height 25
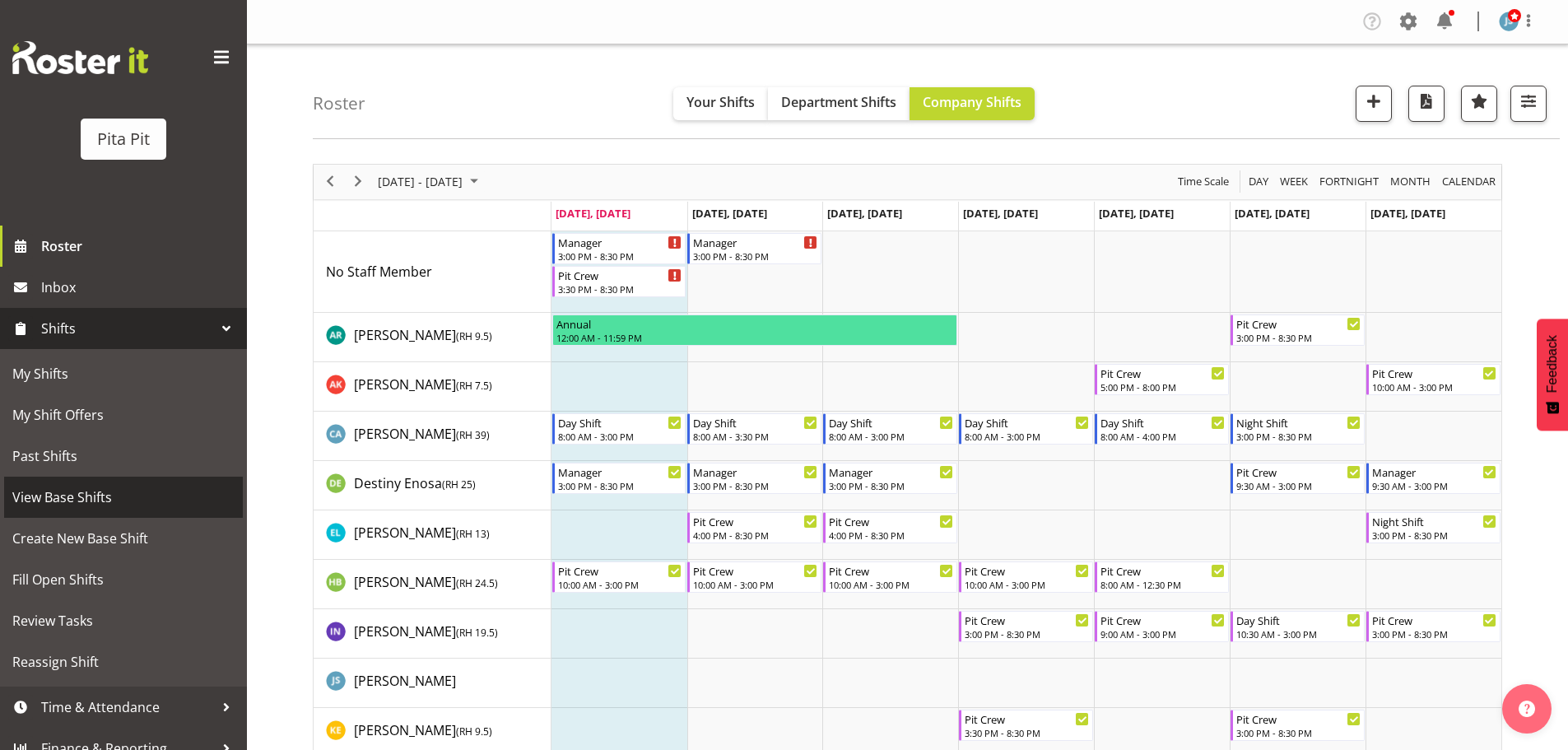
click at [108, 510] on span "View Base Shifts" at bounding box center [123, 497] width 223 height 25
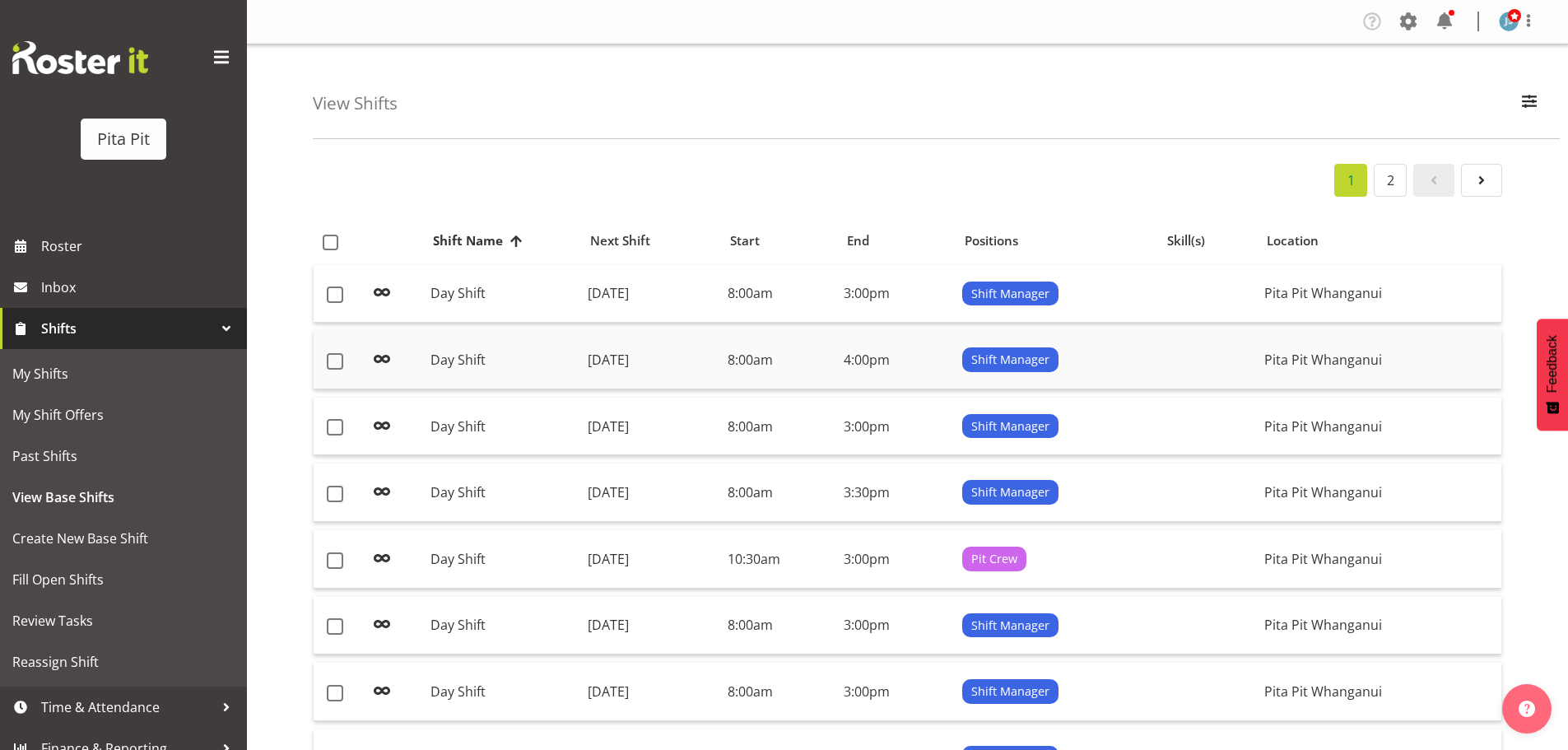
click at [612, 353] on td "[DATE]" at bounding box center [650, 360] width 140 height 58
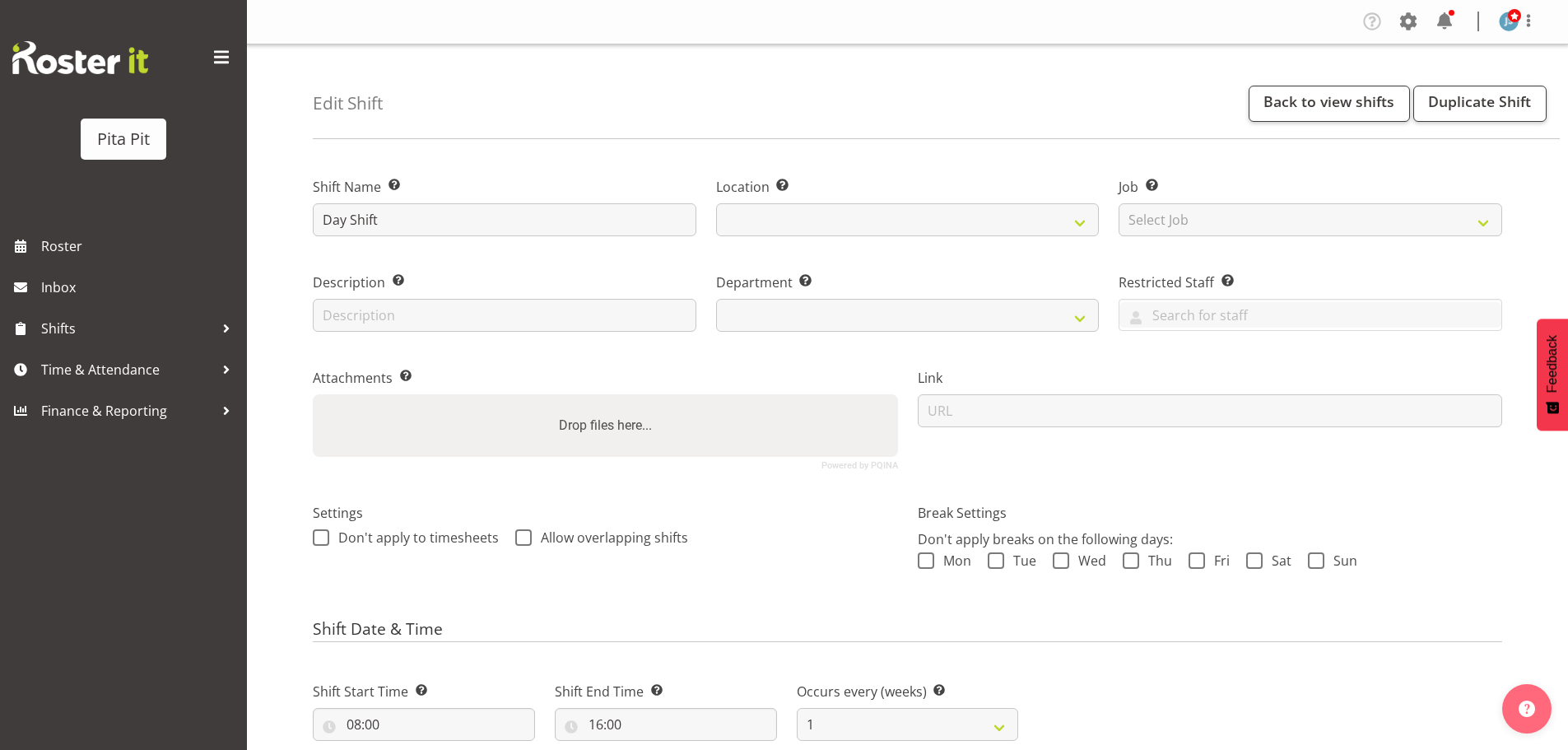
scroll to position [192, 0]
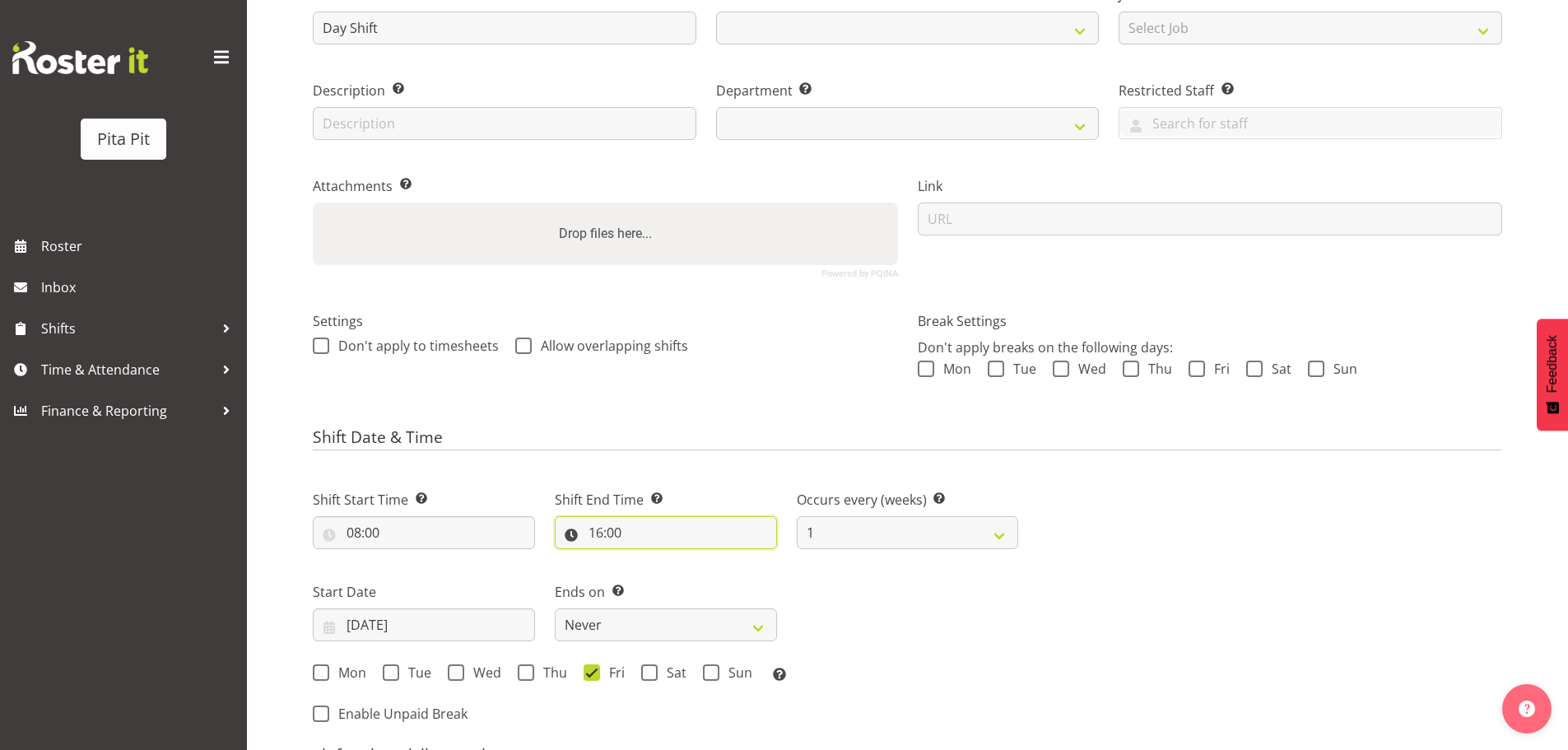
click at [601, 533] on input "16:00" at bounding box center [665, 533] width 223 height 33
click at [670, 581] on select "00 01 02 03 04 05 06 07 08 09 10 11 12 13 14 15 16 17 18 19 20 21 22 23" at bounding box center [667, 575] width 37 height 33
select select
select select "20"
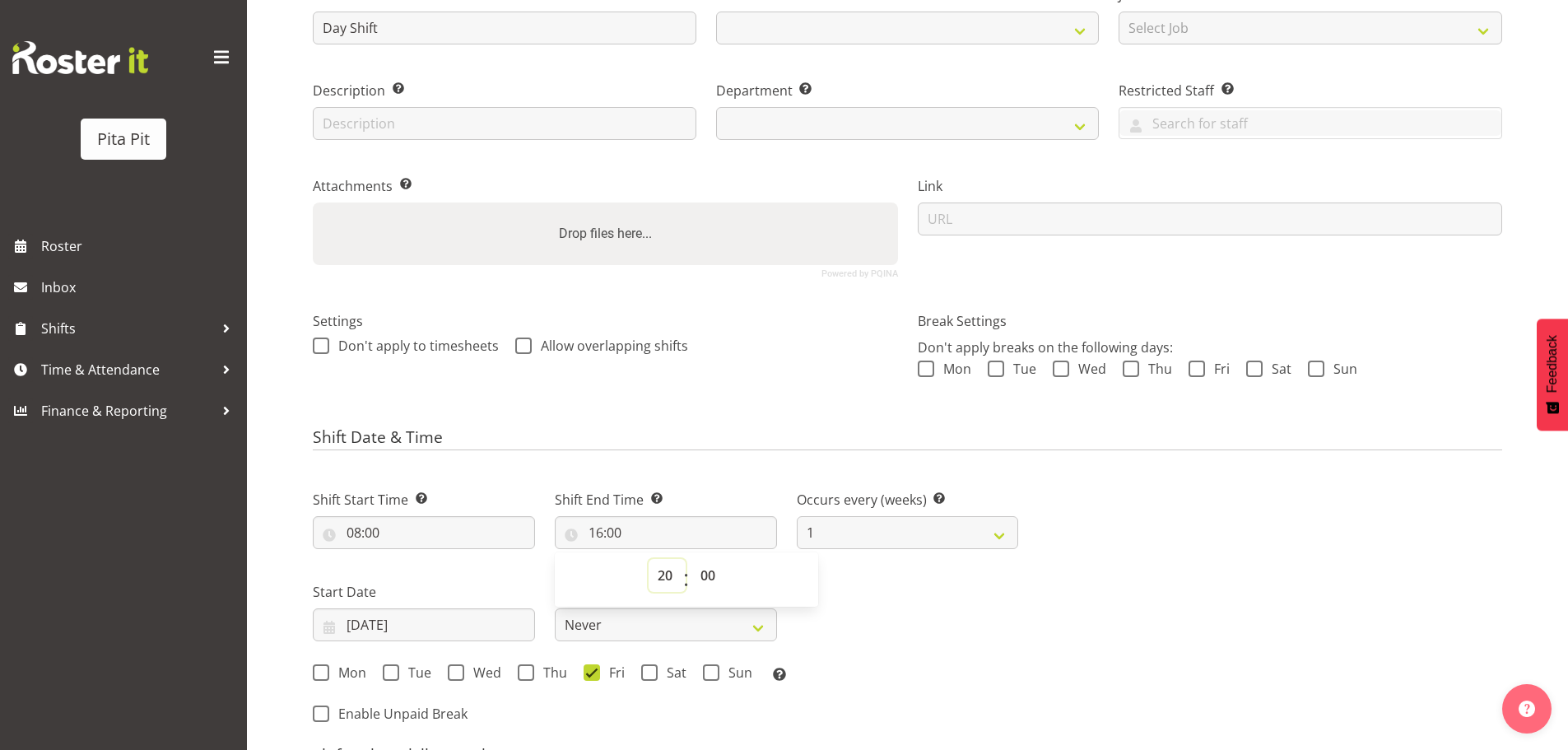
click at [648, 559] on select "00 01 02 03 04 05 06 07 08 09 10 11 12 13 14 15 16 17 18 19 20 21 22 23" at bounding box center [667, 575] width 37 height 33
type input "20:00"
click at [713, 581] on select "00 01 02 03 04 05 06 07 08 09 10 11 12 13 14 15 16 17 18 19 20 21 22 23 24 25 2…" at bounding box center [710, 575] width 37 height 33
select select "30"
click at [692, 559] on select "00 01 02 03 04 05 06 07 08 09 10 11 12 13 14 15 16 17 18 19 20 21 22 23 24 25 2…" at bounding box center [710, 575] width 37 height 33
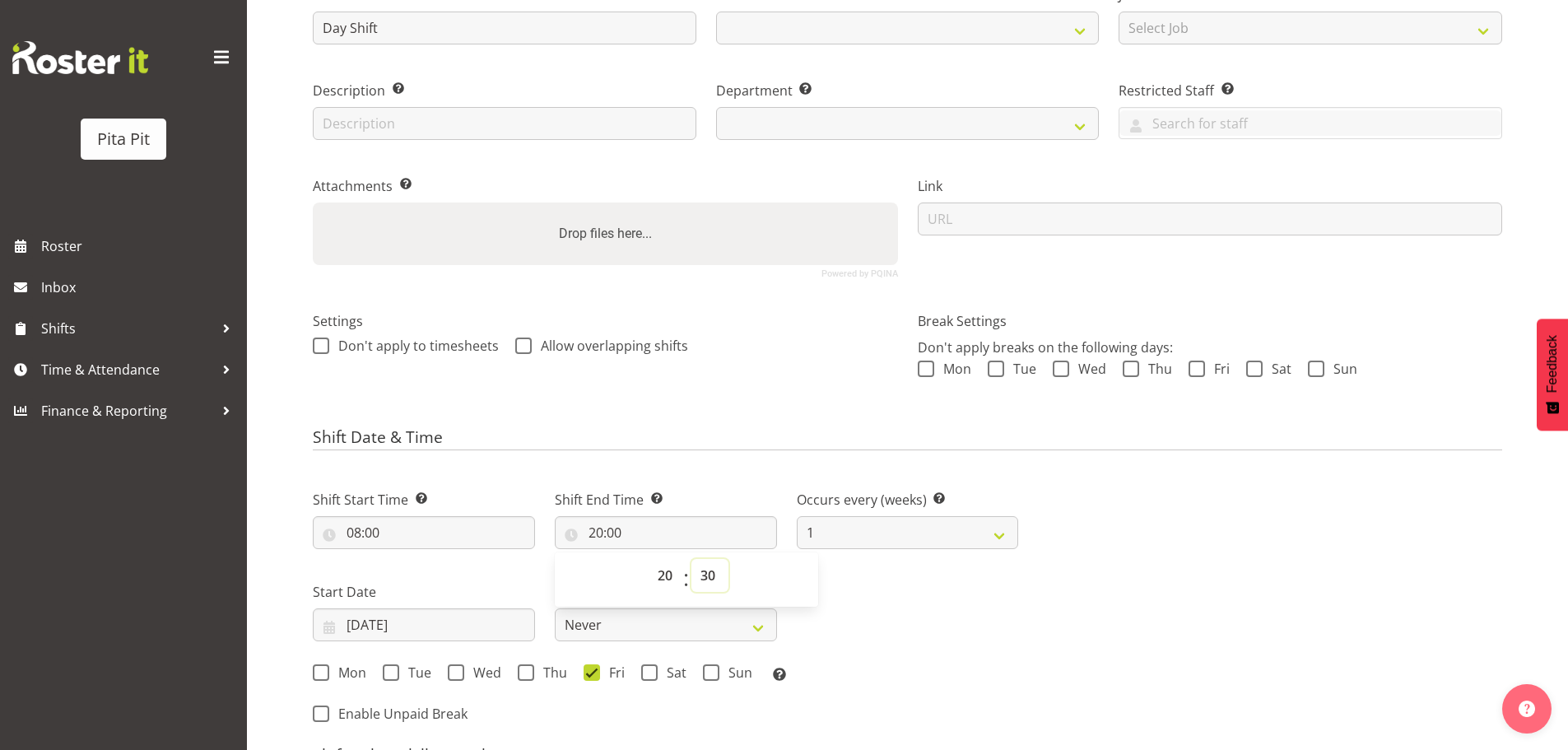
type input "20:30"
click at [977, 619] on div "Shift Start Time Set the time of the day you wish this shift to start 08:00 00 …" at bounding box center [665, 581] width 725 height 229
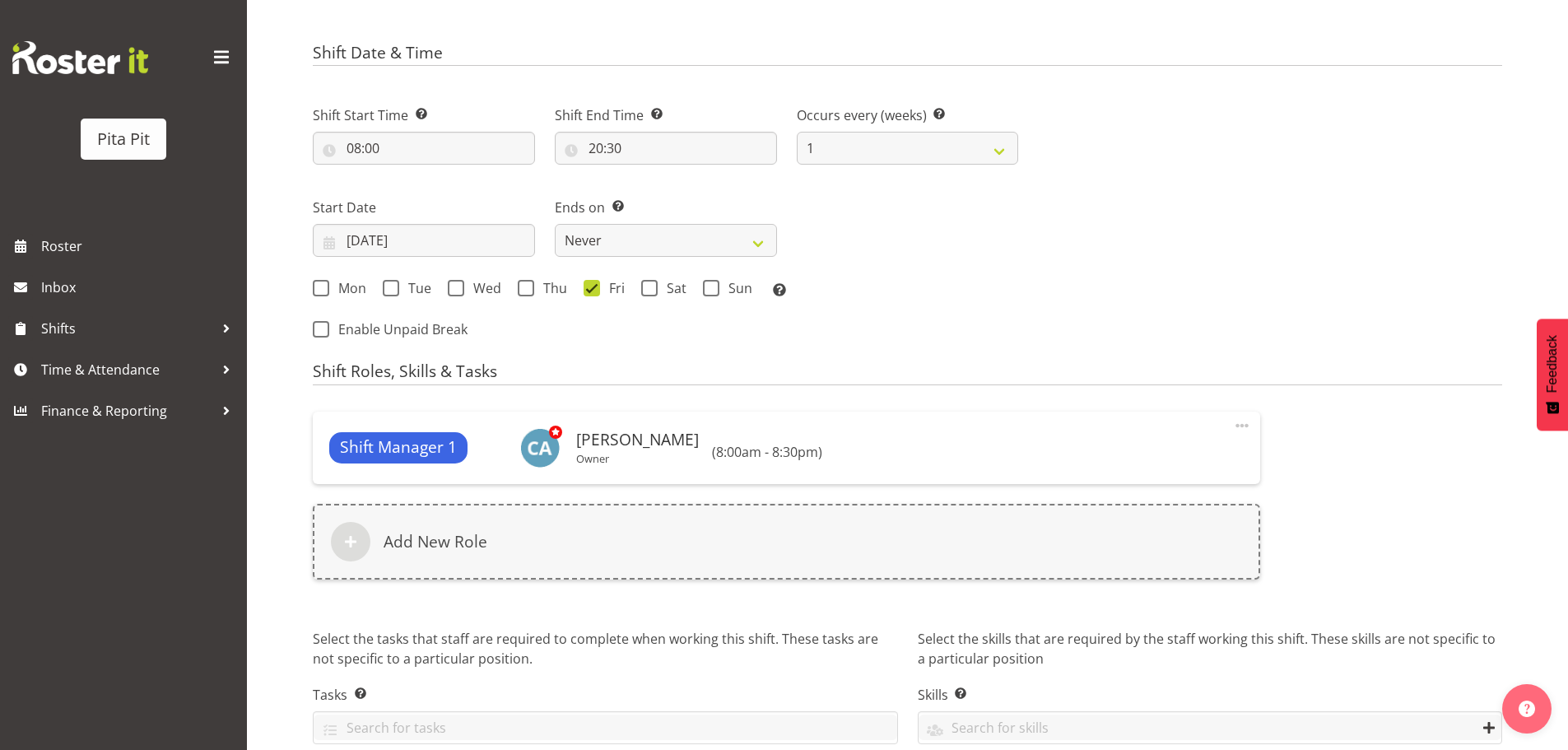
scroll to position [651, 0]
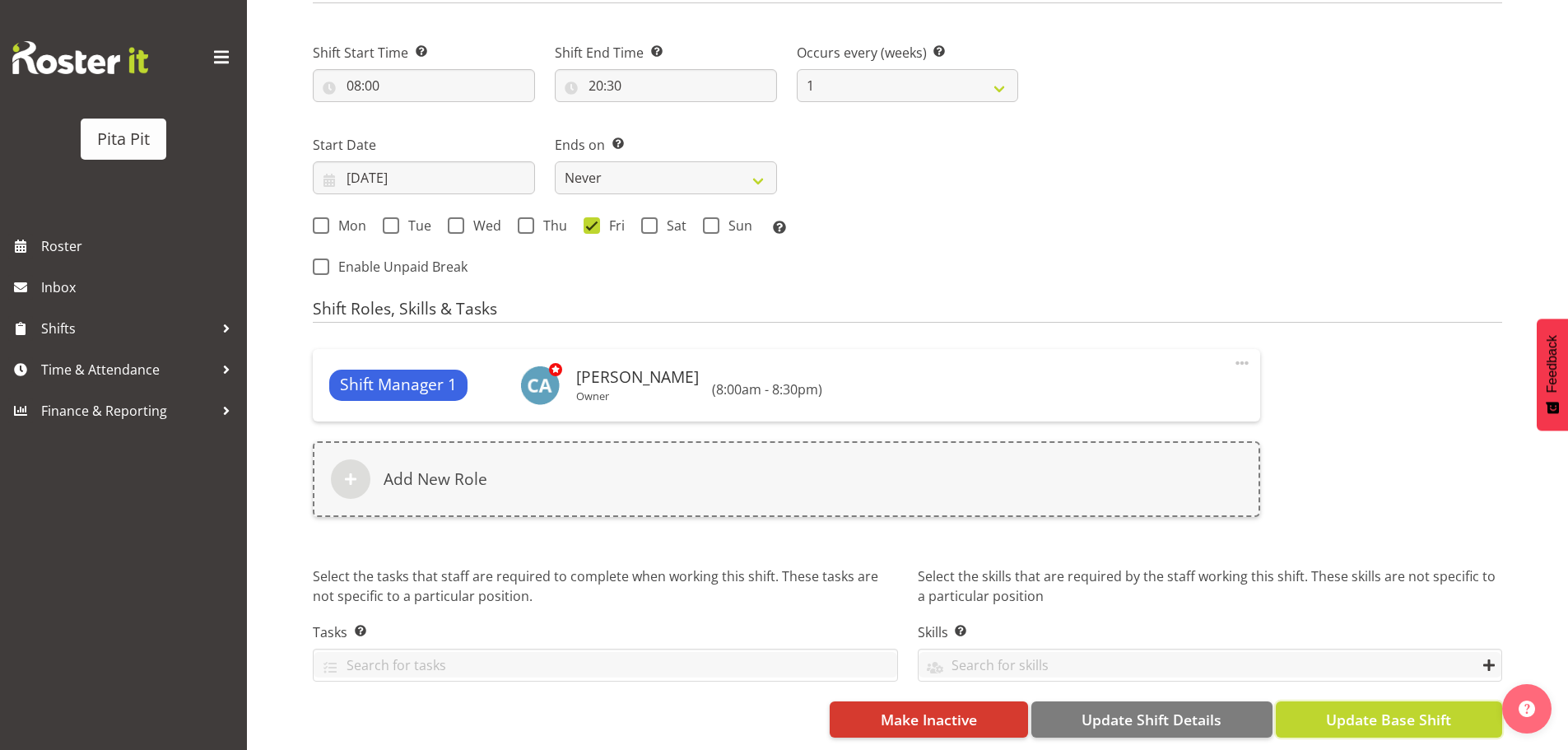
click at [1331, 712] on span "Update Base Shift" at bounding box center [1388, 719] width 125 height 21
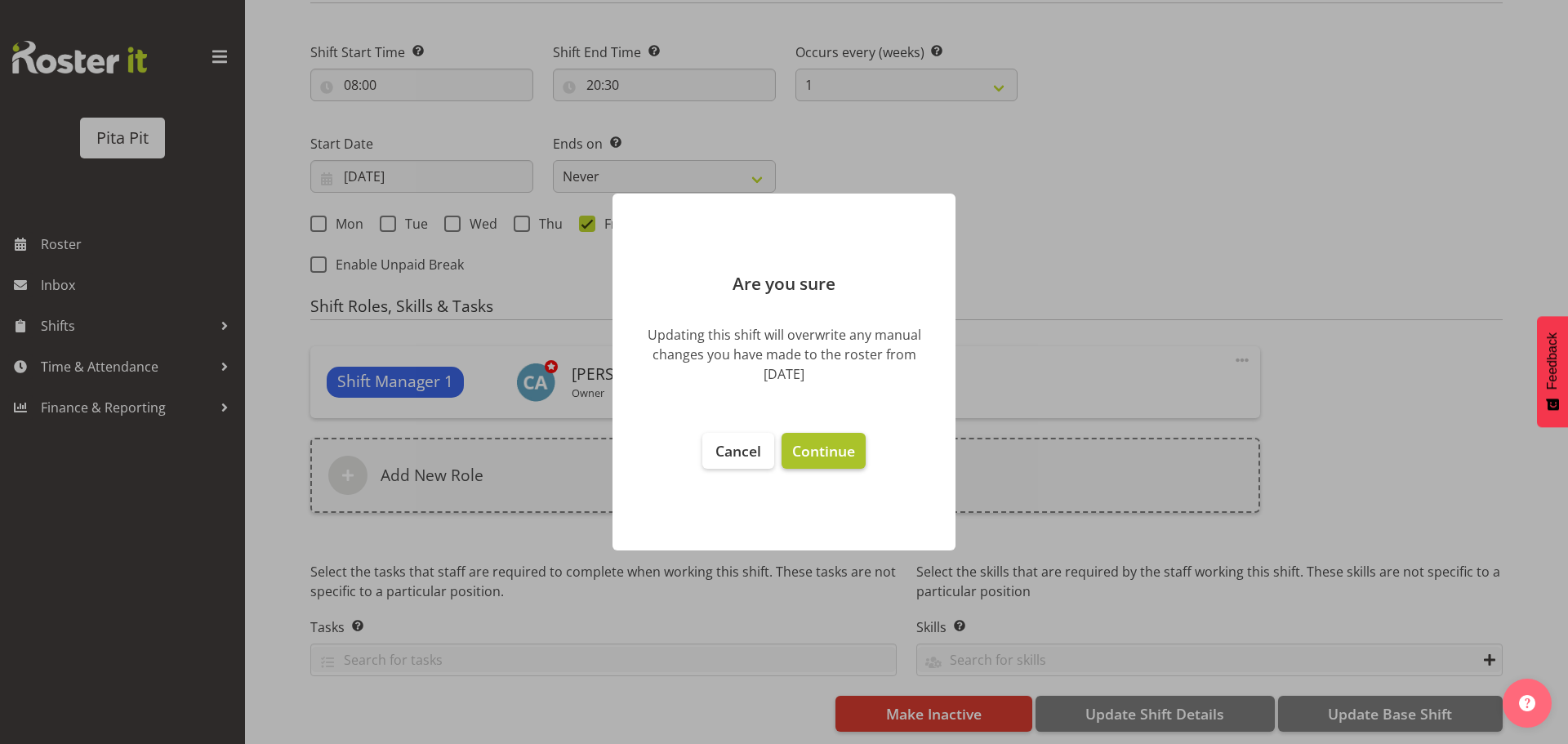
click at [849, 465] on button "Continue" at bounding box center [823, 451] width 84 height 36
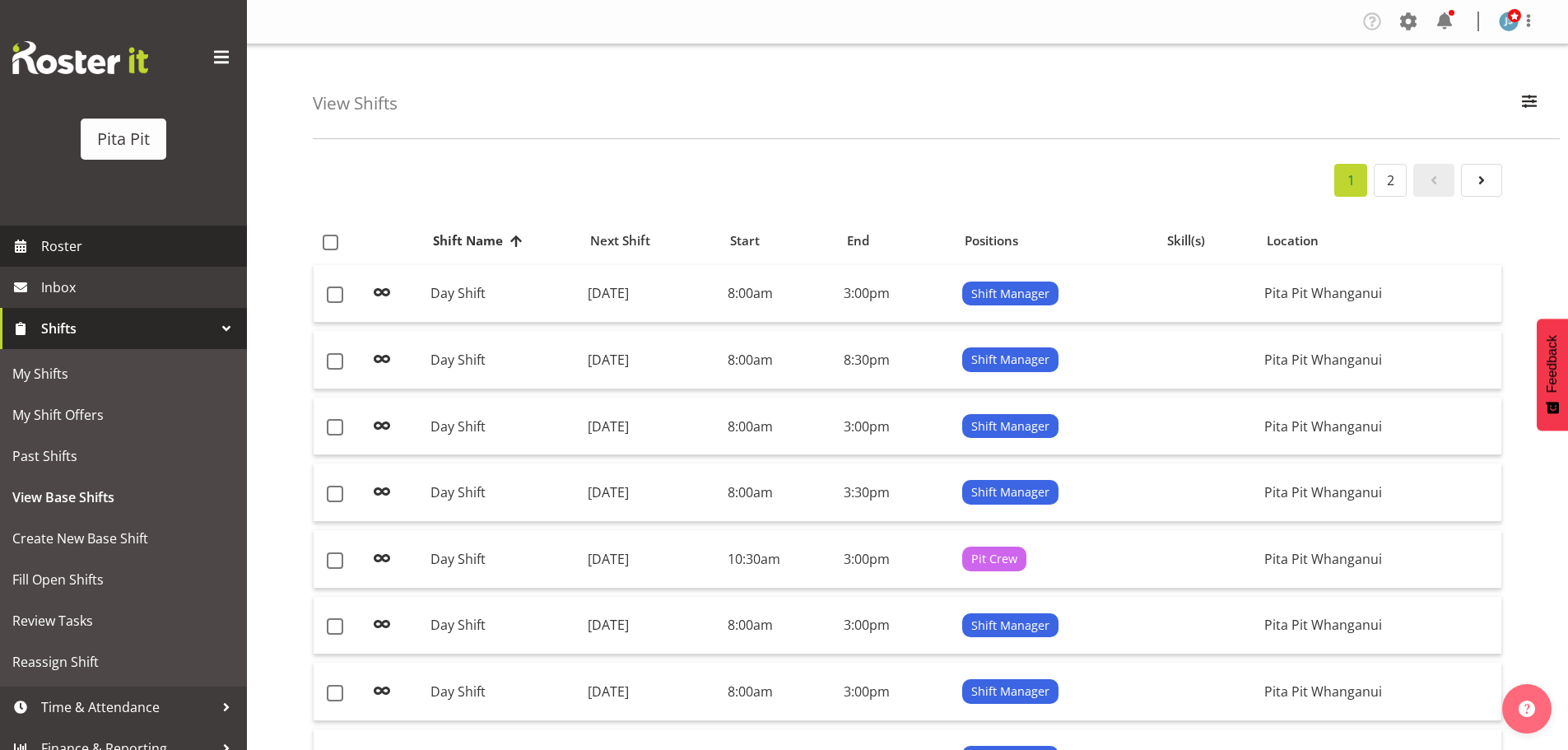
click at [109, 248] on span "Roster" at bounding box center [140, 246] width 197 height 25
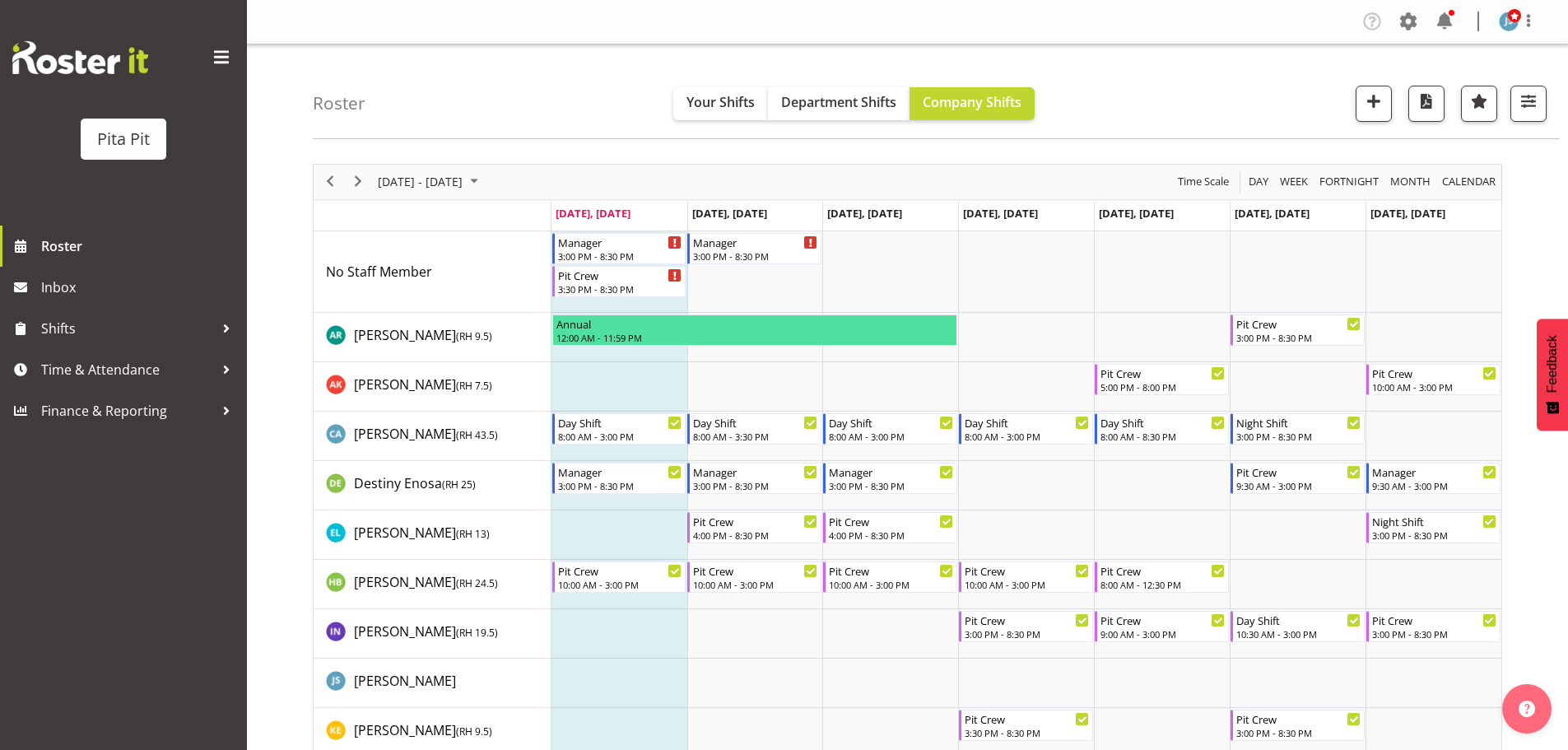
click at [286, 432] on div "Roster Your Shifts Department Shifts Company Shifts 1 Locations [GEOGRAPHIC_DAT…" at bounding box center [907, 457] width 1321 height 825
click at [1538, 109] on span "button" at bounding box center [1528, 101] width 21 height 21
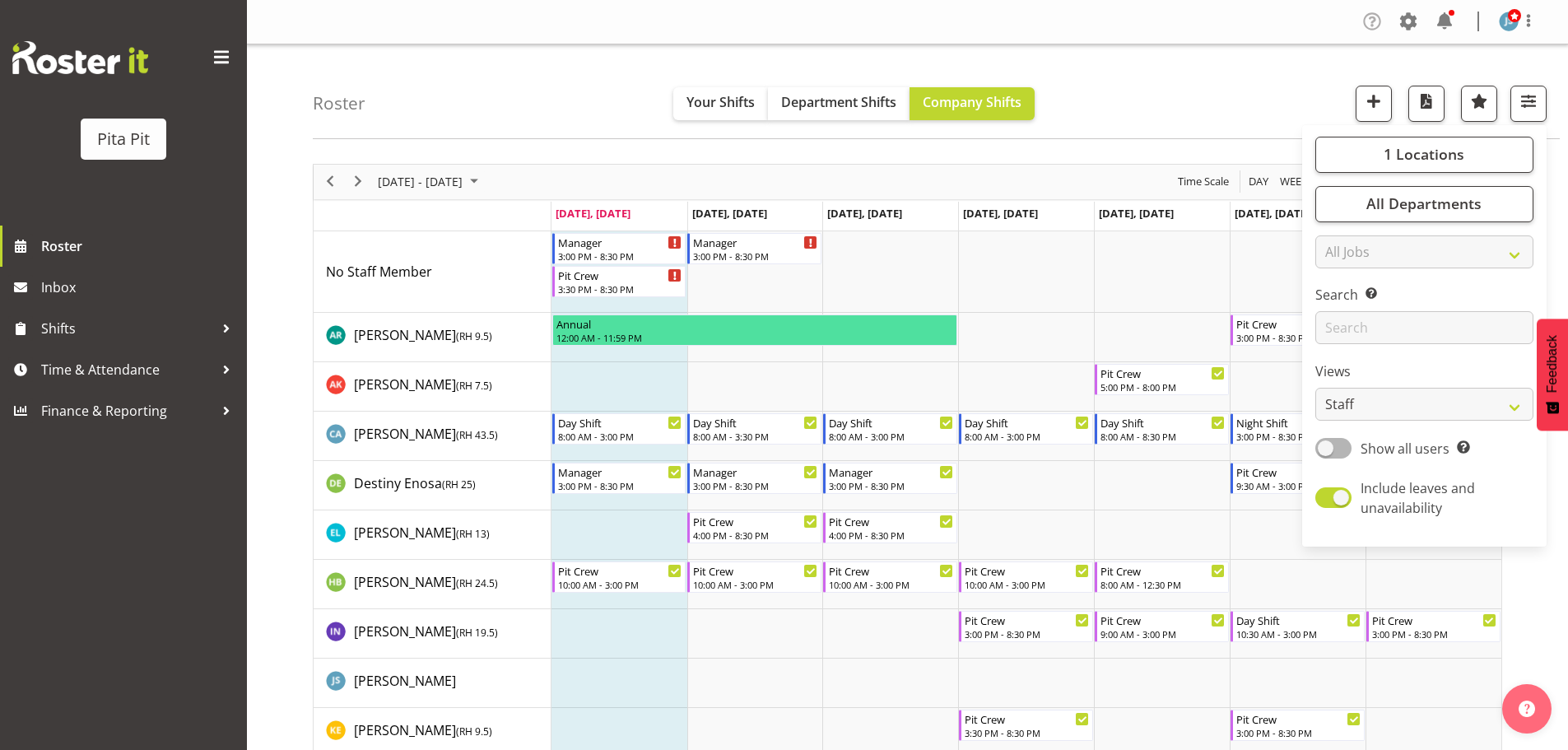
click at [1367, 23] on span at bounding box center [1372, 21] width 26 height 26
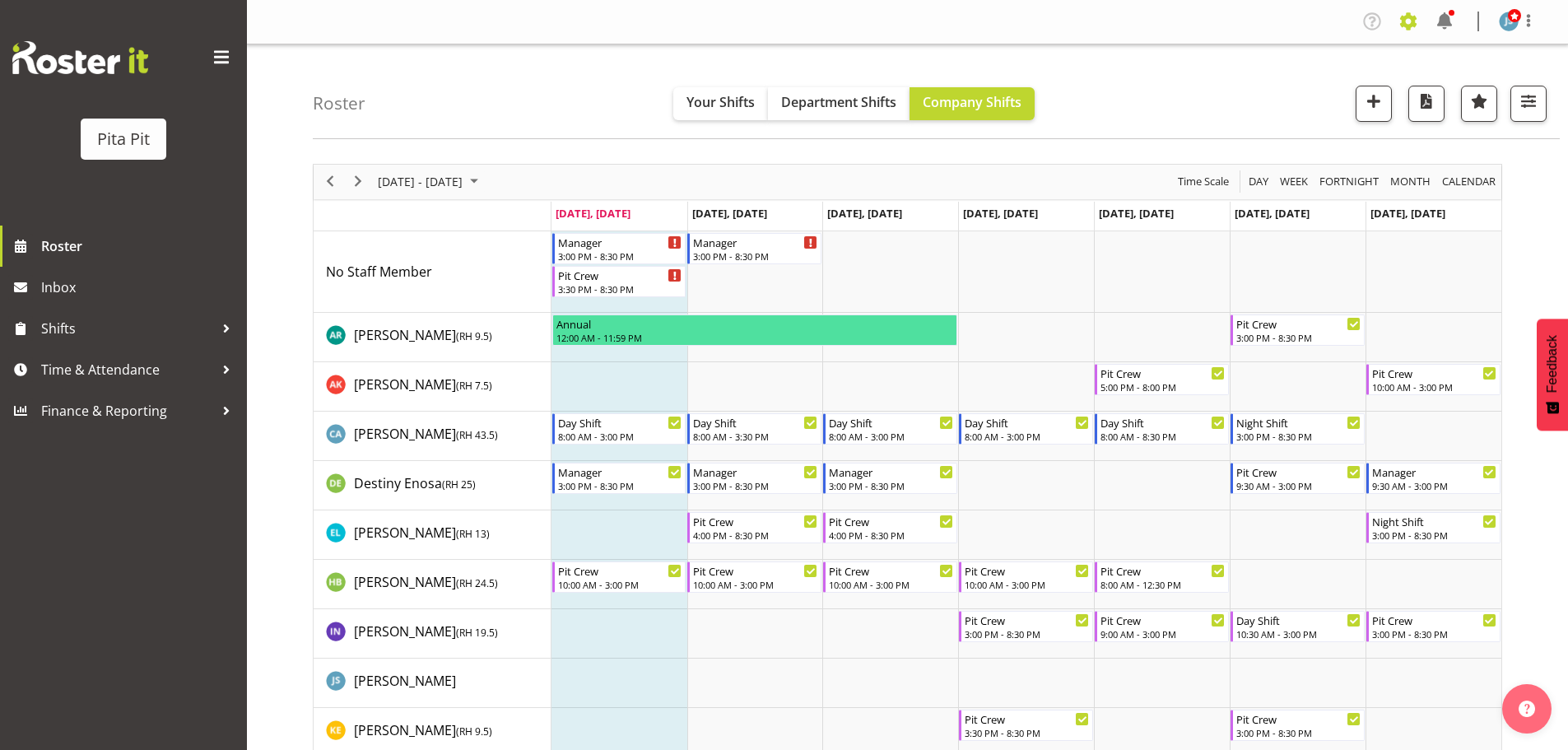
click at [1405, 22] on span at bounding box center [1409, 21] width 26 height 26
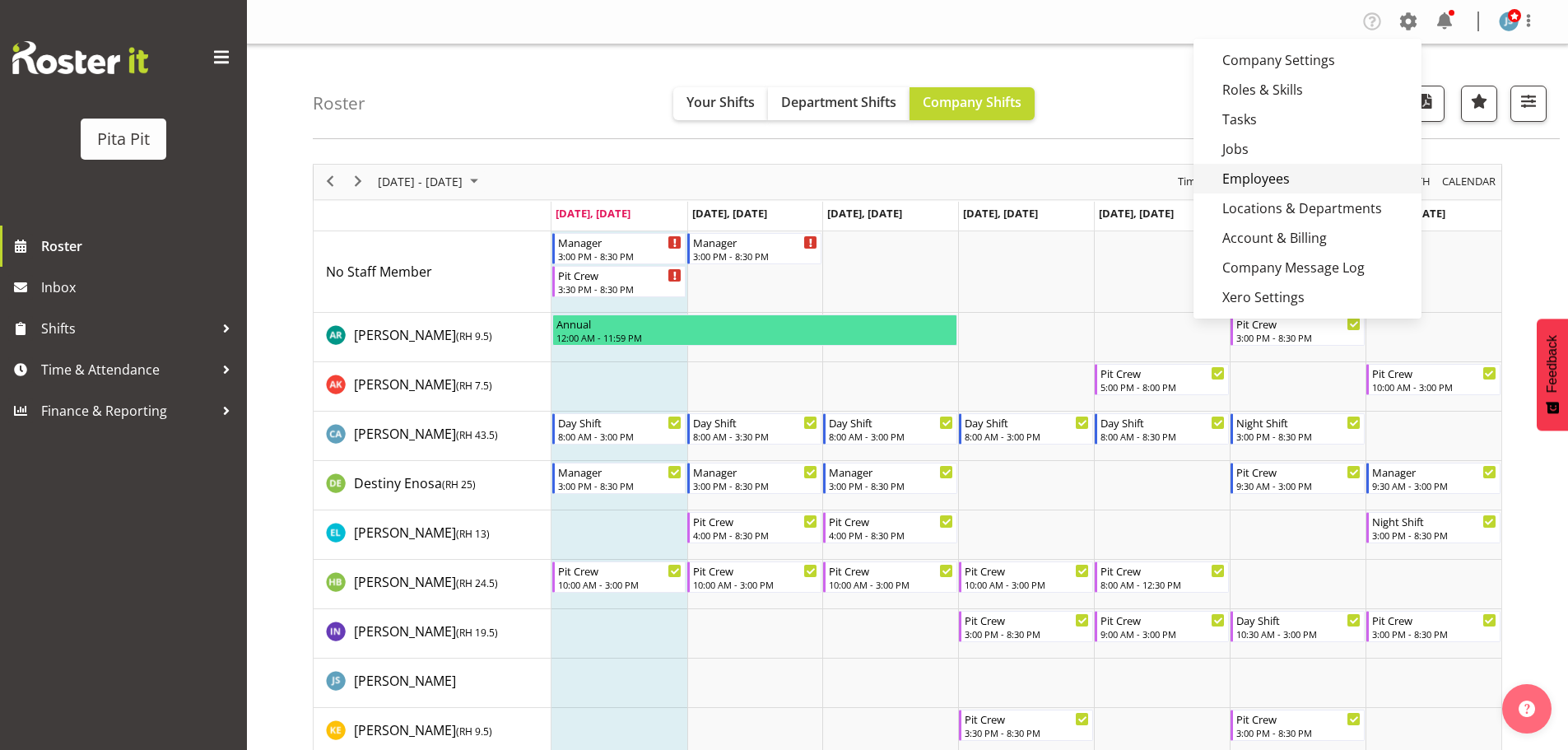
click at [1281, 180] on link "Employees" at bounding box center [1307, 179] width 228 height 30
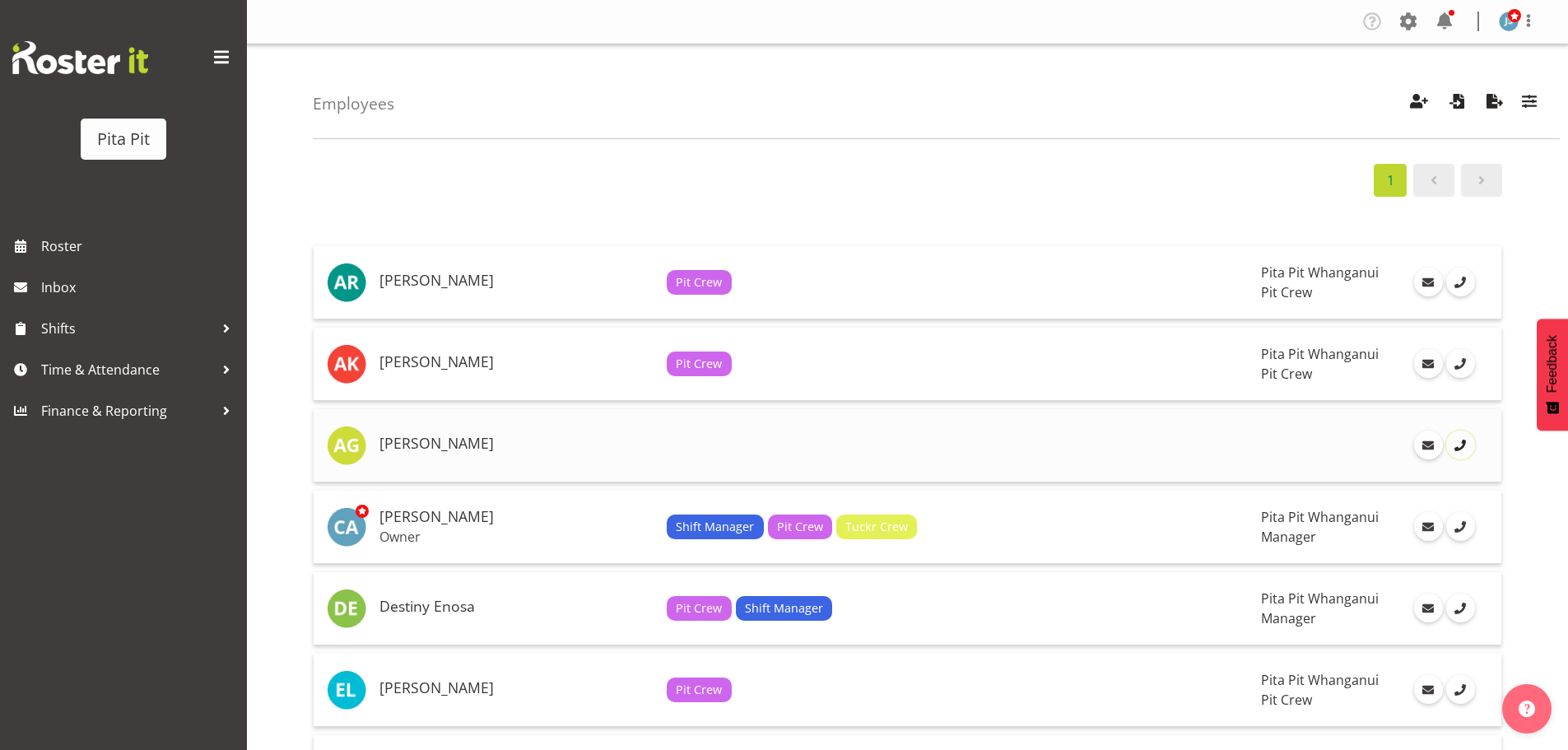
click at [1451, 443] on span at bounding box center [1460, 445] width 18 height 18
click at [1296, 438] on td at bounding box center [1331, 445] width 153 height 73
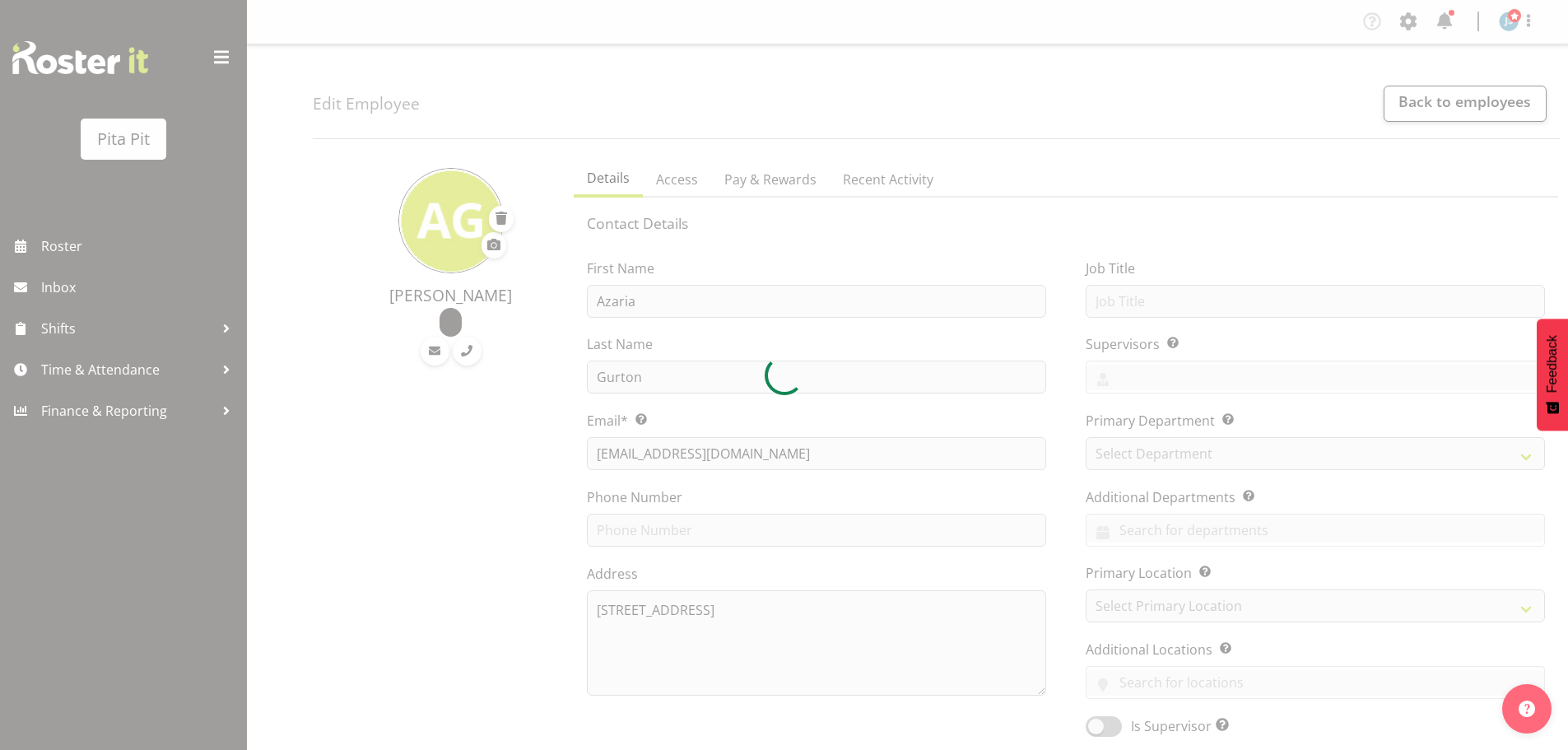
select select "TimelineWeek"
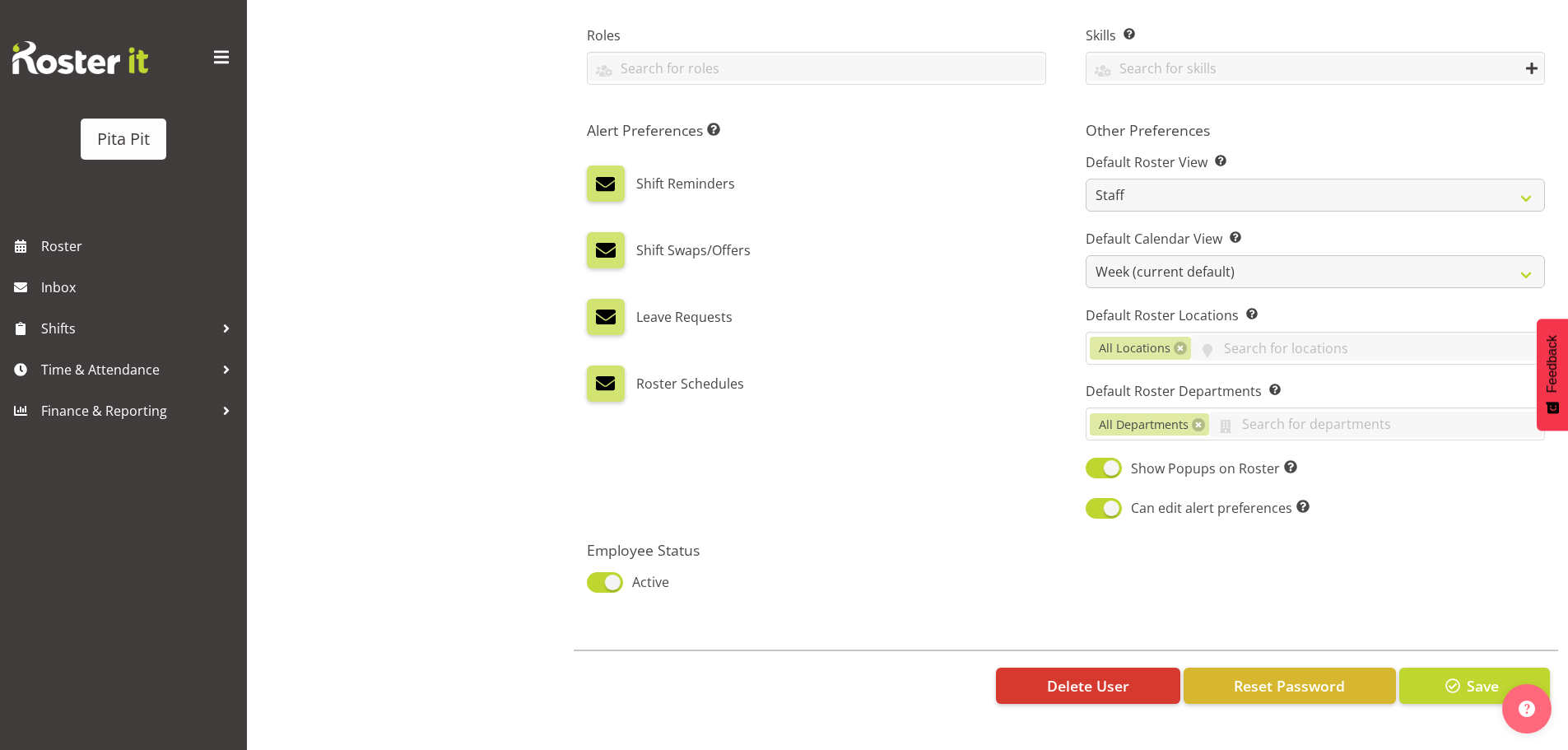
scroll to position [771, 0]
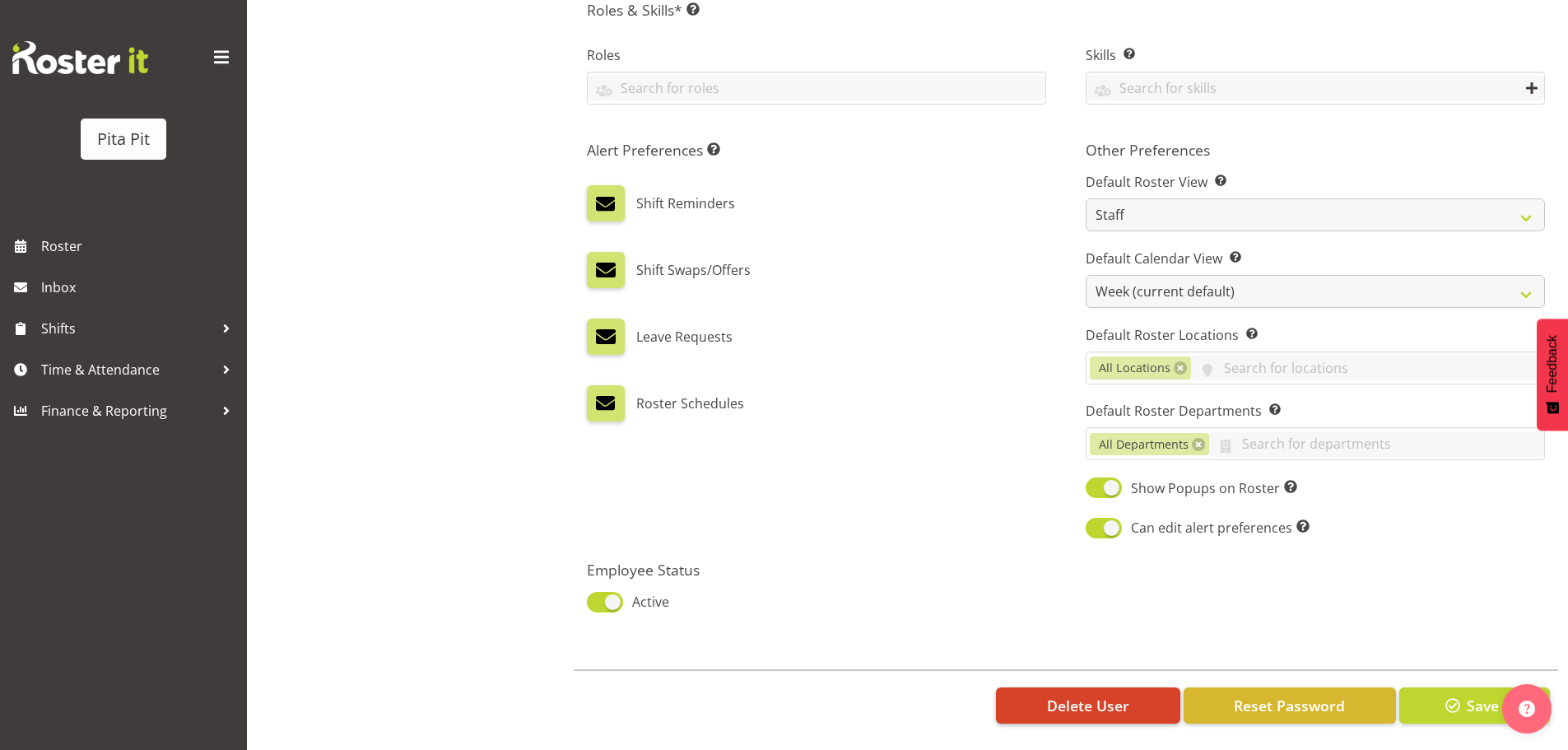
drag, startPoint x: 1094, startPoint y: 669, endPoint x: 1092, endPoint y: 682, distance: 13.2
click at [1094, 671] on div "Delete User Reset Password Save" at bounding box center [1066, 704] width 985 height 70
click at [1092, 695] on span "Delete User" at bounding box center [1088, 705] width 83 height 21
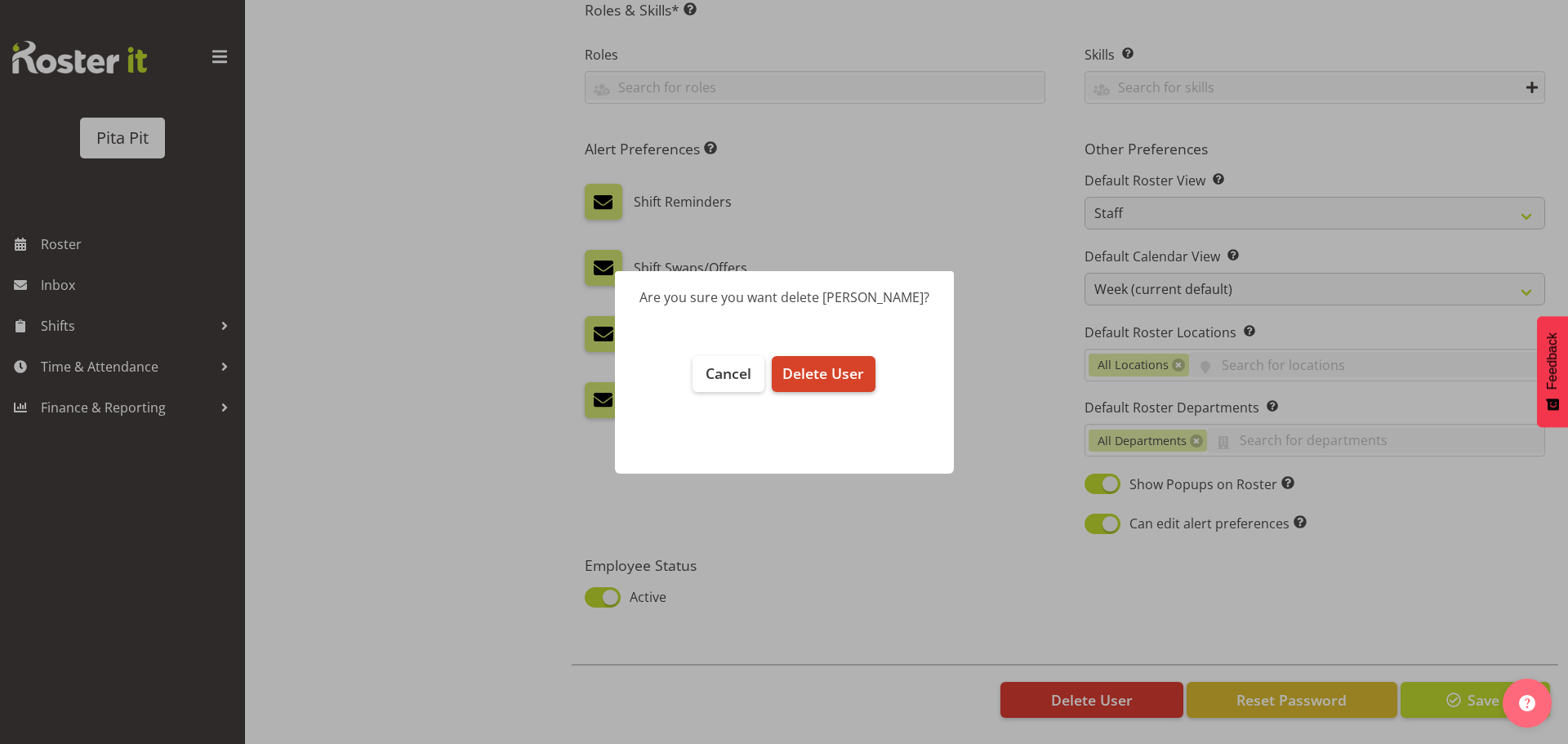
drag, startPoint x: 829, startPoint y: 342, endPoint x: 840, endPoint y: 376, distance: 35.7
click at [829, 348] on footer "Cancel Delete User" at bounding box center [784, 406] width 339 height 134
click at [840, 376] on span "Delete User" at bounding box center [823, 373] width 82 height 19
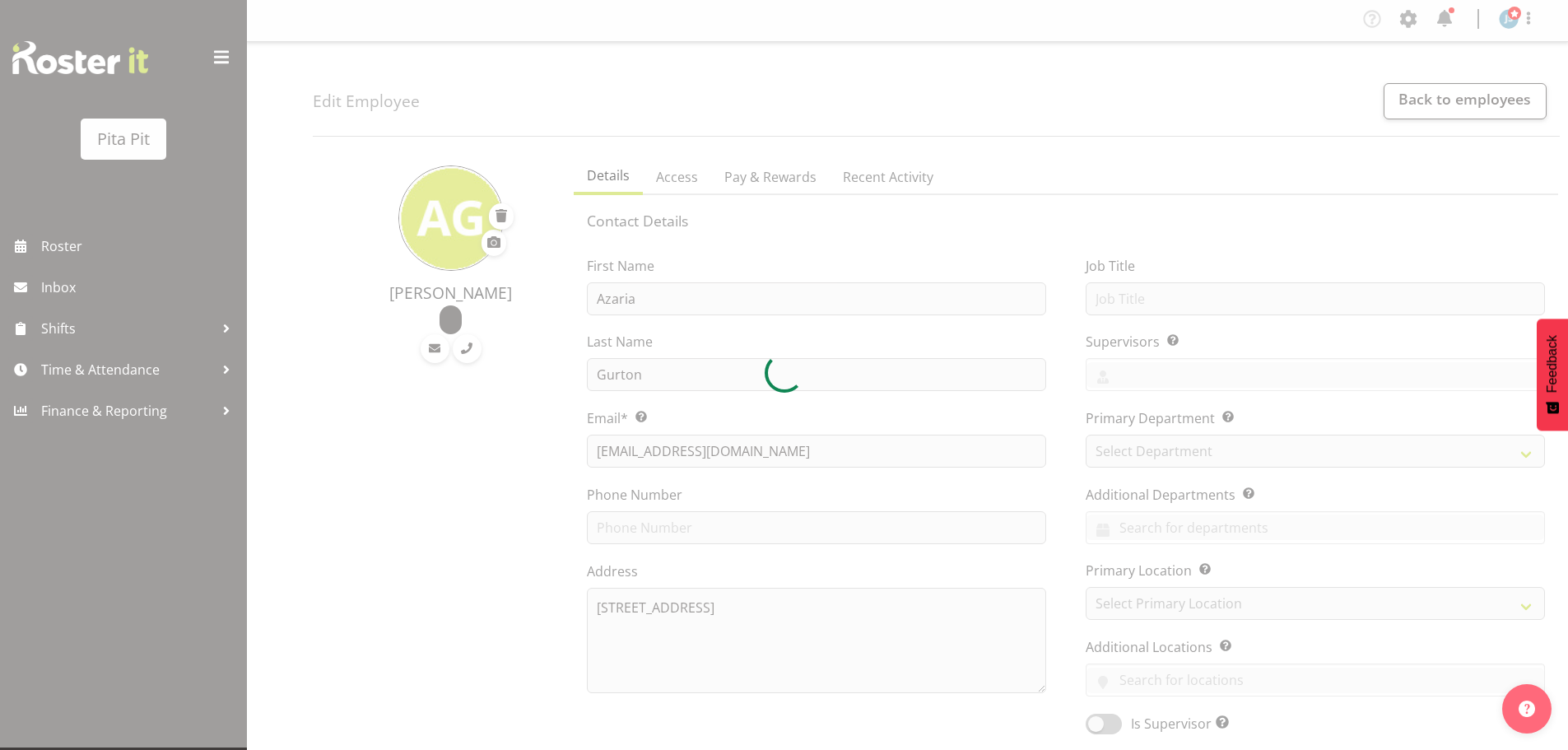
scroll to position [0, 0]
